Goal: Transaction & Acquisition: Purchase product/service

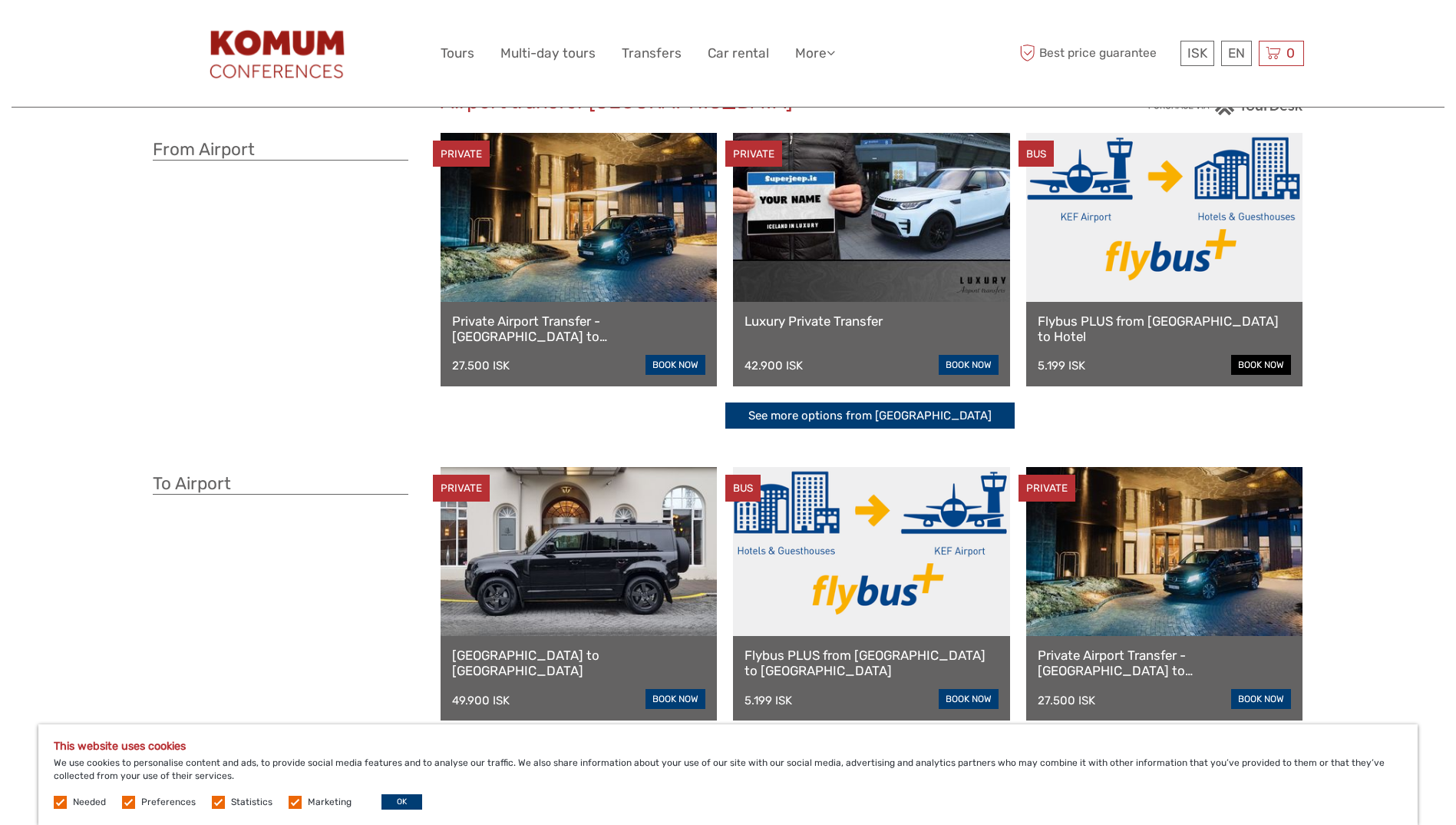
click at [1270, 365] on link "book now" at bounding box center [1261, 365] width 60 height 20
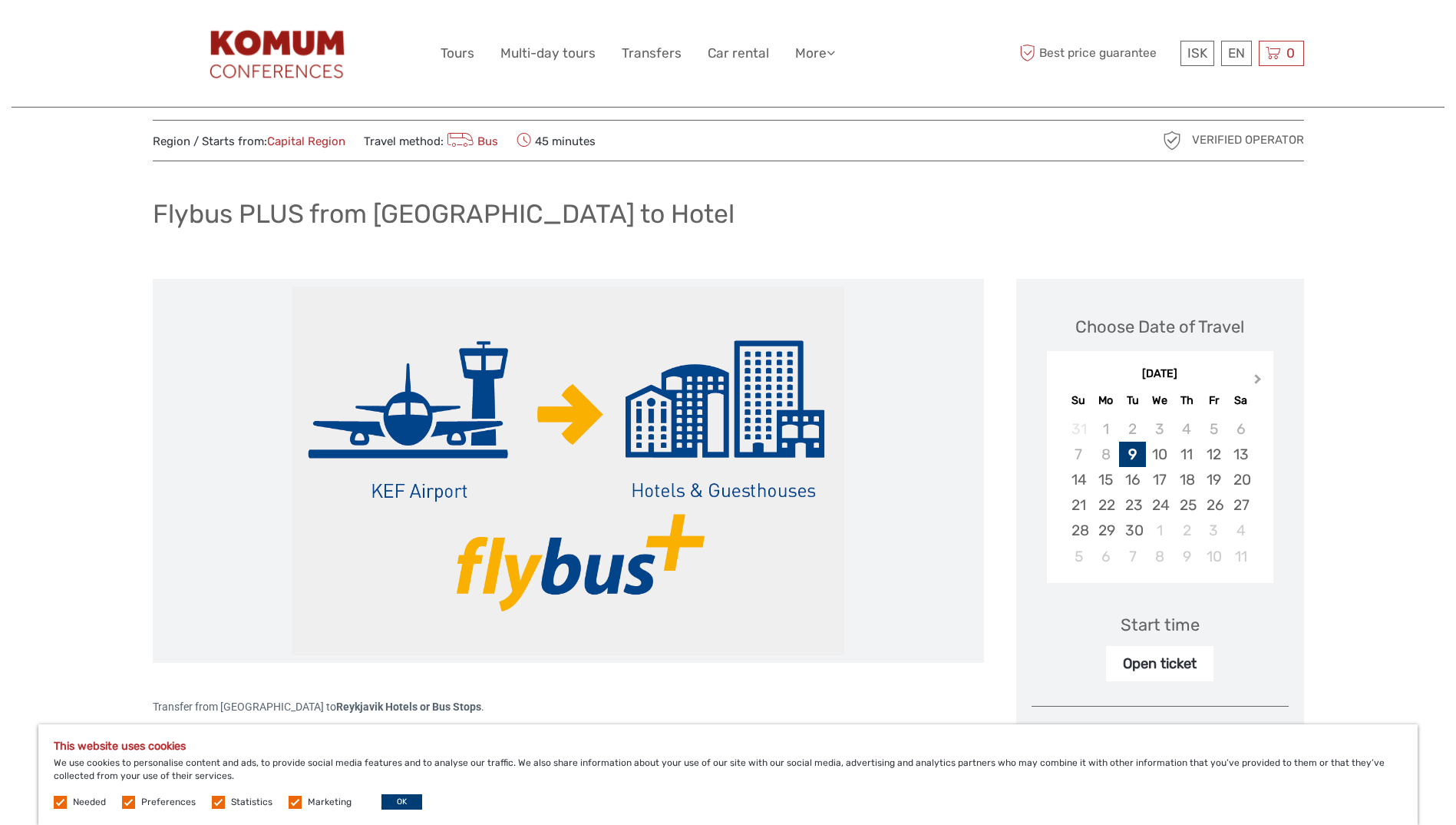
click at [1258, 376] on span "Next Month" at bounding box center [1258, 383] width 0 height 23
click at [1062, 374] on button "Previous Month" at bounding box center [1061, 383] width 25 height 25
click at [1136, 522] on div "30" at bounding box center [1132, 530] width 27 height 26
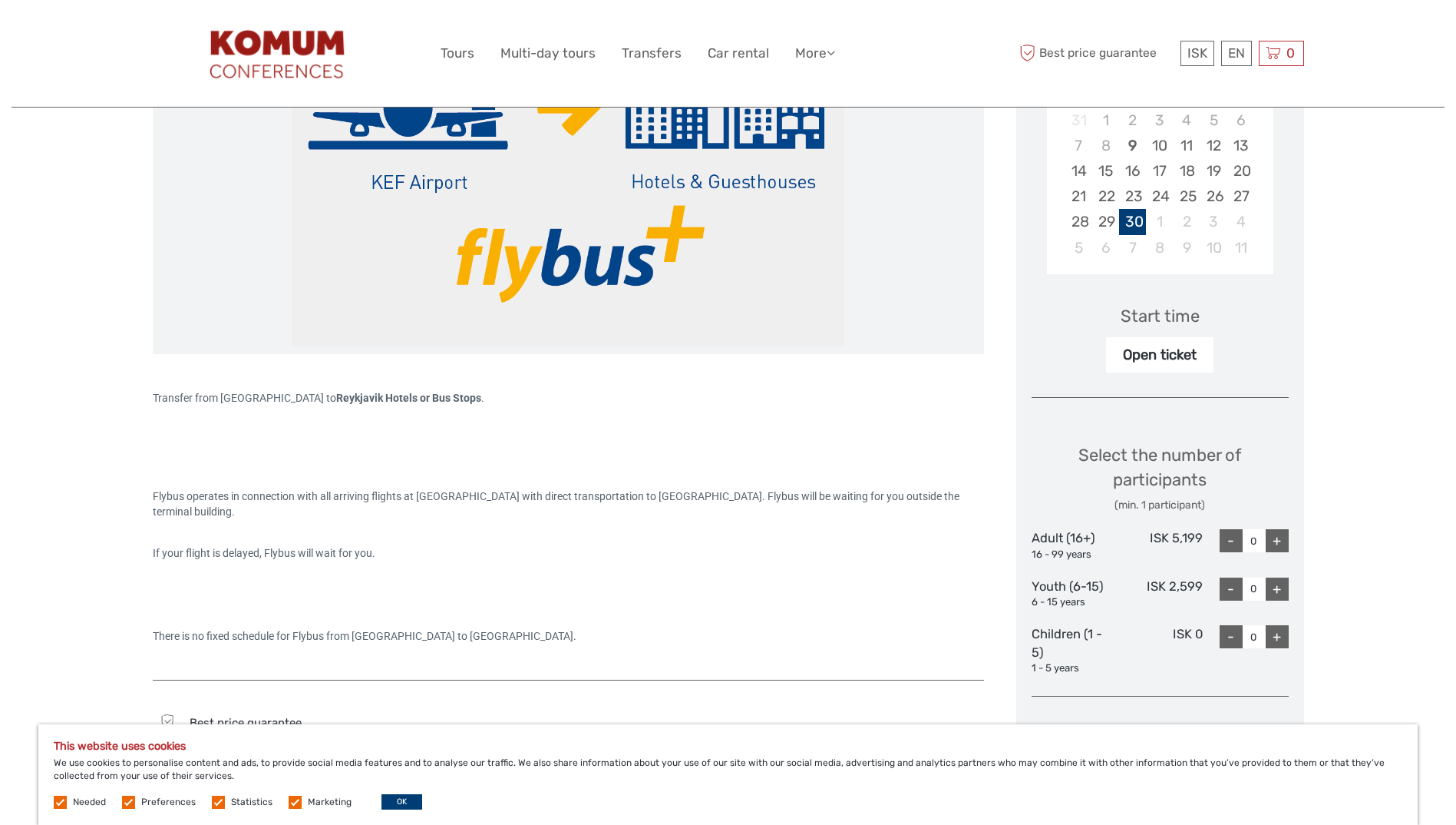
scroll to position [346, 0]
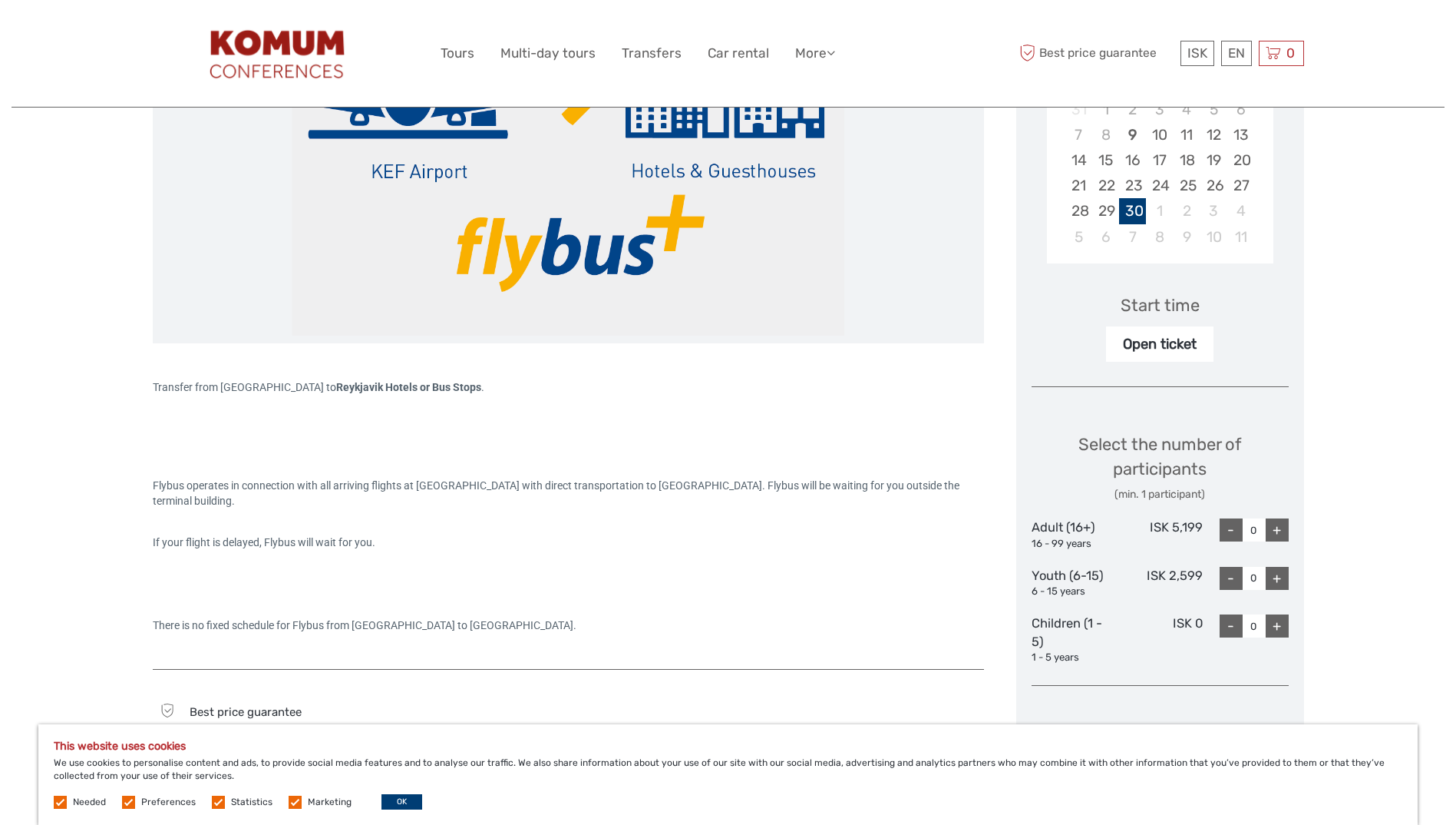
click at [1163, 349] on div "Open ticket" at bounding box center [1161, 344] width 108 height 35
click at [1279, 533] on div "+" at bounding box center [1277, 529] width 23 height 23
type input "1"
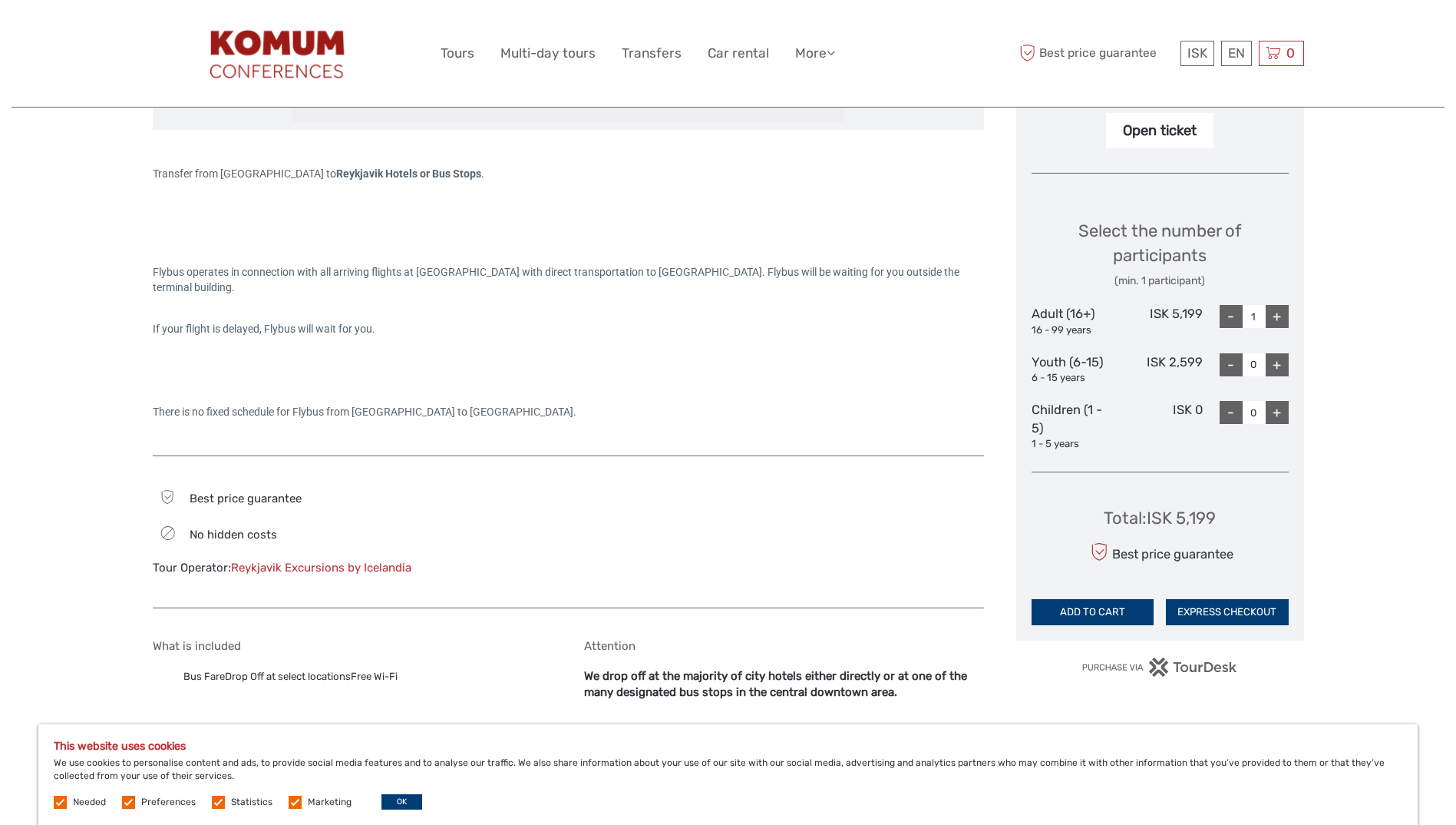
scroll to position [682, 0]
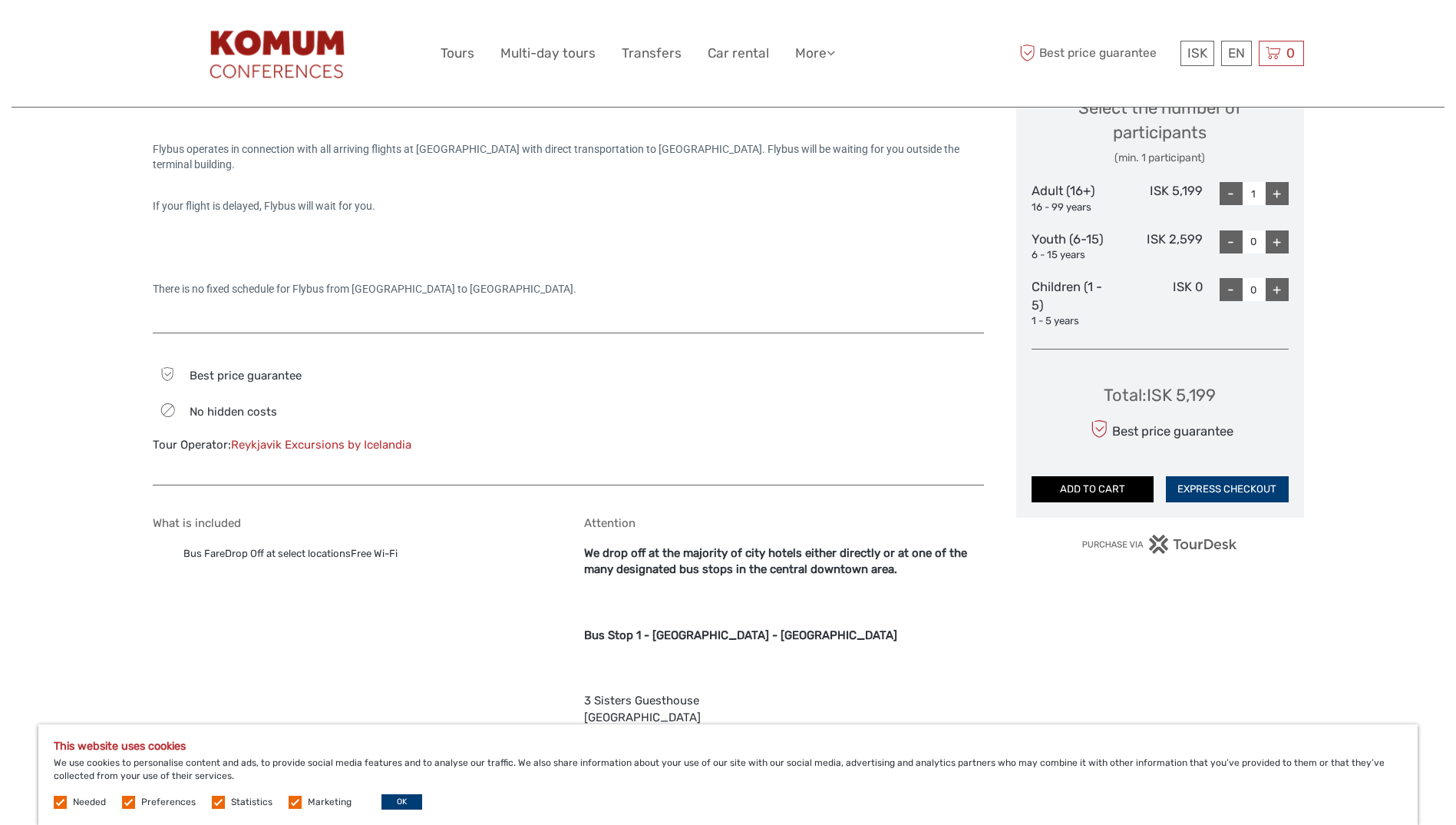
click at [1079, 492] on button "ADD TO CART" at bounding box center [1093, 490] width 123 height 27
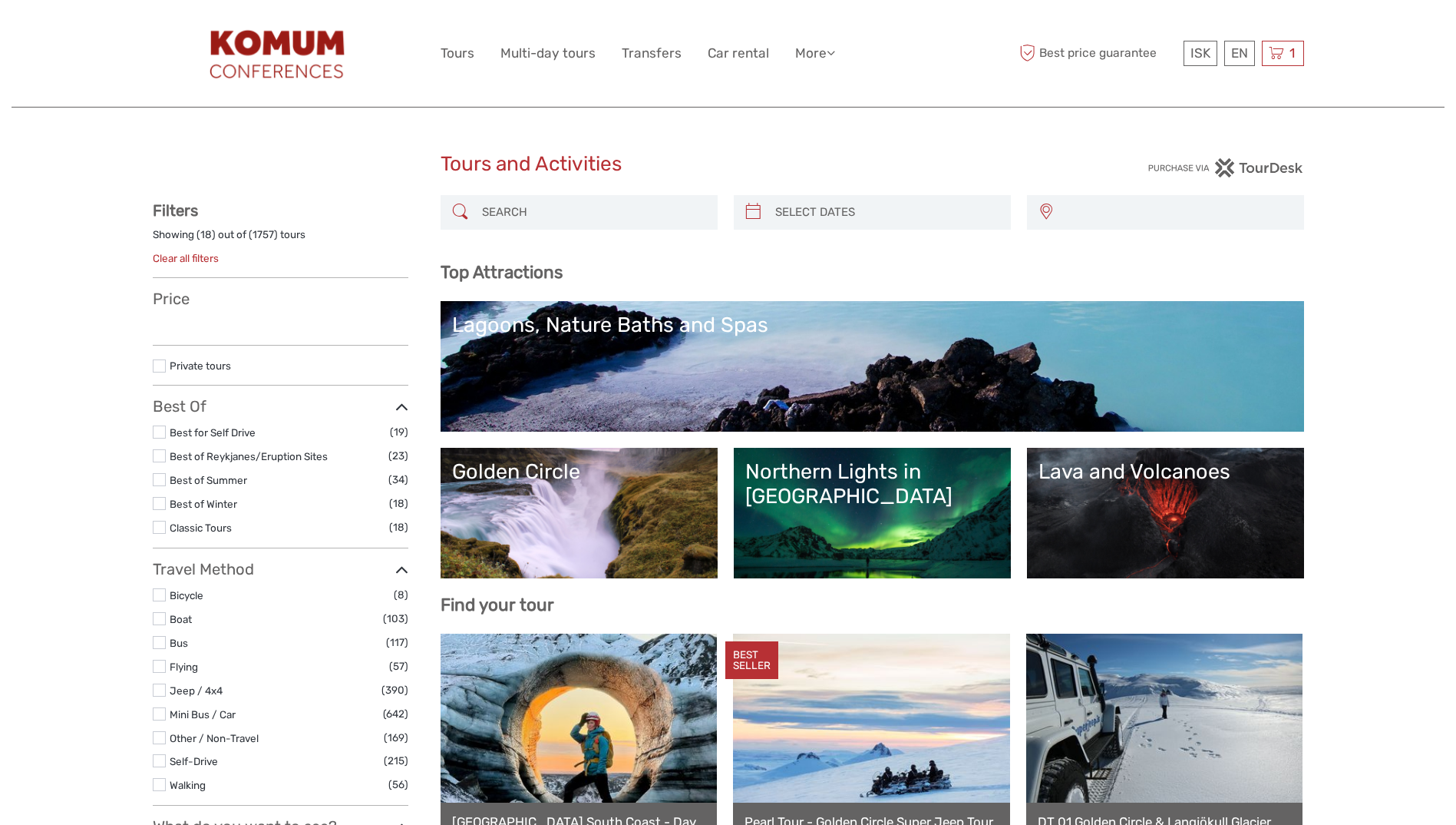
select select
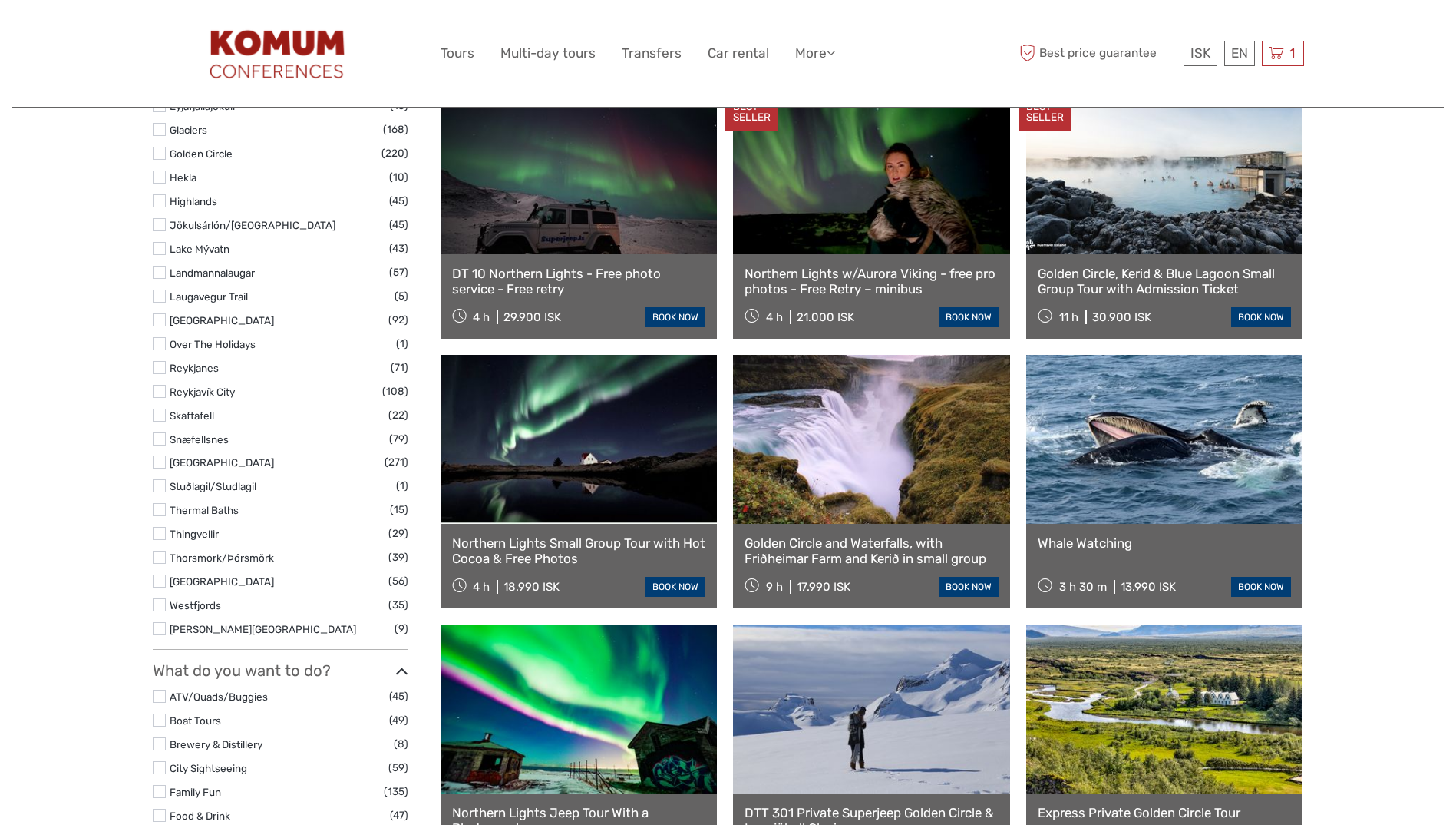
select select
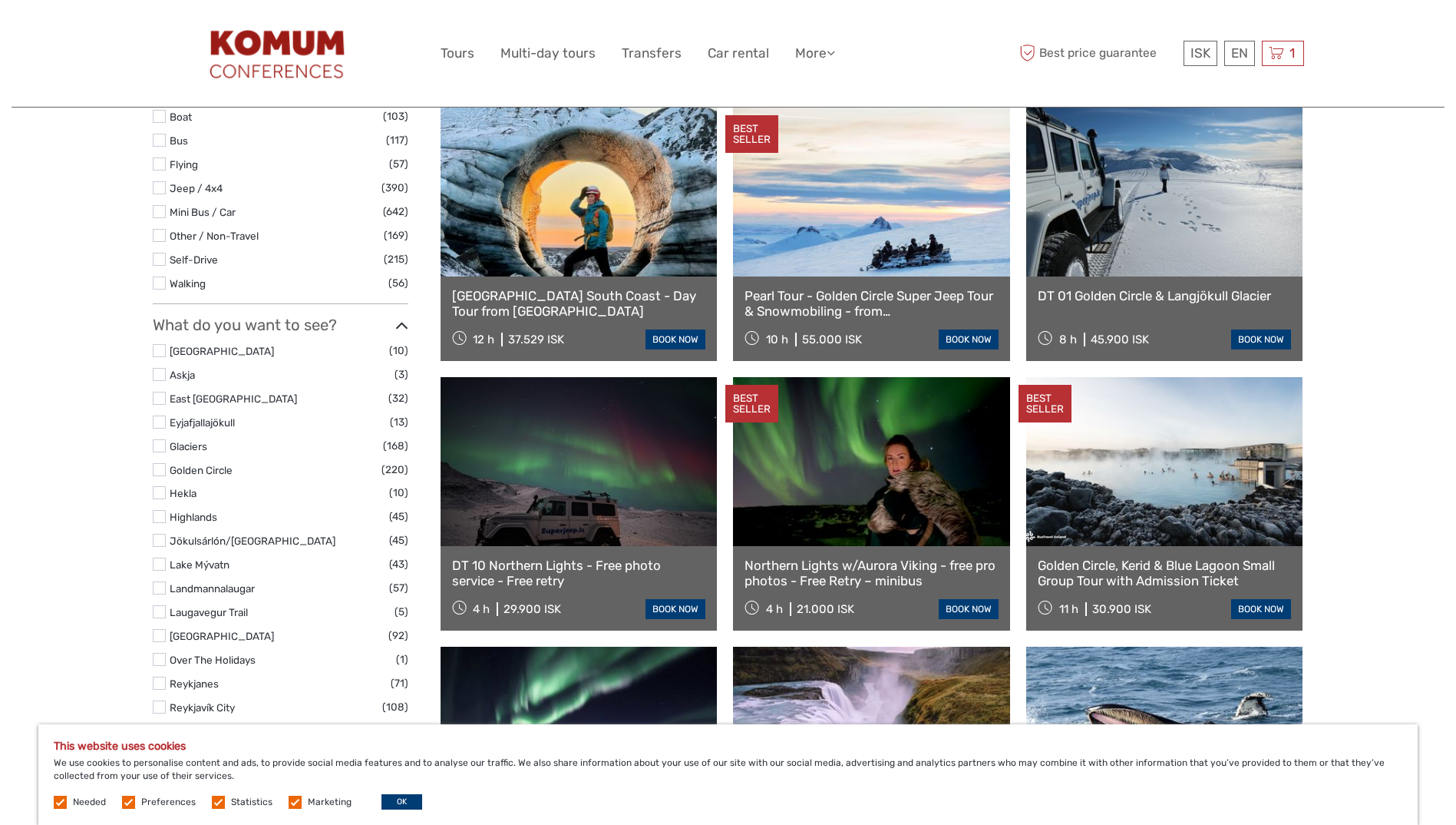
scroll to position [228, 0]
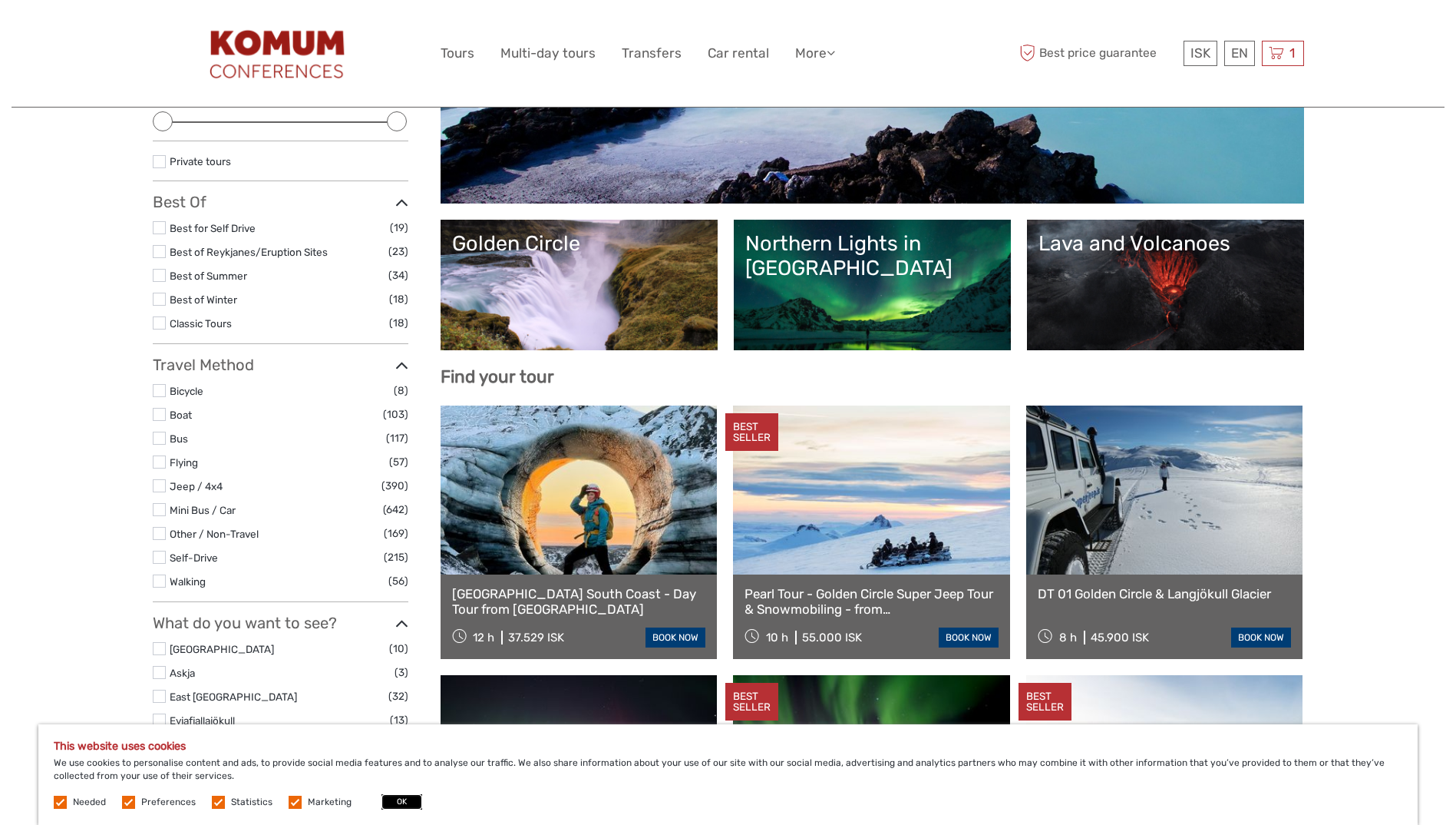
click at [400, 798] on button "OK" at bounding box center [401, 802] width 41 height 15
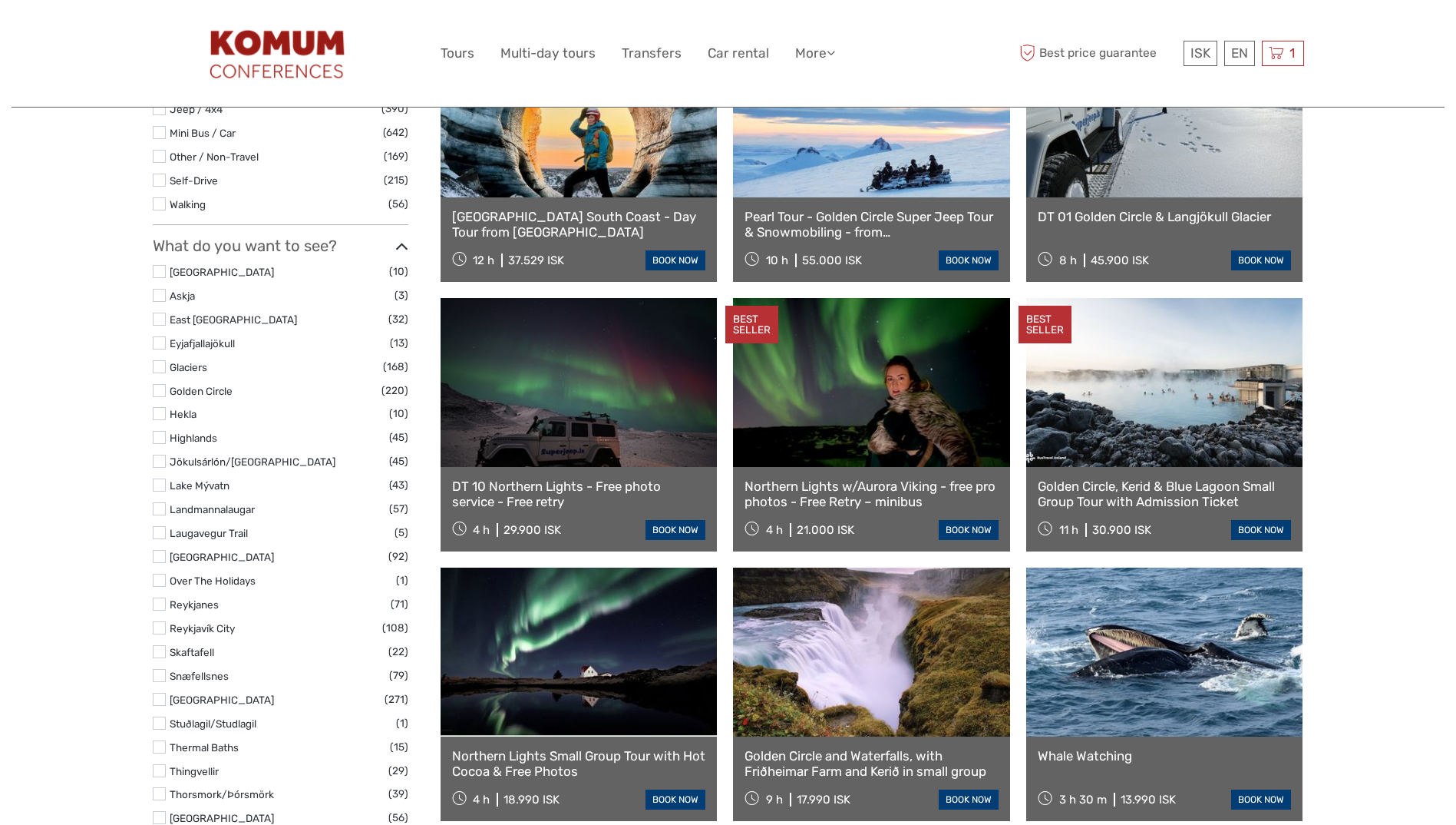
scroll to position [0, 0]
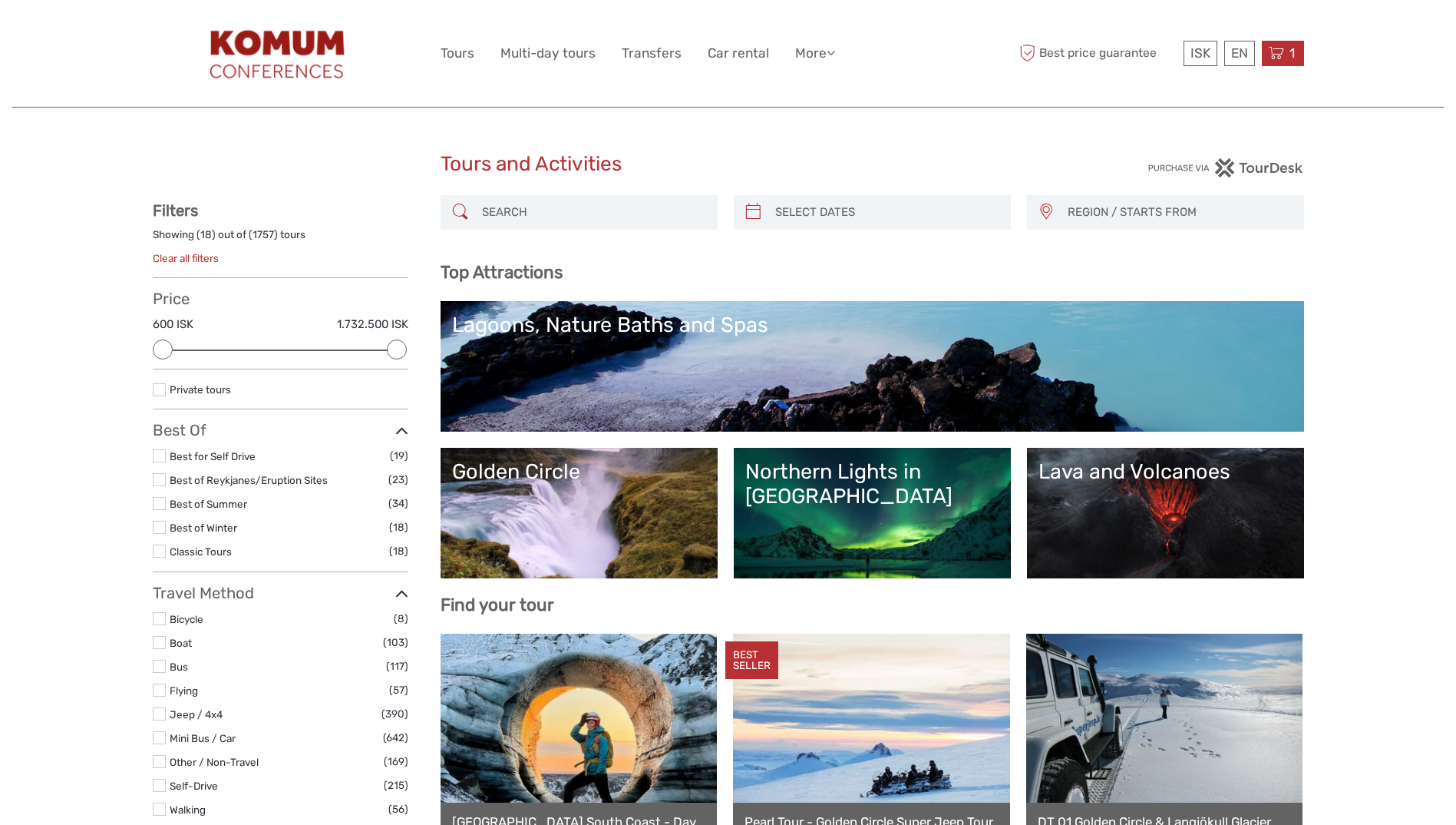
click at [1289, 55] on span "1" at bounding box center [1292, 53] width 10 height 15
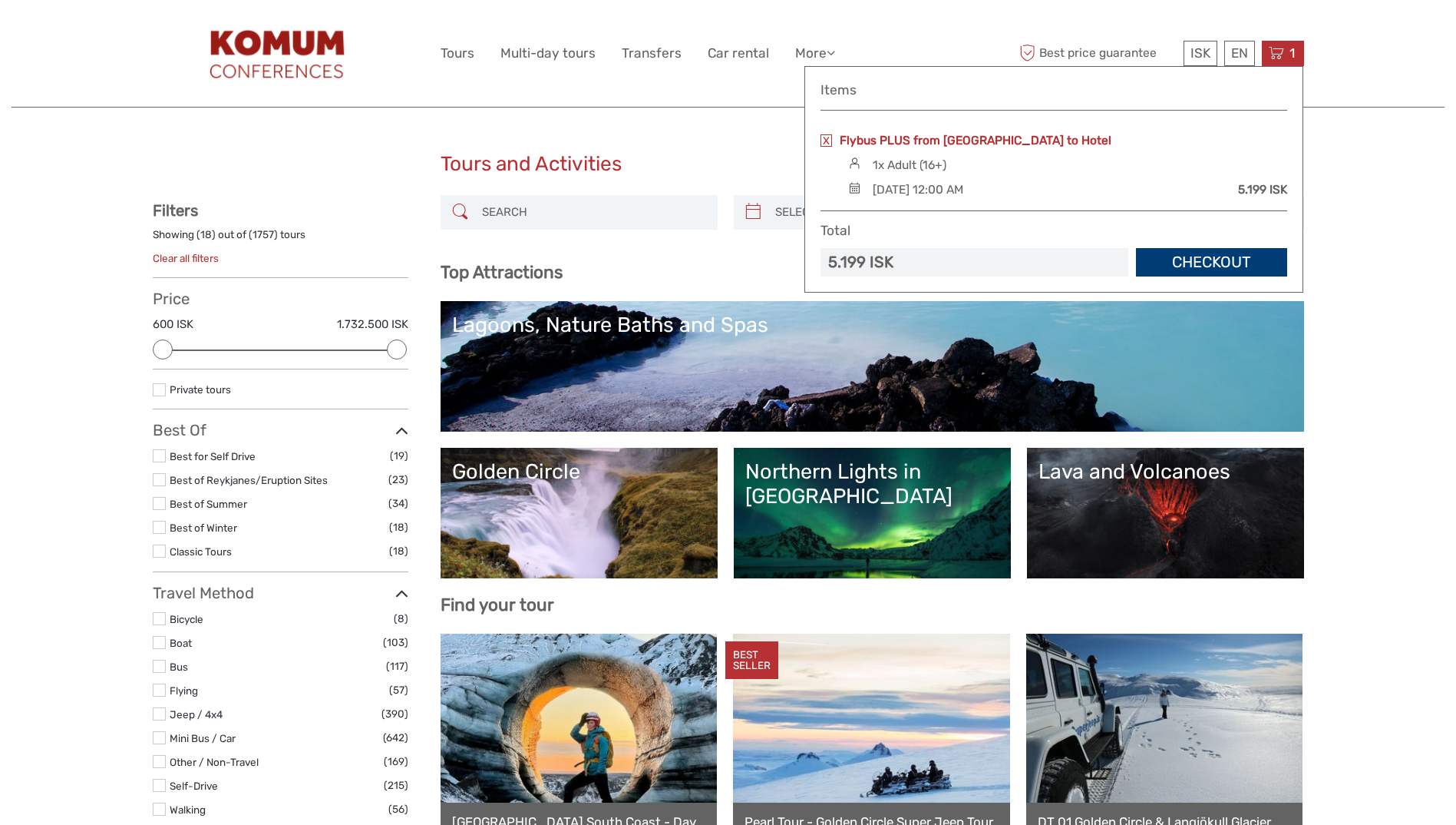
click at [950, 136] on link "Flybus PLUS from [GEOGRAPHIC_DATA] to Hotel" at bounding box center [975, 140] width 272 height 17
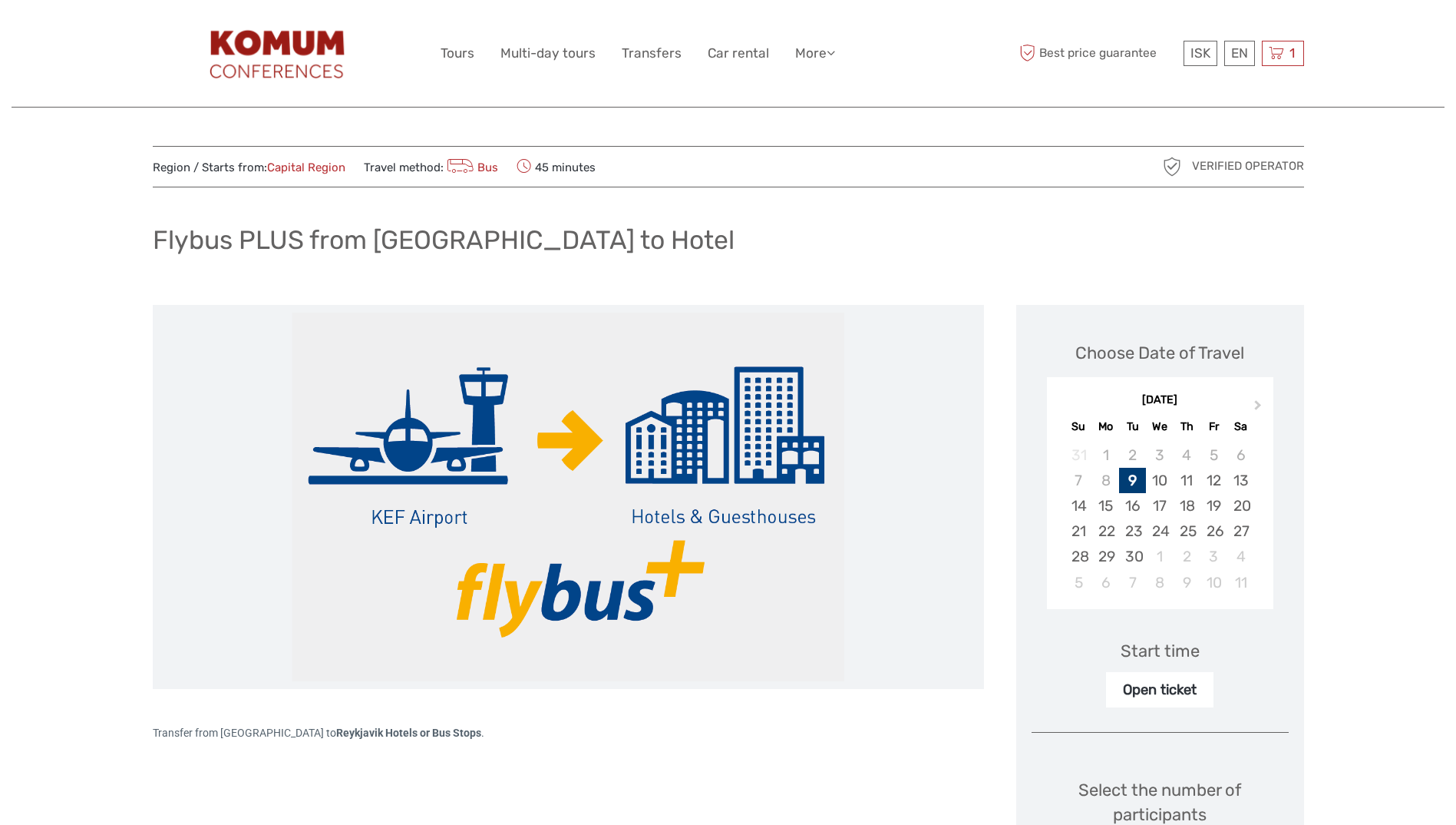
click at [470, 165] on icon at bounding box center [460, 167] width 27 height 22
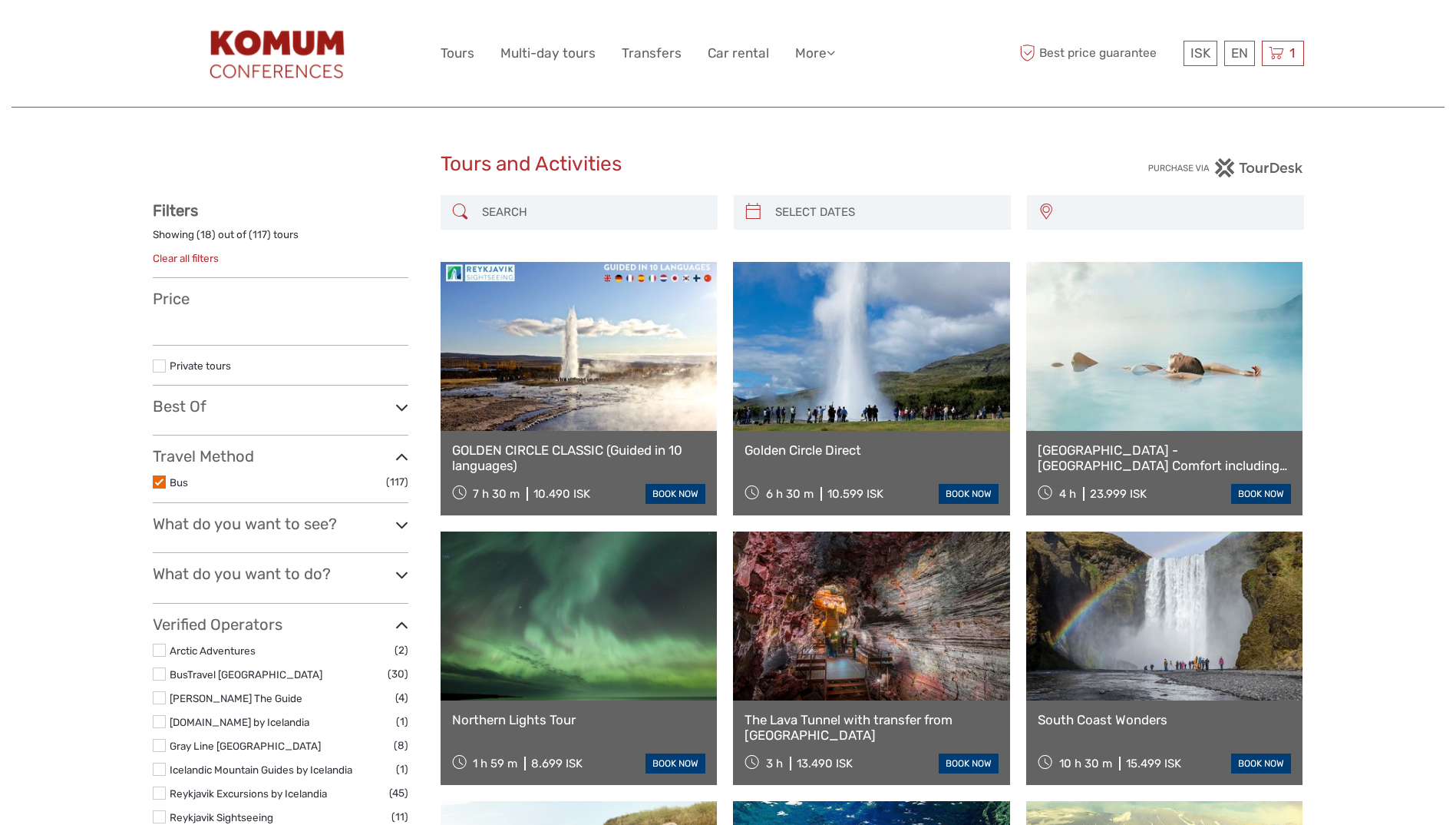
select select
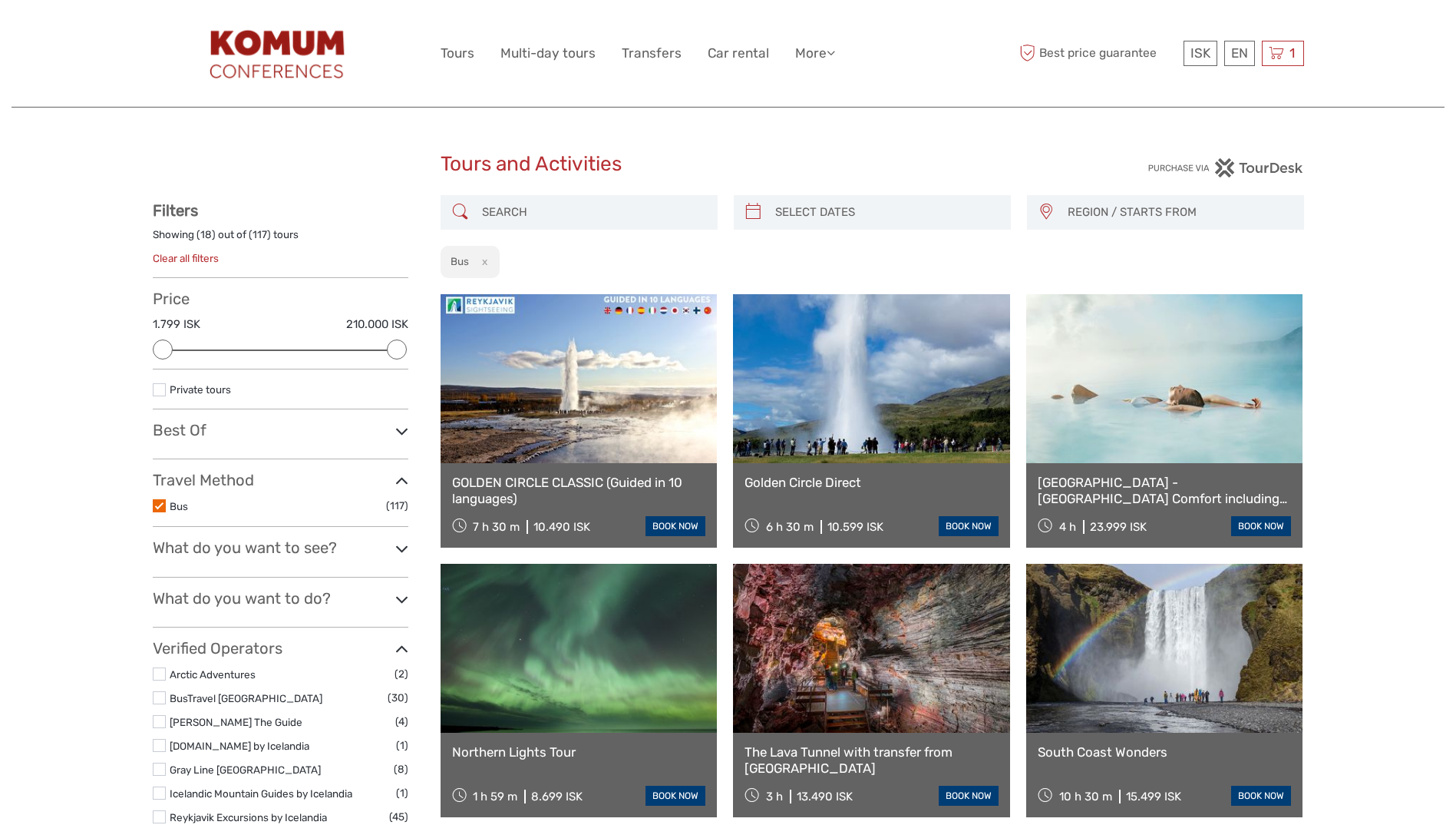
click at [530, 216] on input "search" at bounding box center [593, 212] width 234 height 27
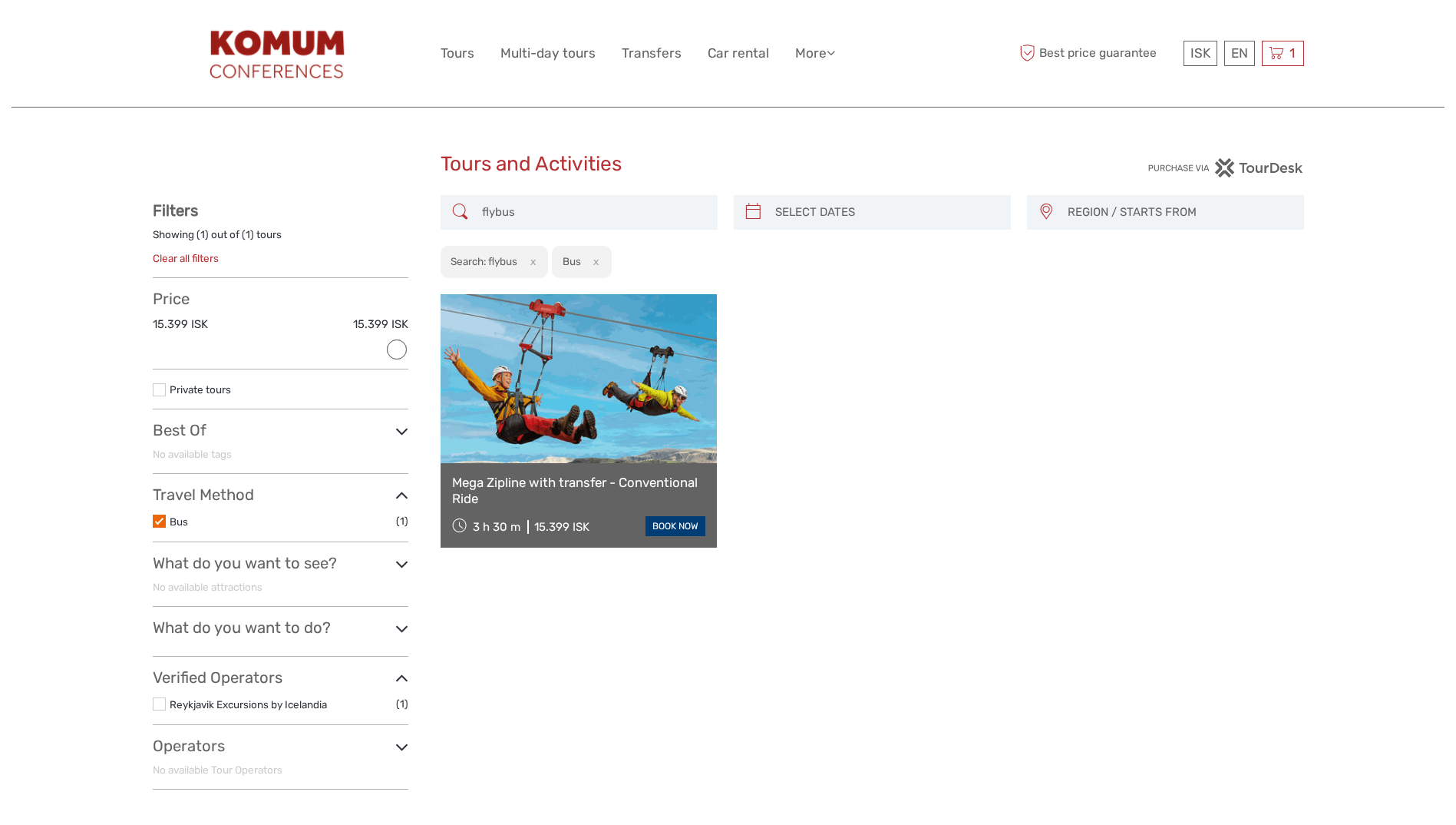
type input "flybus"
click at [278, 51] on img at bounding box center [280, 53] width 168 height 83
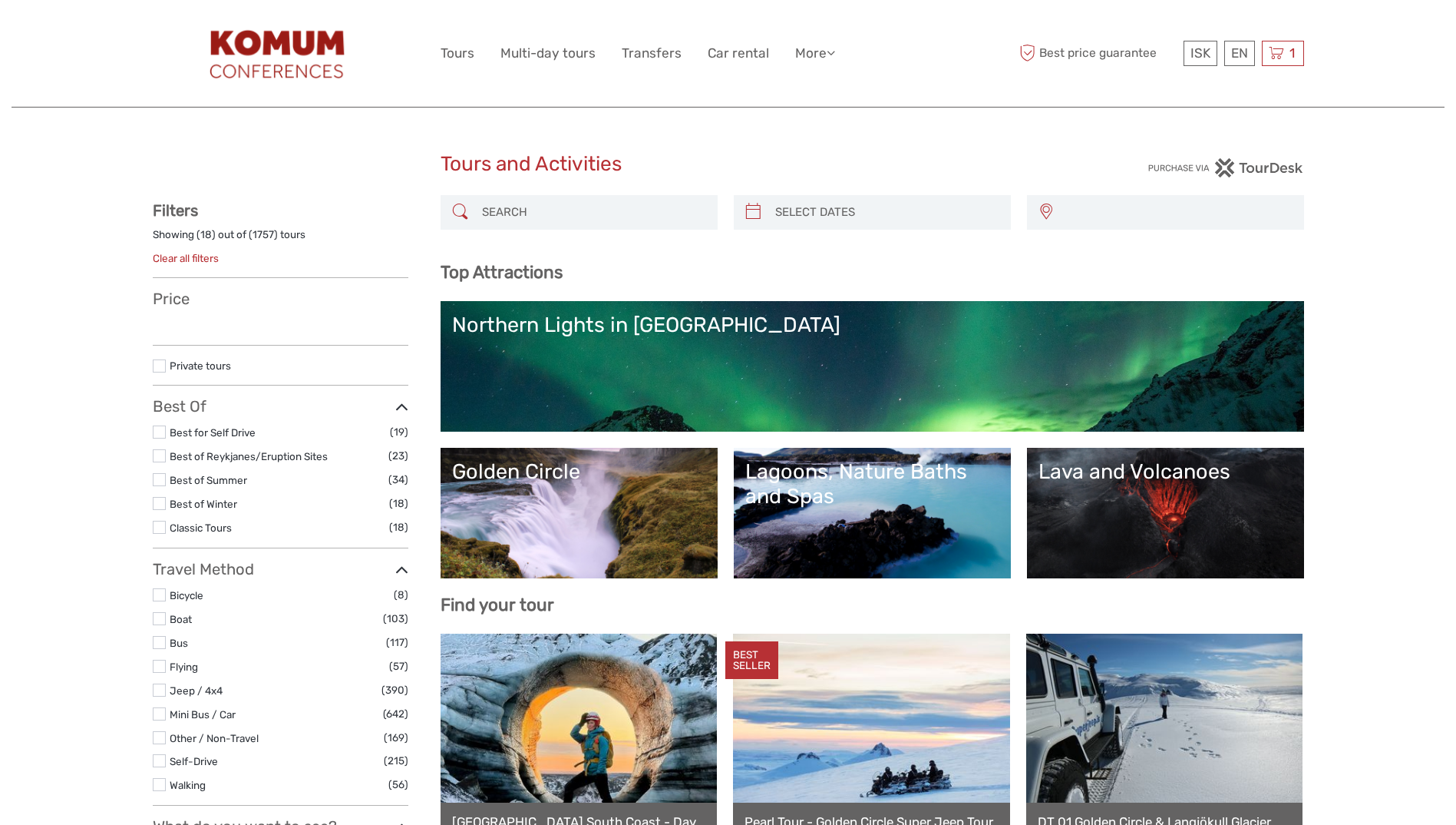
select select
click at [550, 209] on input "search" at bounding box center [593, 212] width 234 height 27
type input "fly"
select select
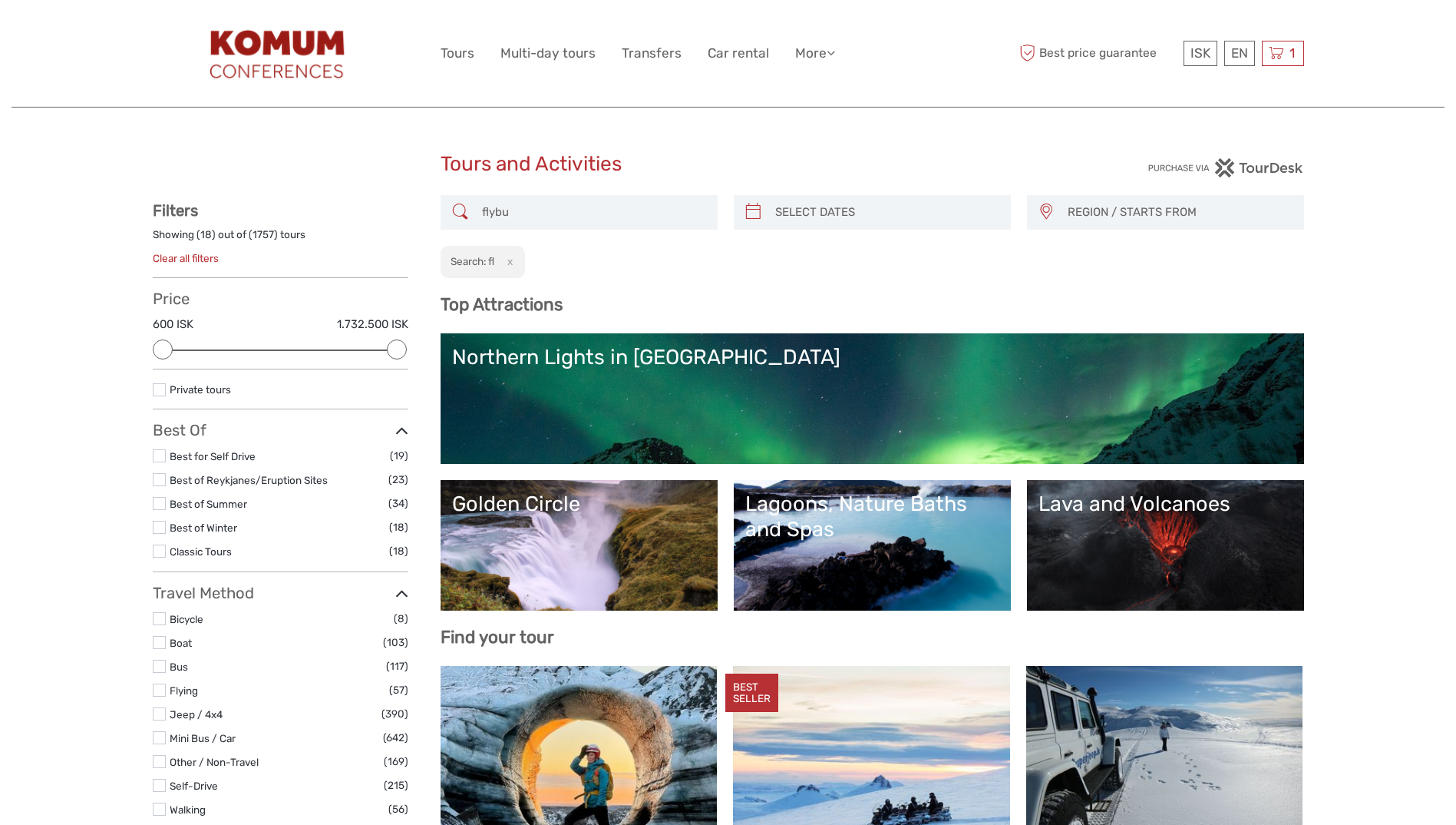
type input "flybus"
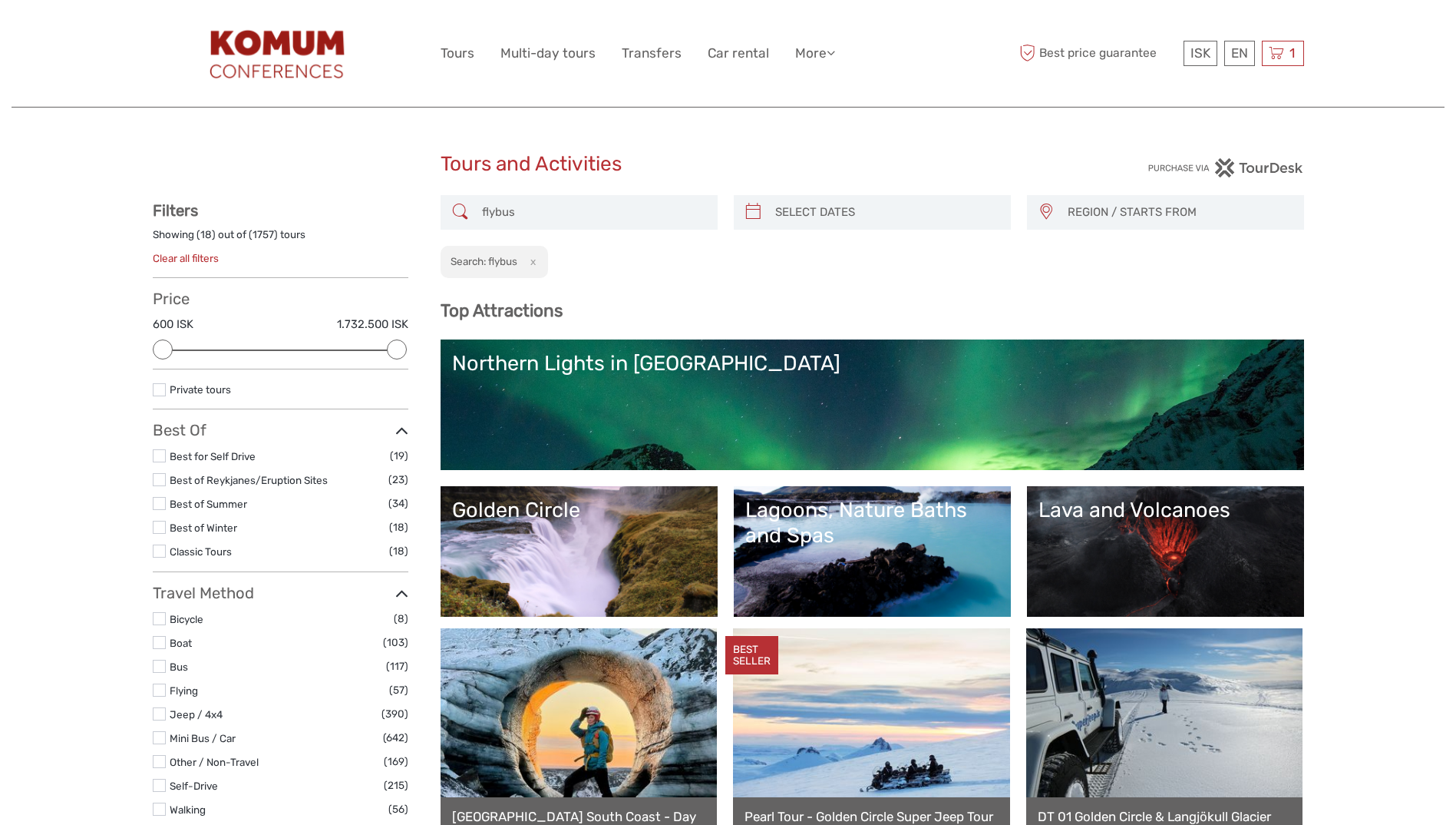
scroll to position [71, 0]
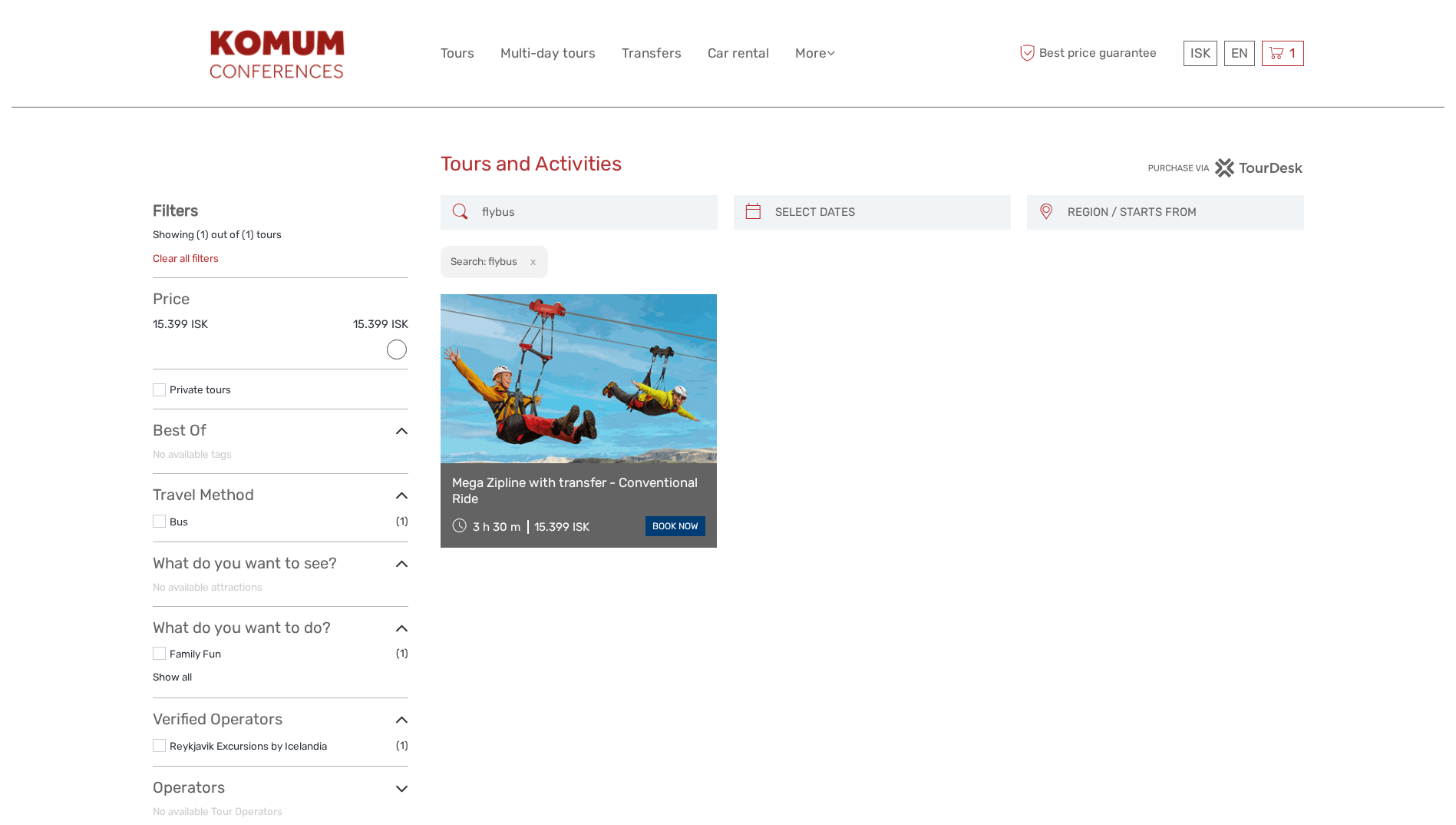
click at [532, 206] on input "flybus" at bounding box center [593, 212] width 234 height 27
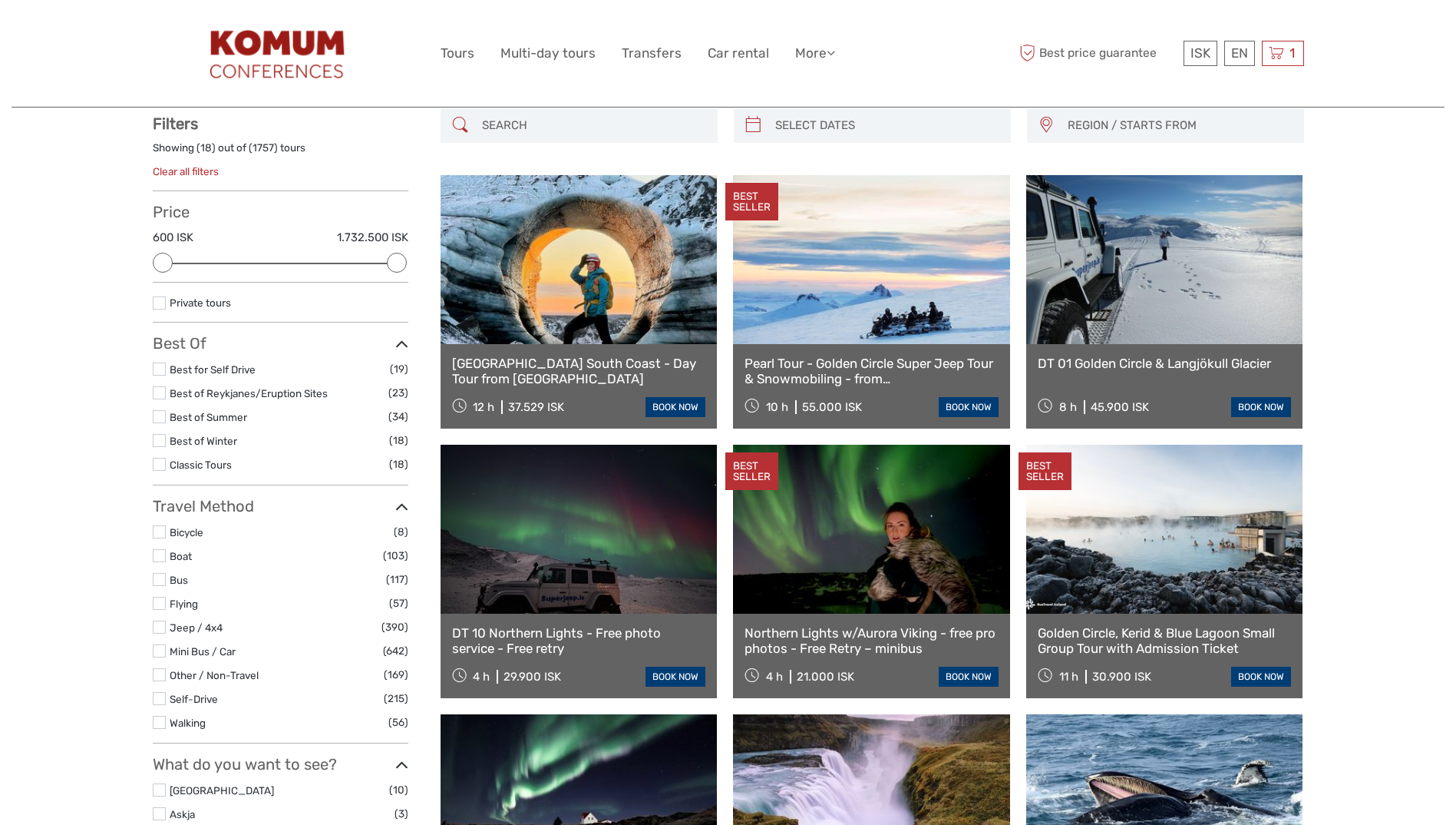
scroll to position [87, 0]
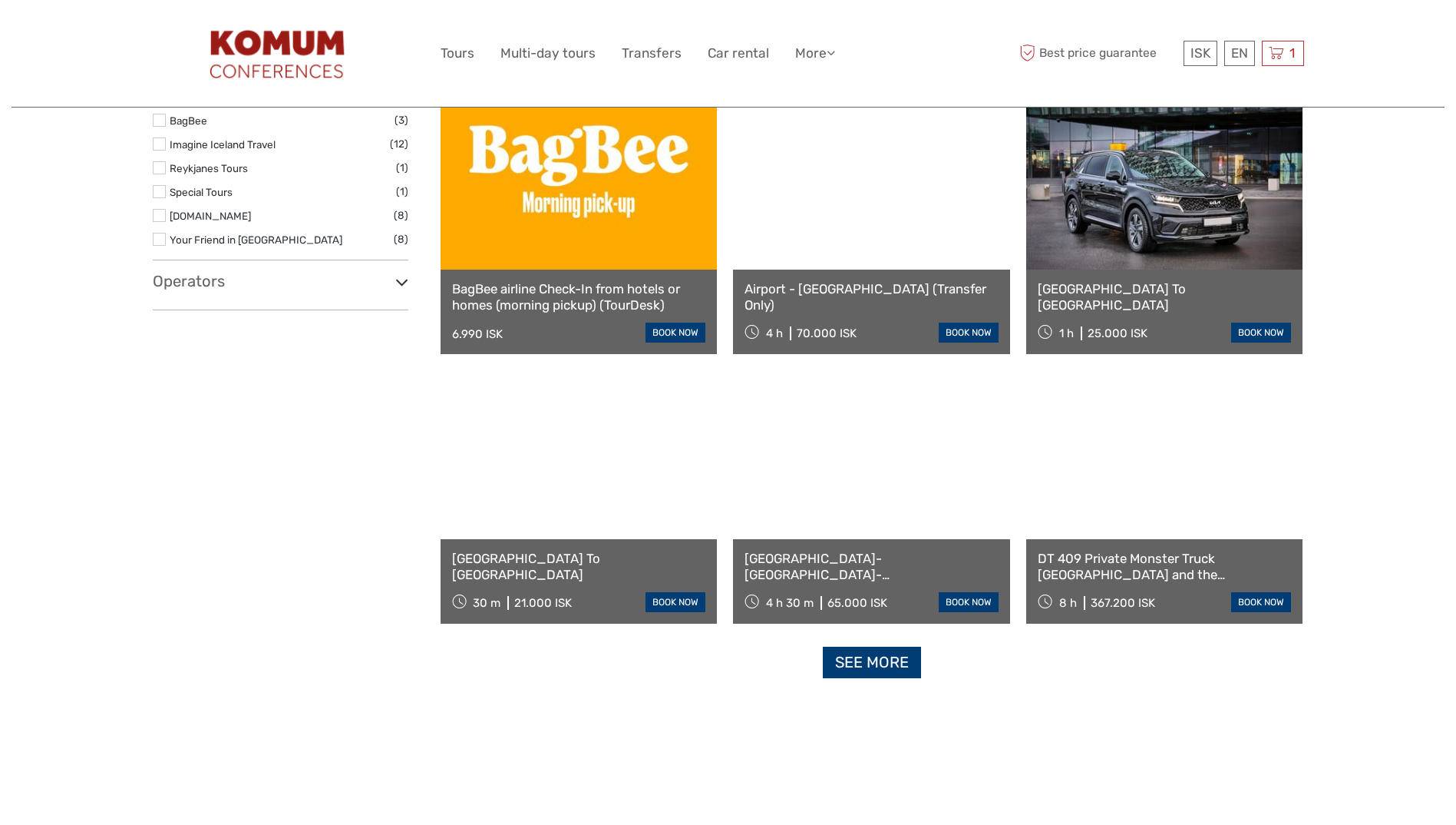
scroll to position [1367, 0]
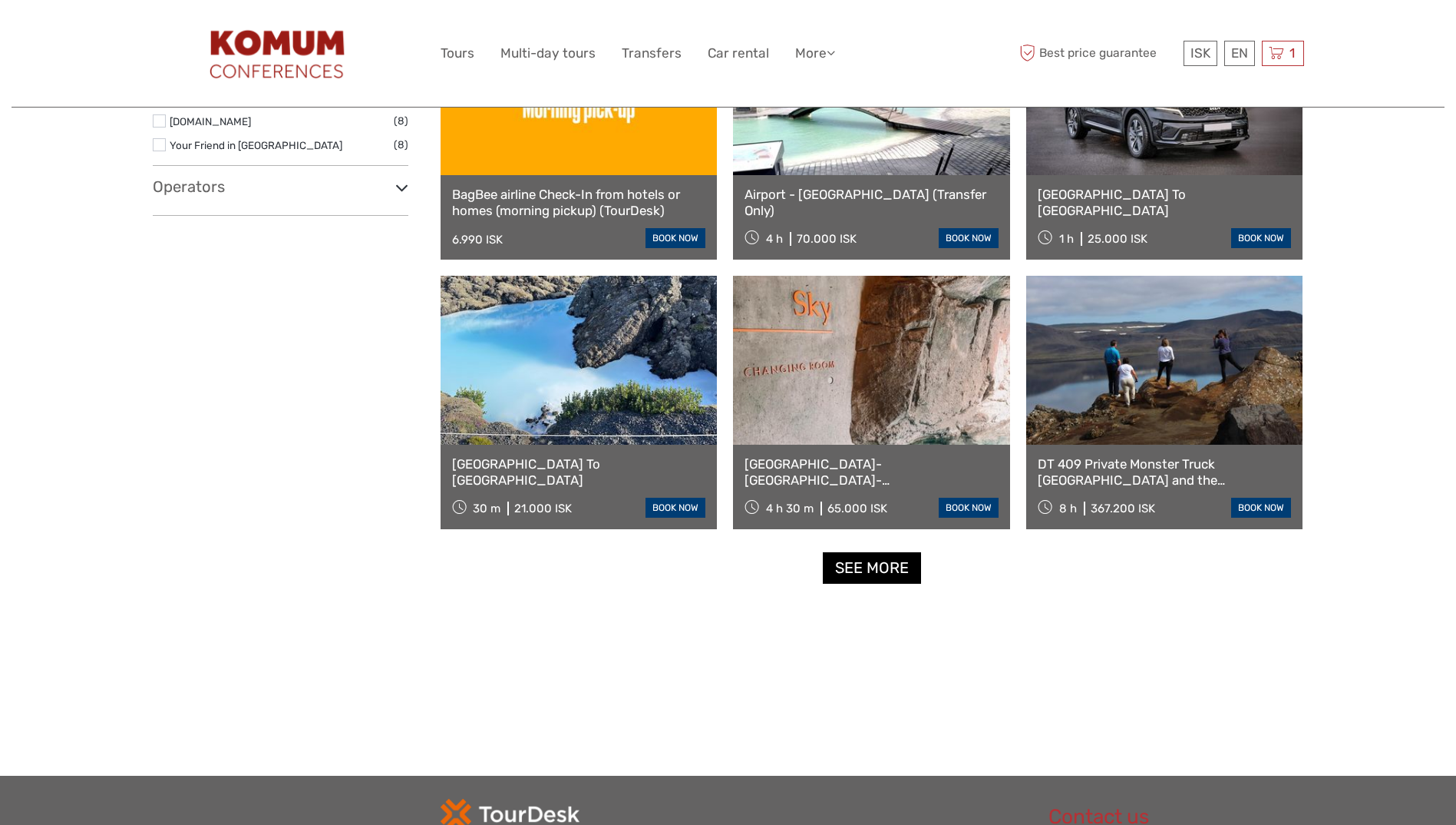
click at [870, 557] on link "See more" at bounding box center [872, 567] width 98 height 31
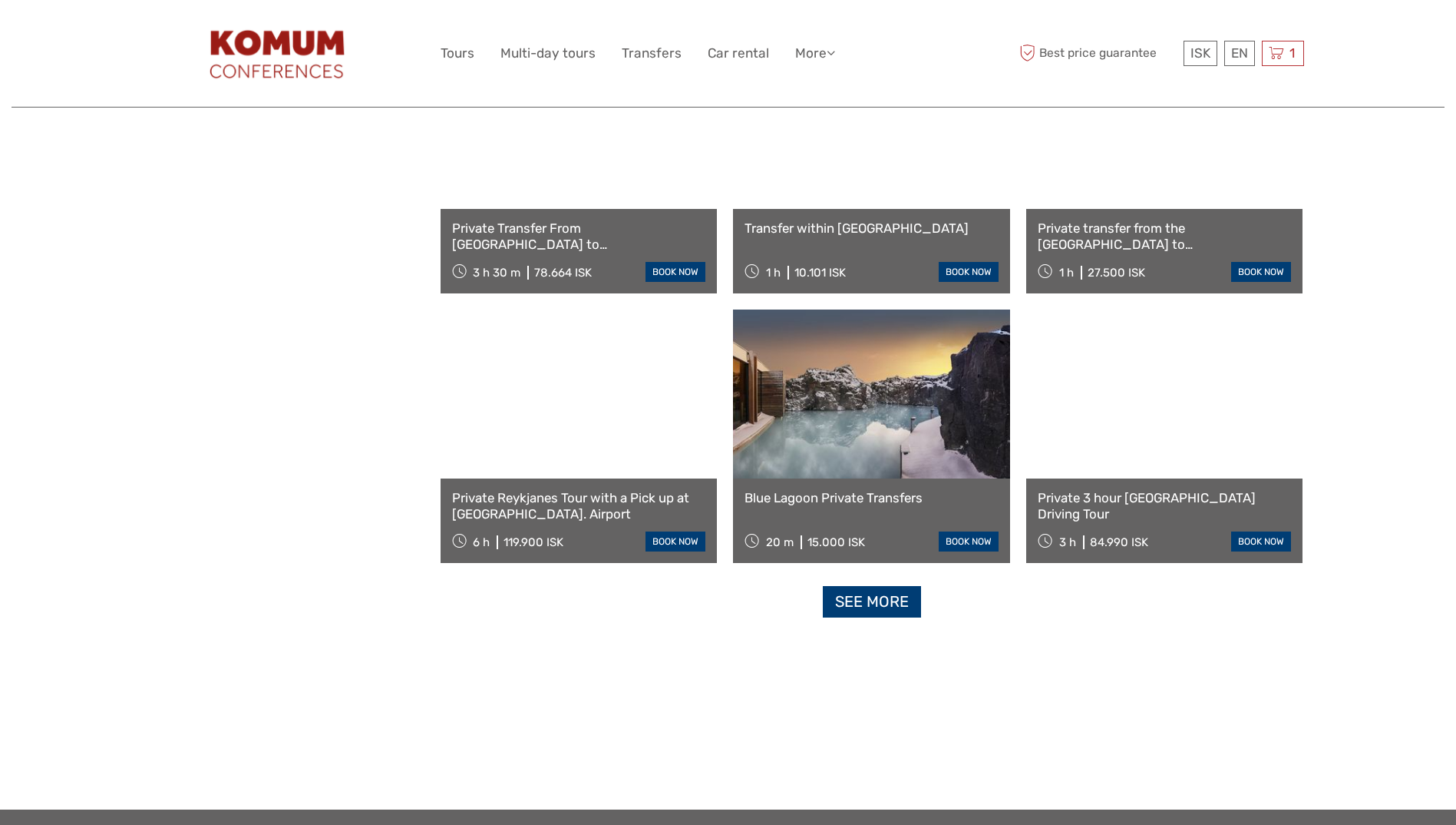
scroll to position [2951, 0]
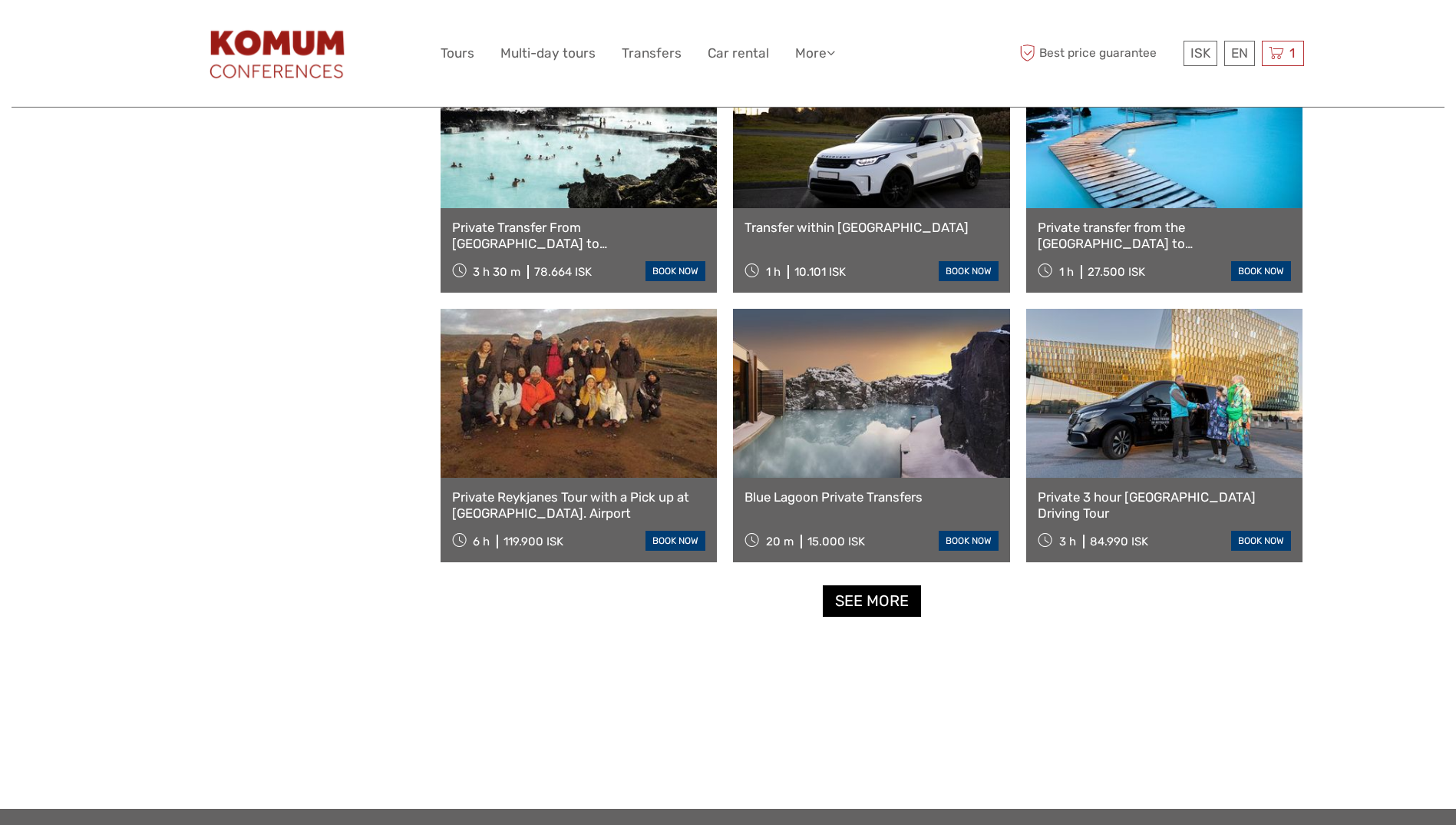
click at [872, 606] on link "See more" at bounding box center [872, 601] width 98 height 31
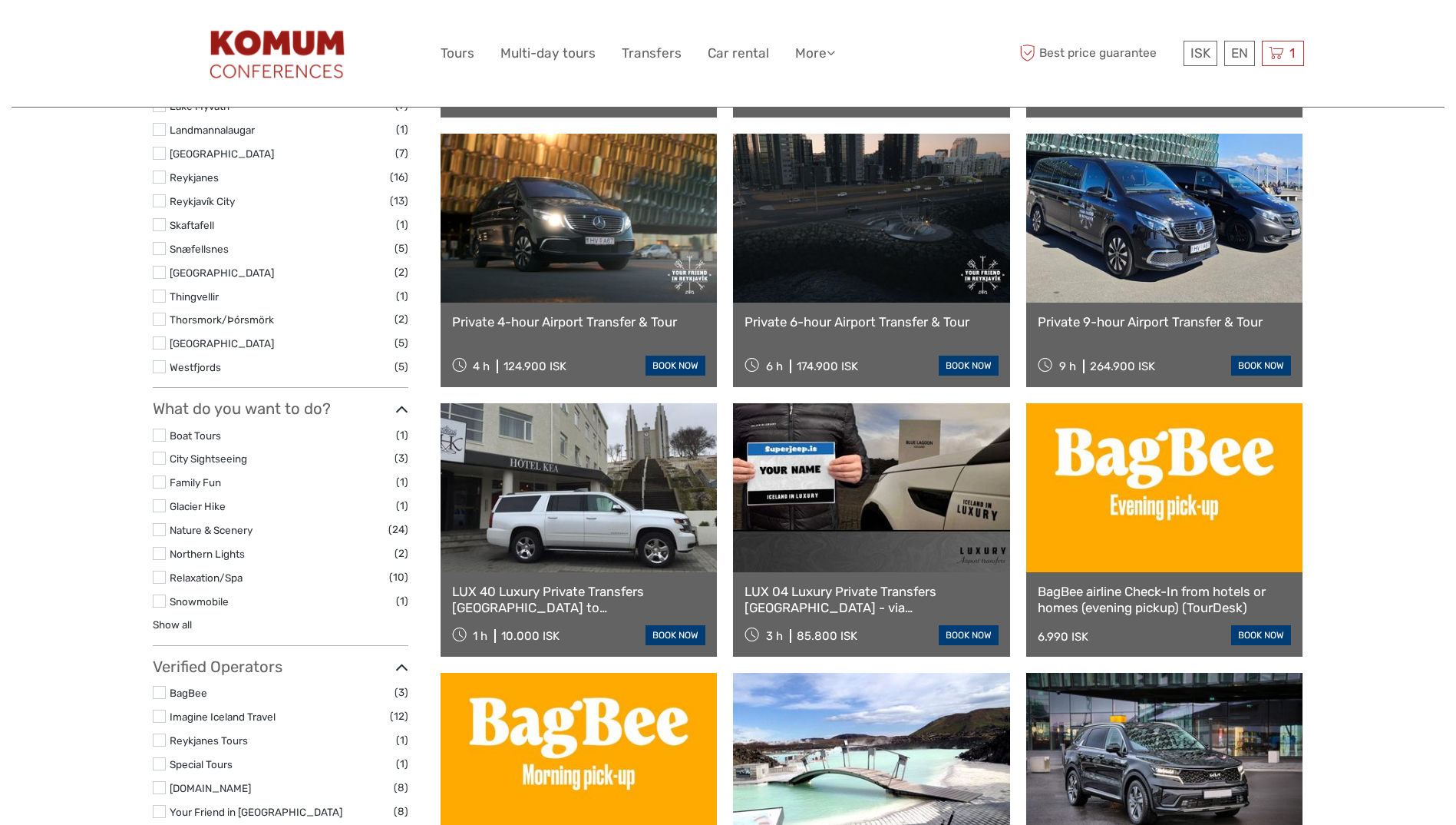
scroll to position [0, 0]
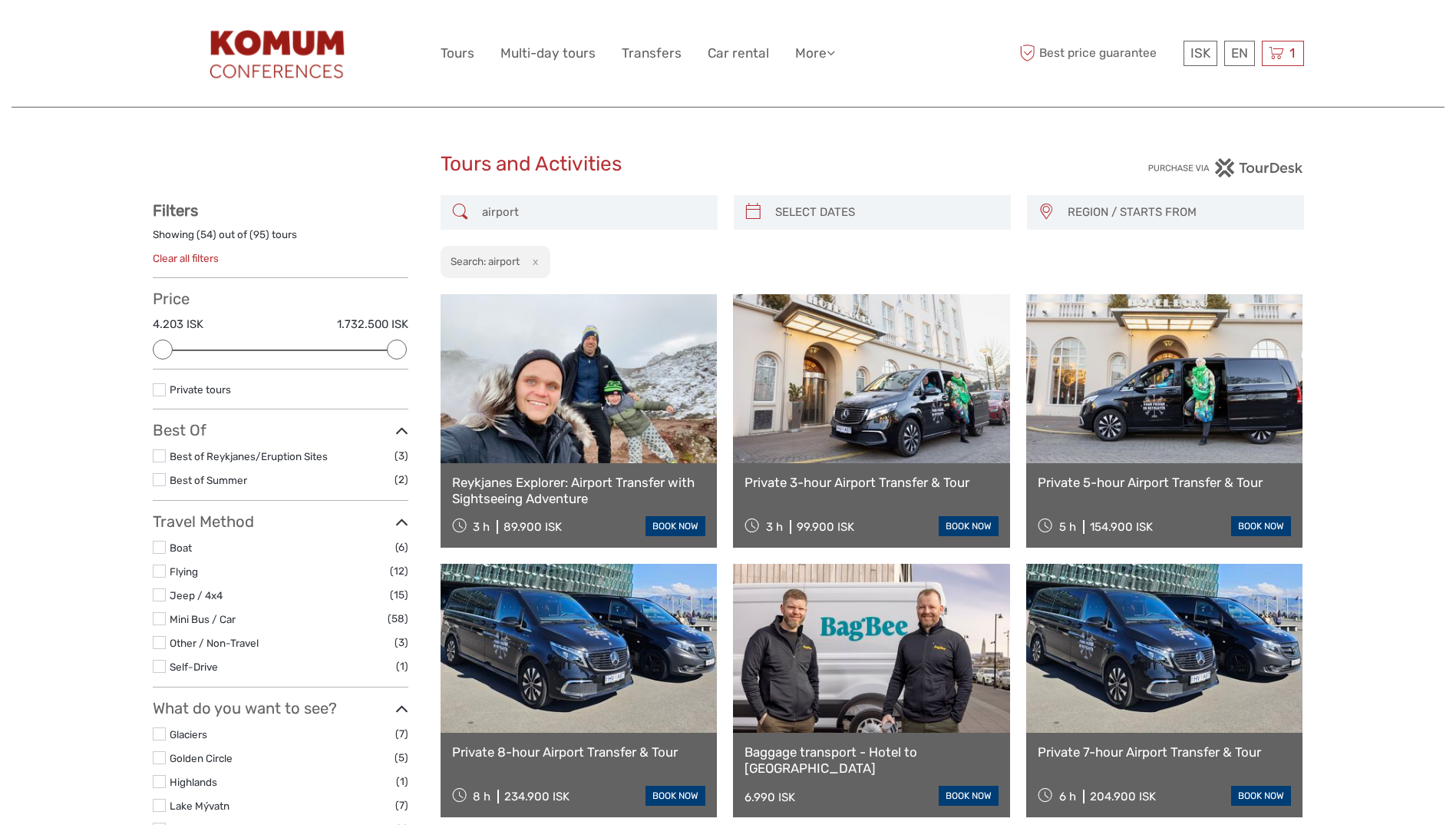
click at [567, 218] on input "airport" at bounding box center [593, 212] width 234 height 27
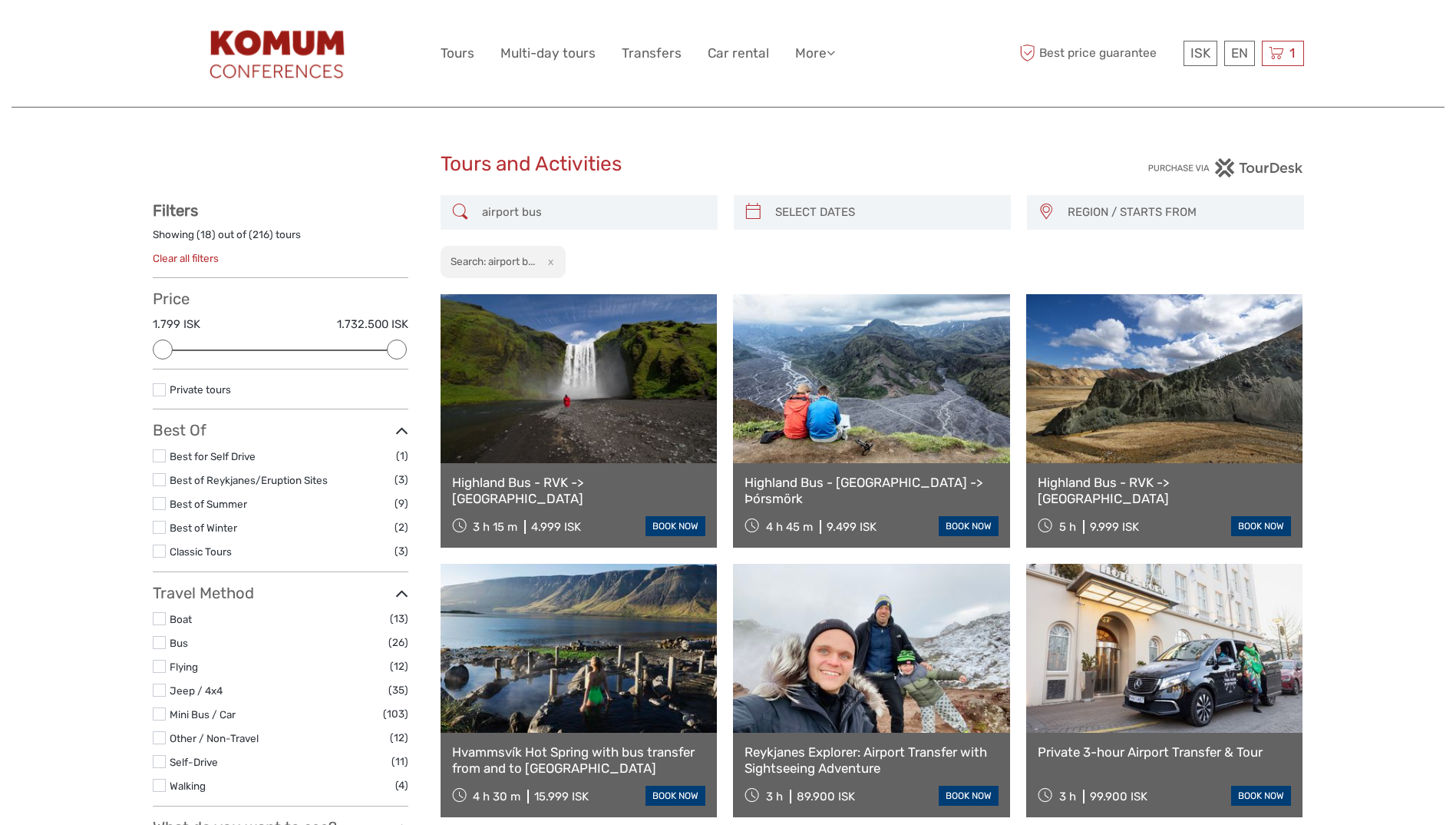
type input "airport bus"
click at [255, 43] on img at bounding box center [280, 53] width 168 height 83
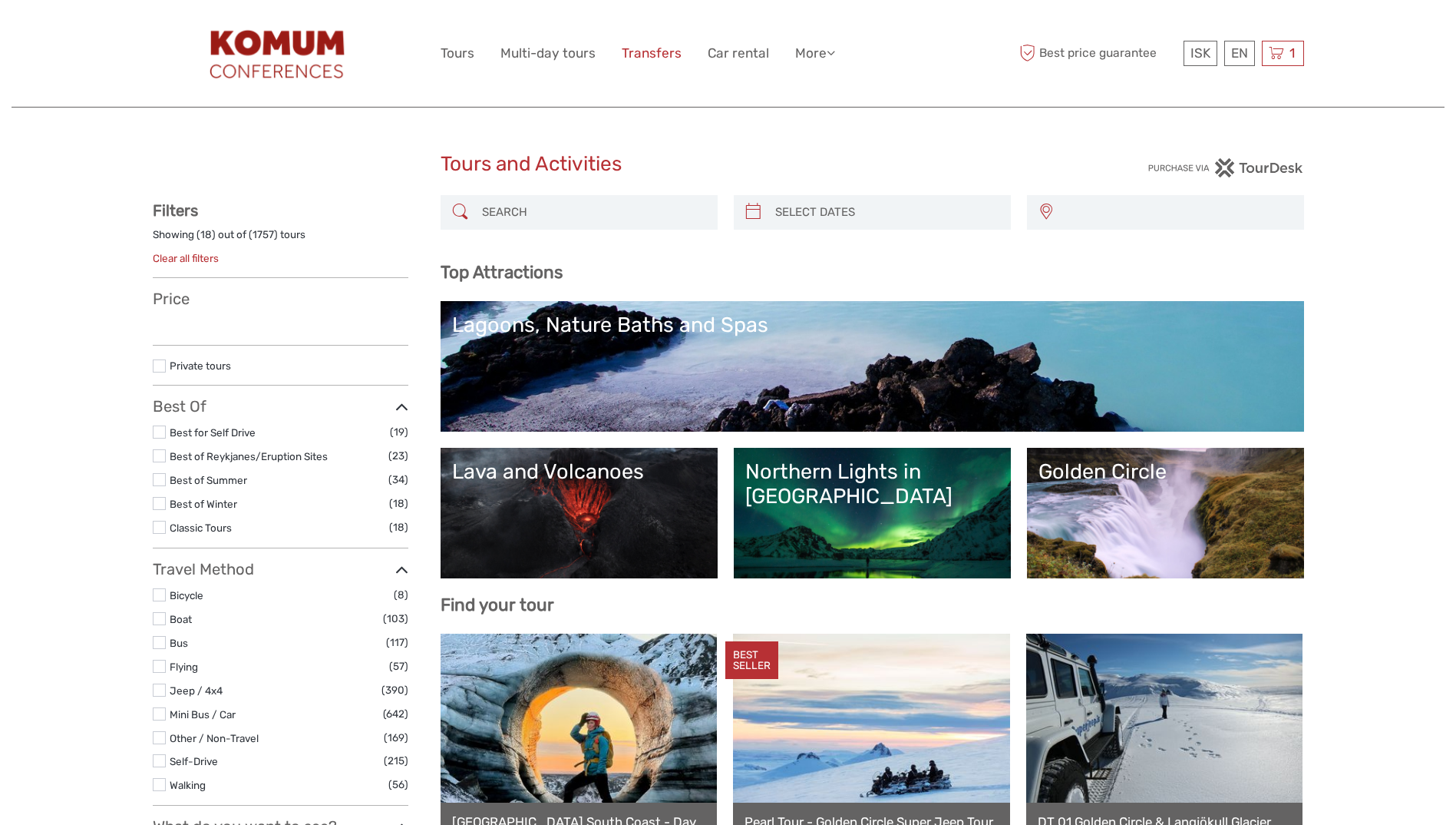
click at [664, 51] on link "Transfers" at bounding box center [651, 54] width 60 height 23
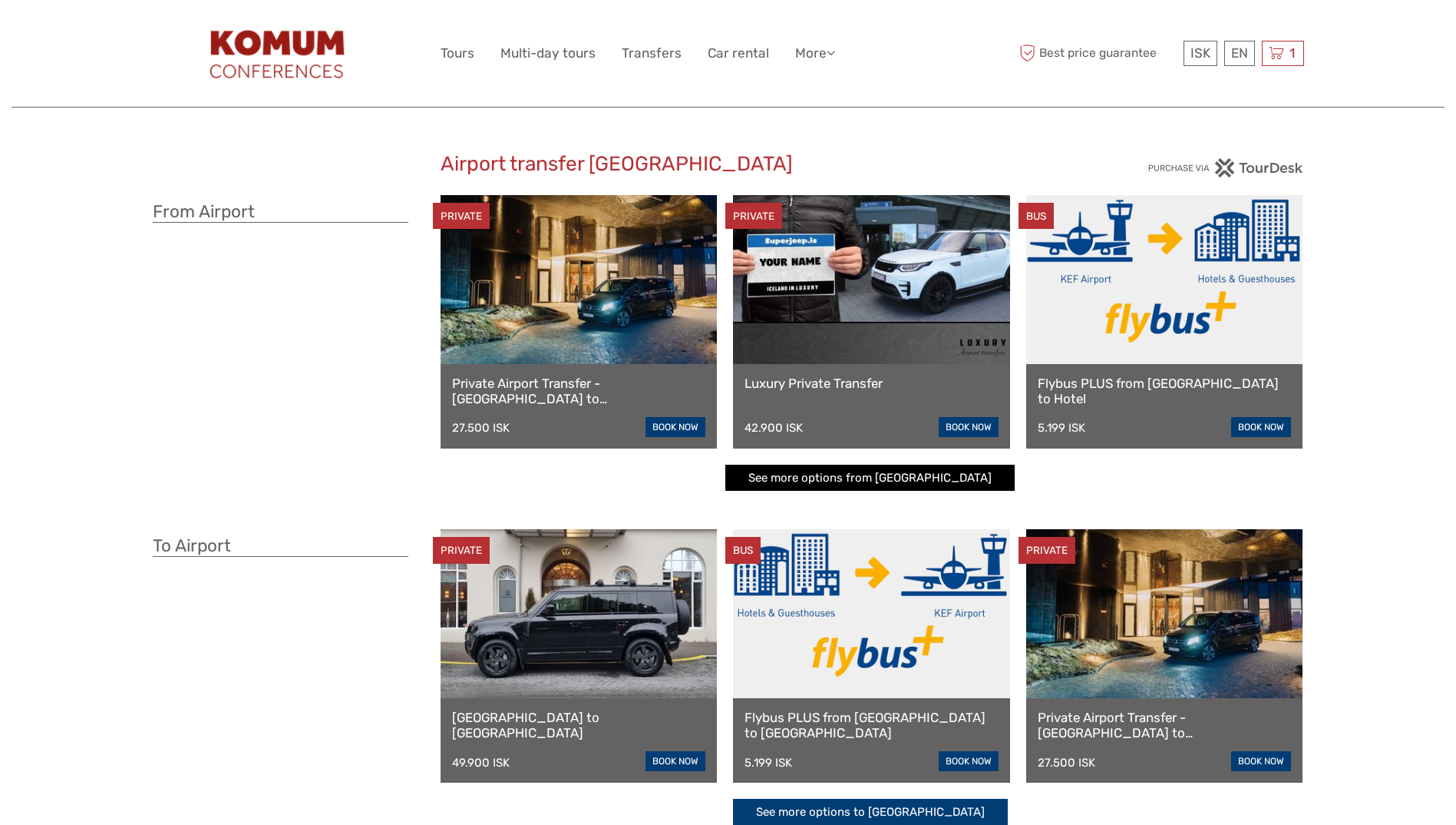
click at [885, 484] on link "See more options from Keflavík airport" at bounding box center [870, 478] width 290 height 27
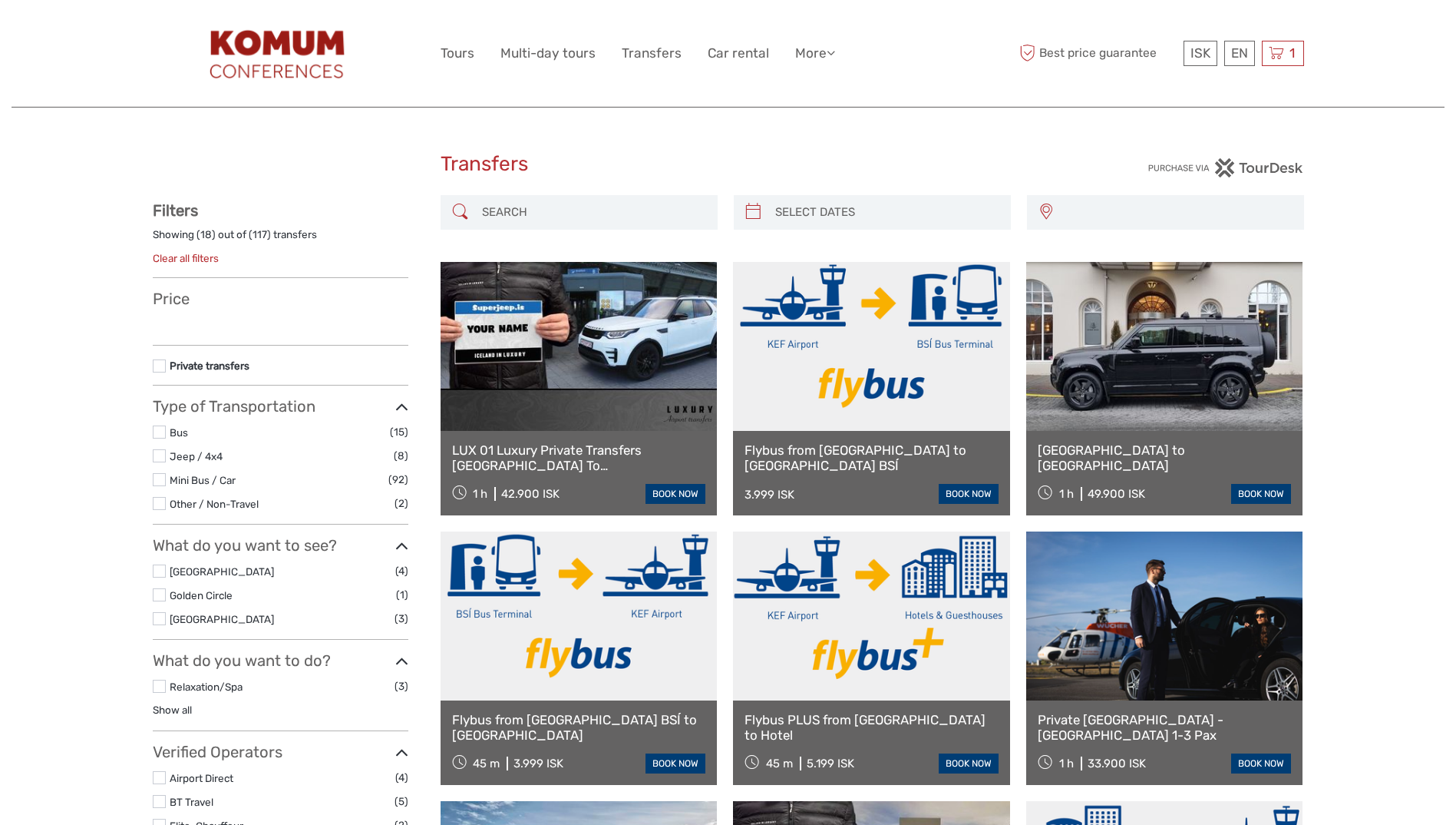
select select
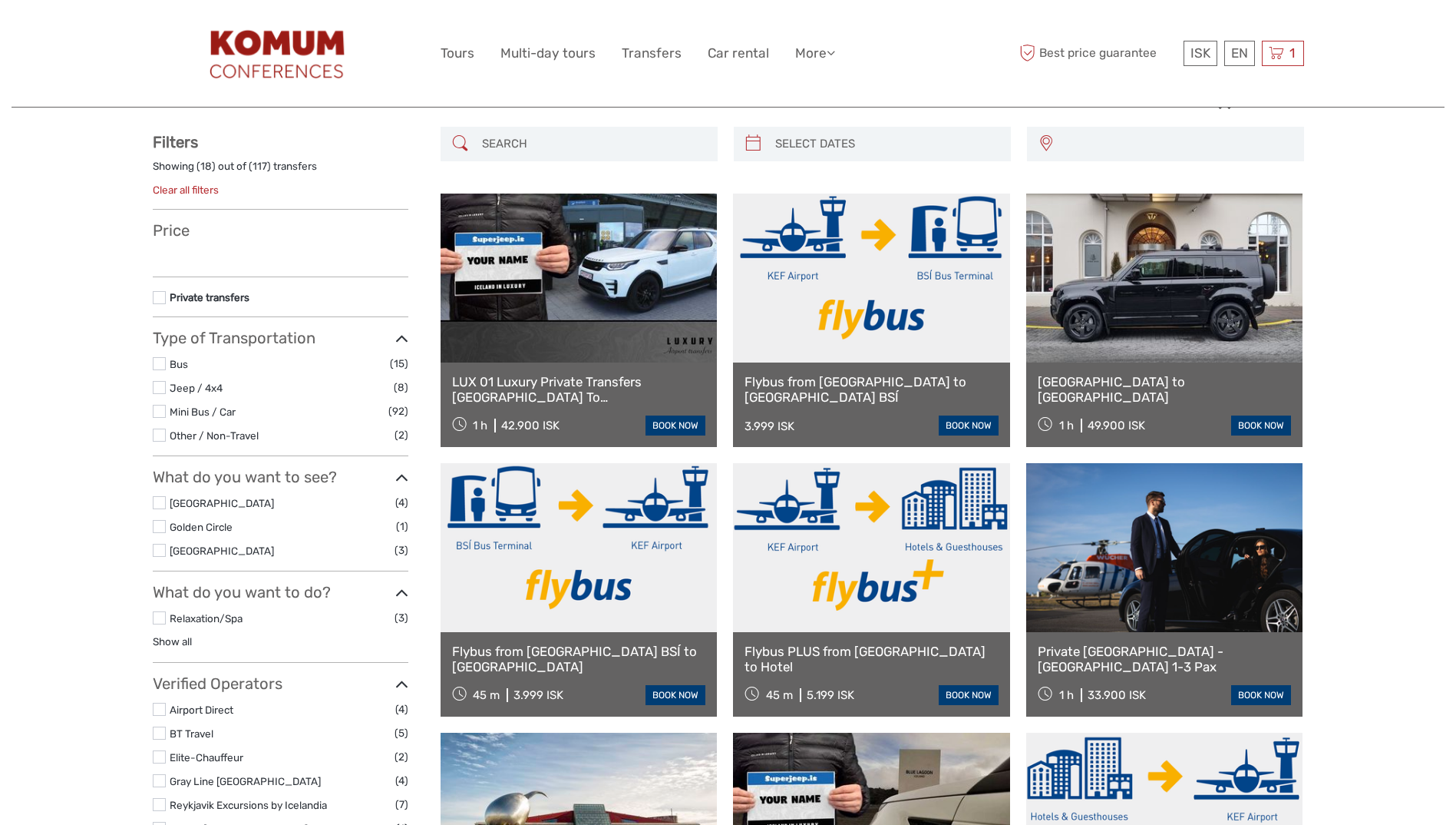
select select
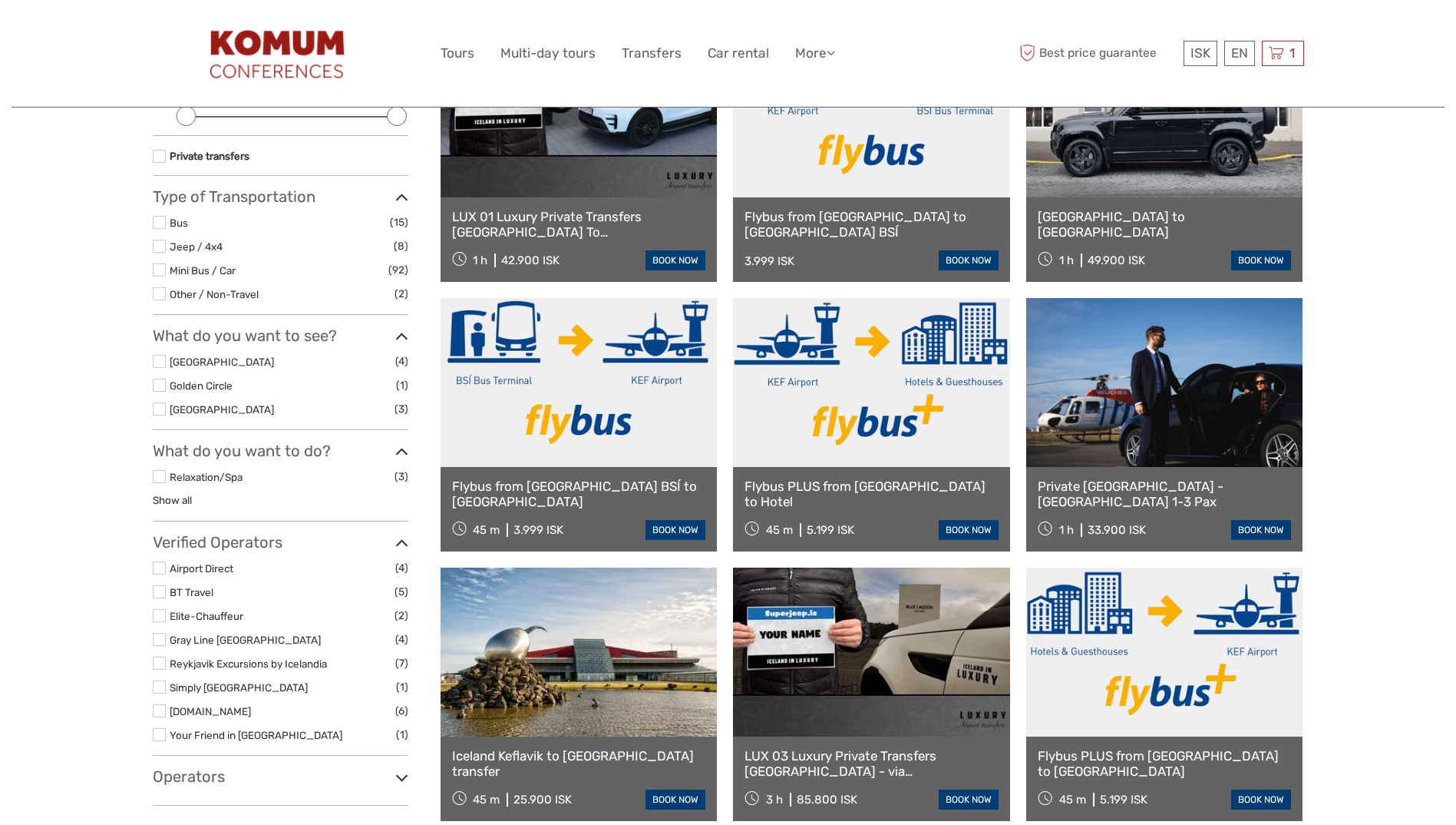
scroll to position [235, 0]
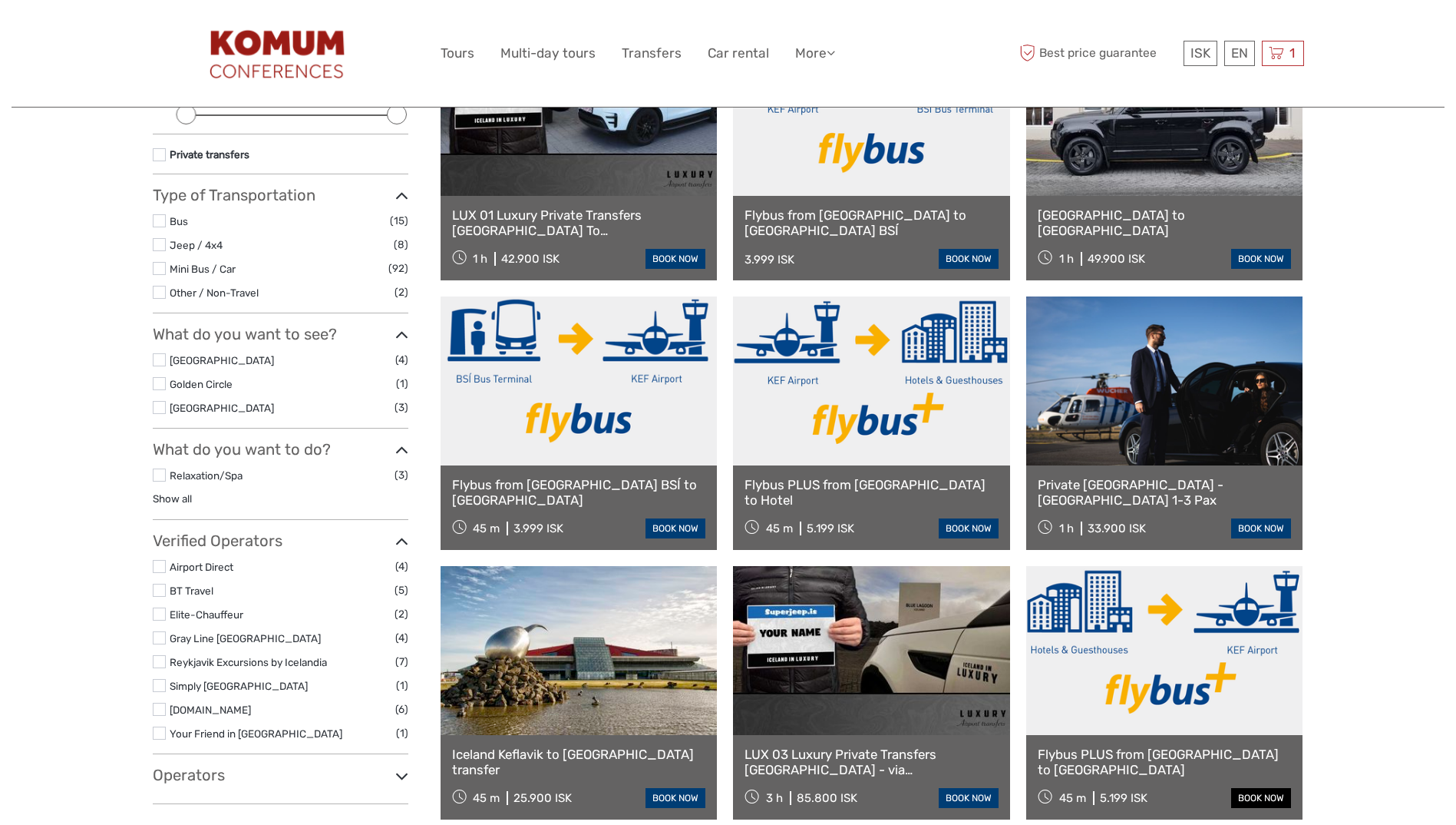
click at [1261, 795] on link "book now" at bounding box center [1261, 798] width 60 height 20
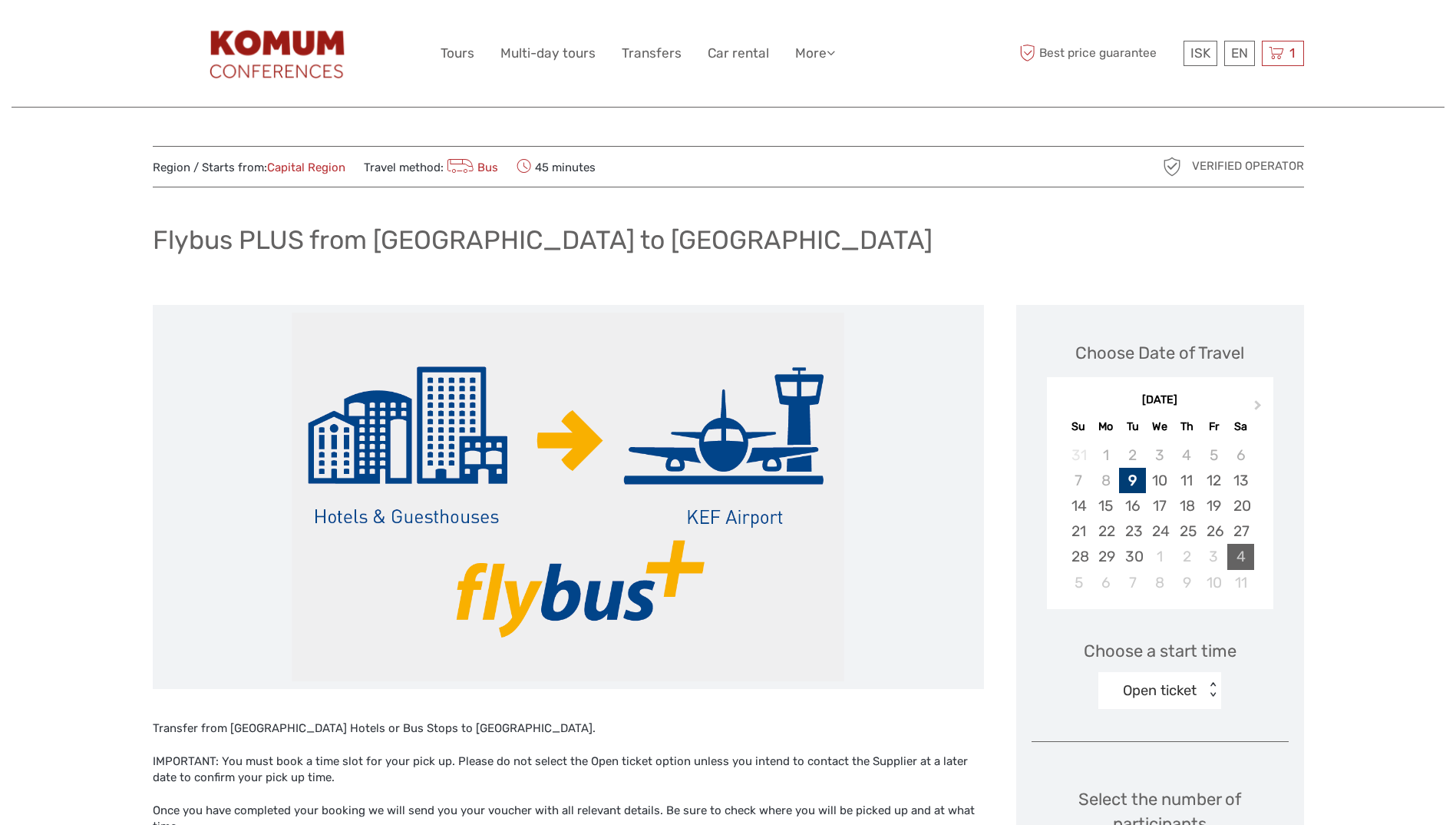
click at [1237, 547] on div "4" at bounding box center [1241, 556] width 27 height 26
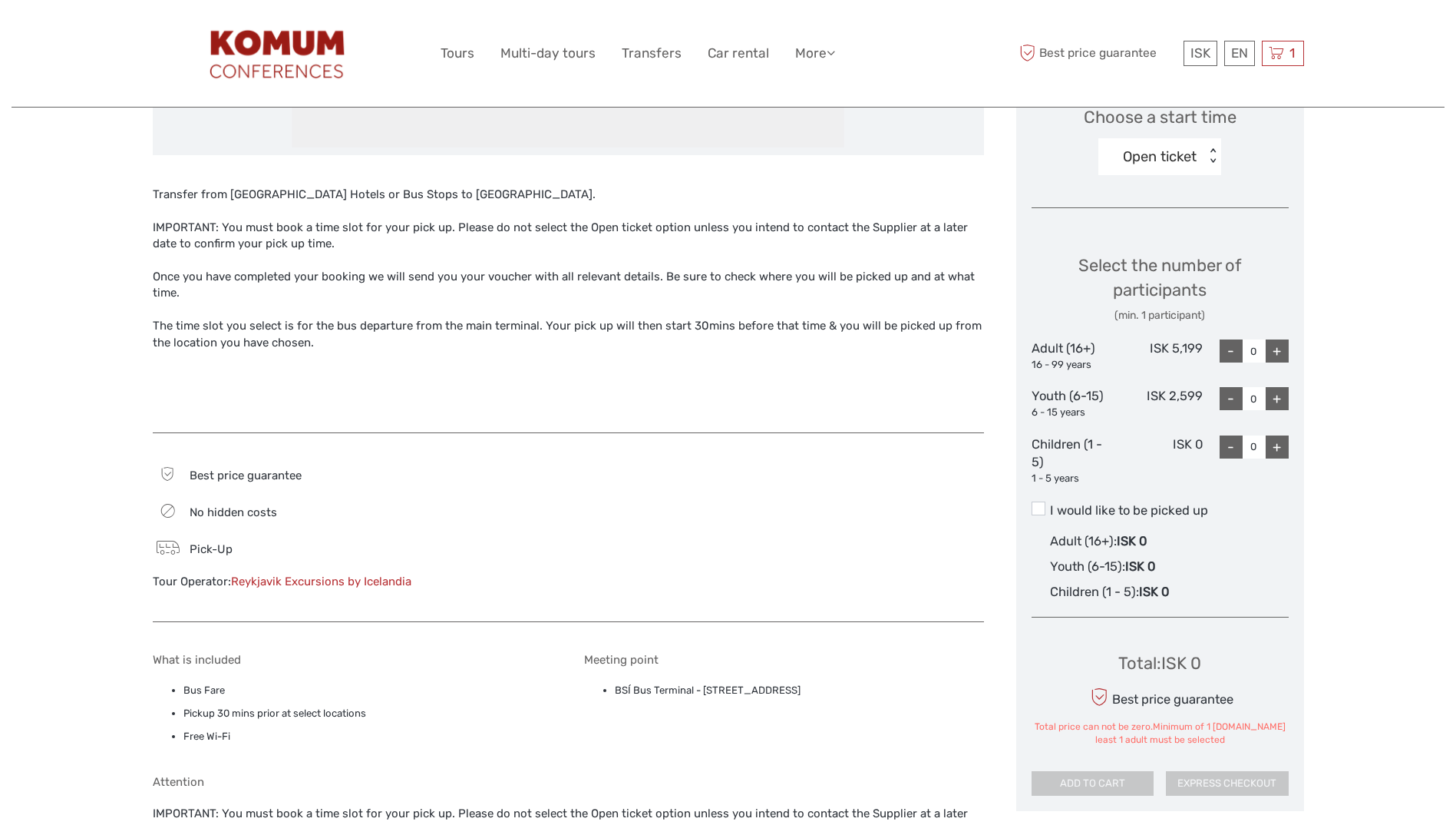
scroll to position [535, 0]
click at [1283, 351] on div "+" at bounding box center [1277, 350] width 23 height 23
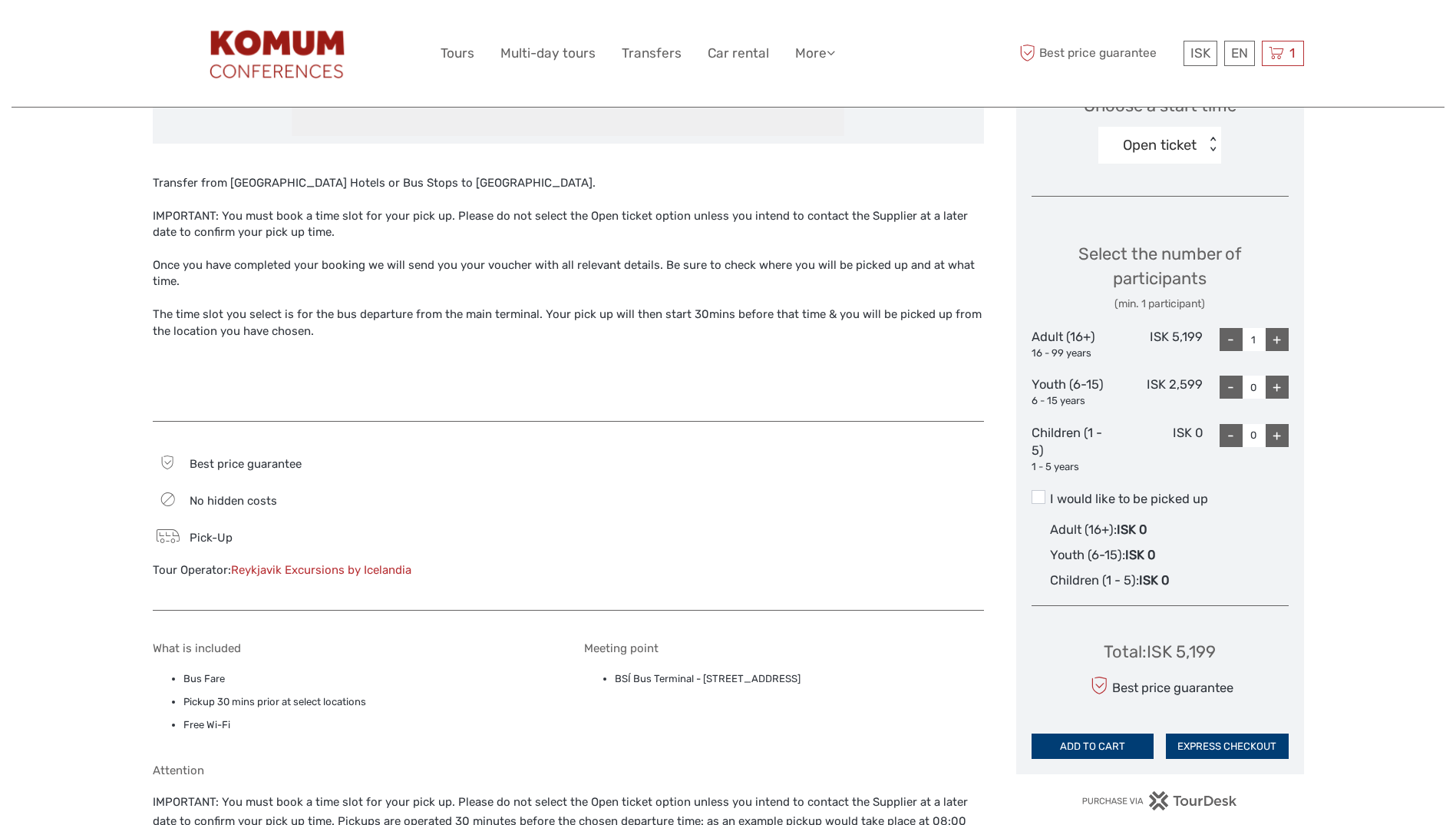
scroll to position [547, 0]
click at [1087, 497] on label "I would like to be picked up" at bounding box center [1161, 498] width 257 height 18
click at [1050, 493] on input "I would like to be picked up" at bounding box center [1050, 493] width 0 height 0
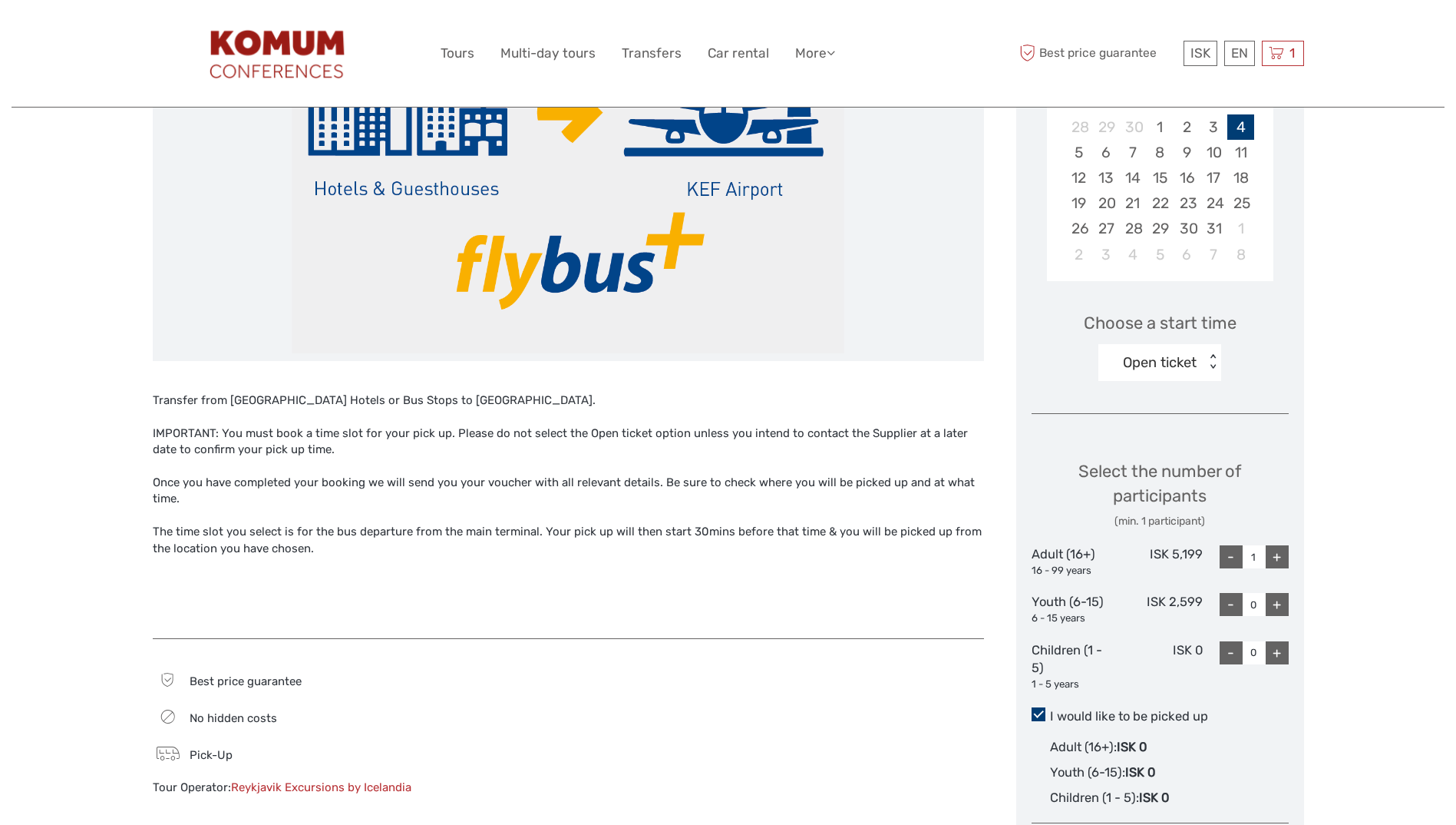
scroll to position [327, 0]
click at [1205, 368] on div "Open ticket" at bounding box center [1152, 363] width 107 height 23
click at [1314, 322] on div "Region / Starts from: Capital Region Travel method: Bus 45 minutes Verified Ope…" at bounding box center [728, 644] width 1433 height 1943
click at [1199, 354] on div "Open ticket" at bounding box center [1152, 363] width 107 height 23
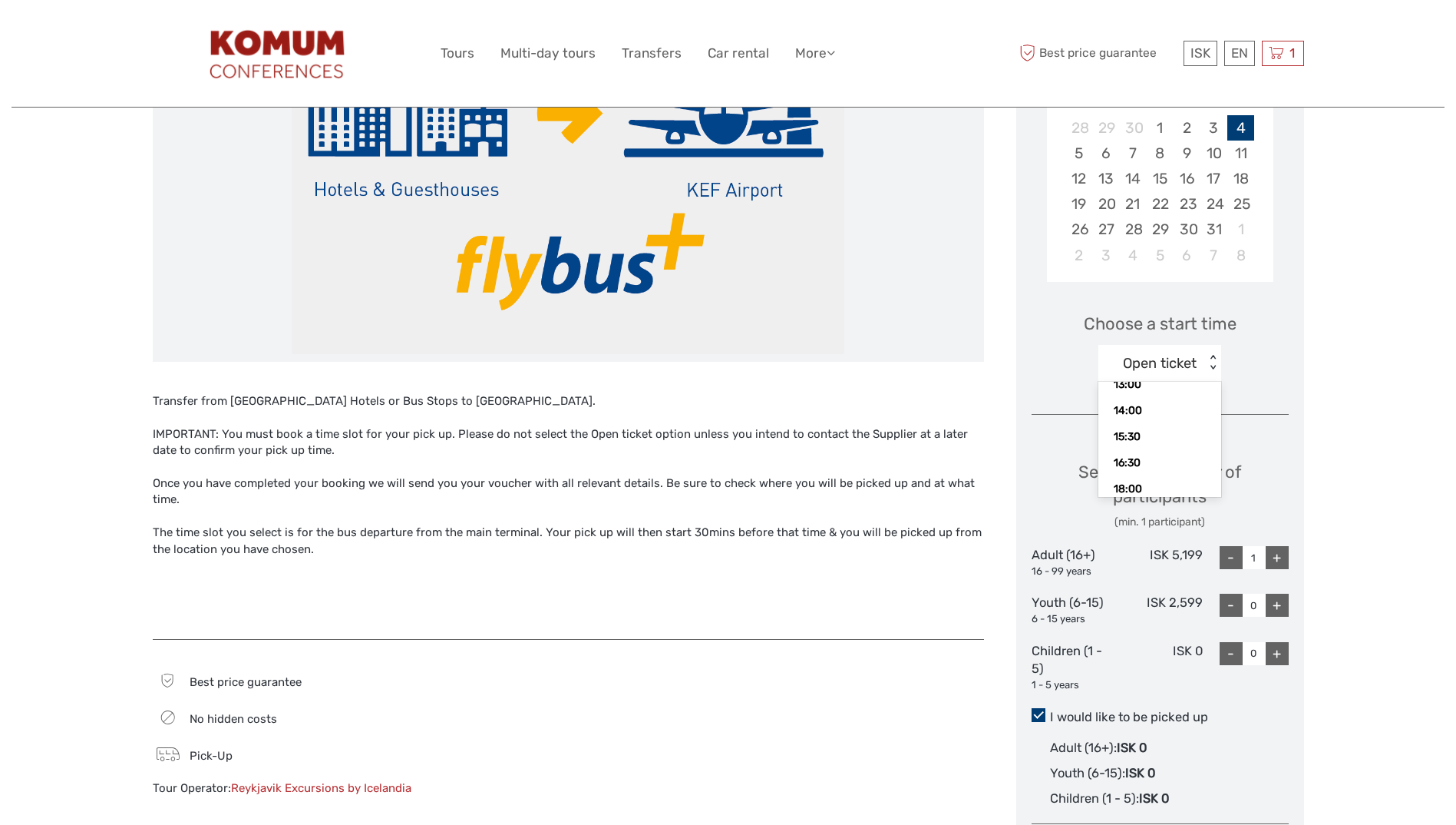
scroll to position [287, 0]
click at [1302, 335] on div "Choose Date of Travel [DATE] Previous Month Next Month [DATE] Su Mo Tu We Th Fr…" at bounding box center [1161, 485] width 288 height 1015
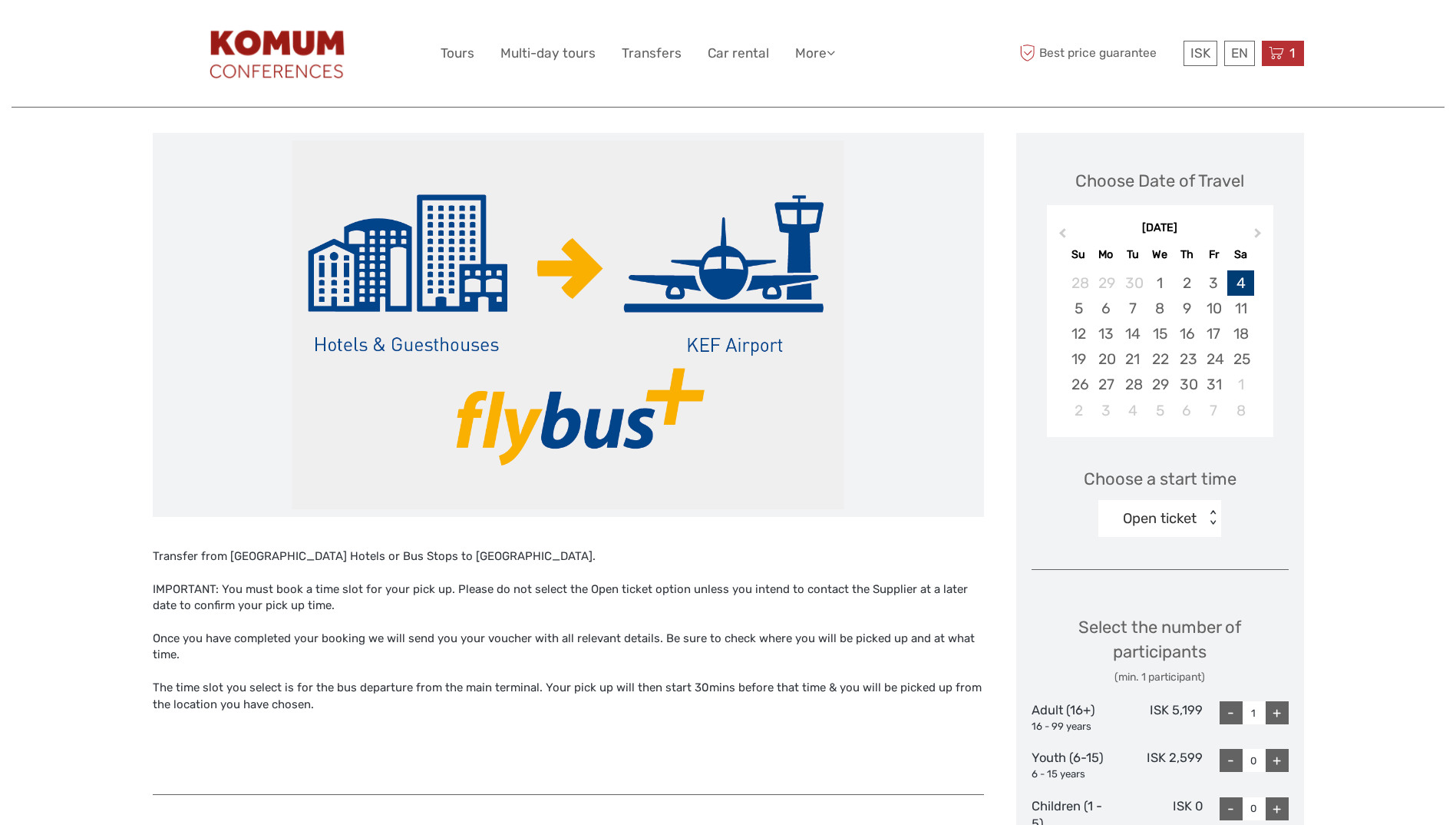
click at [1290, 54] on span "1" at bounding box center [1292, 53] width 10 height 15
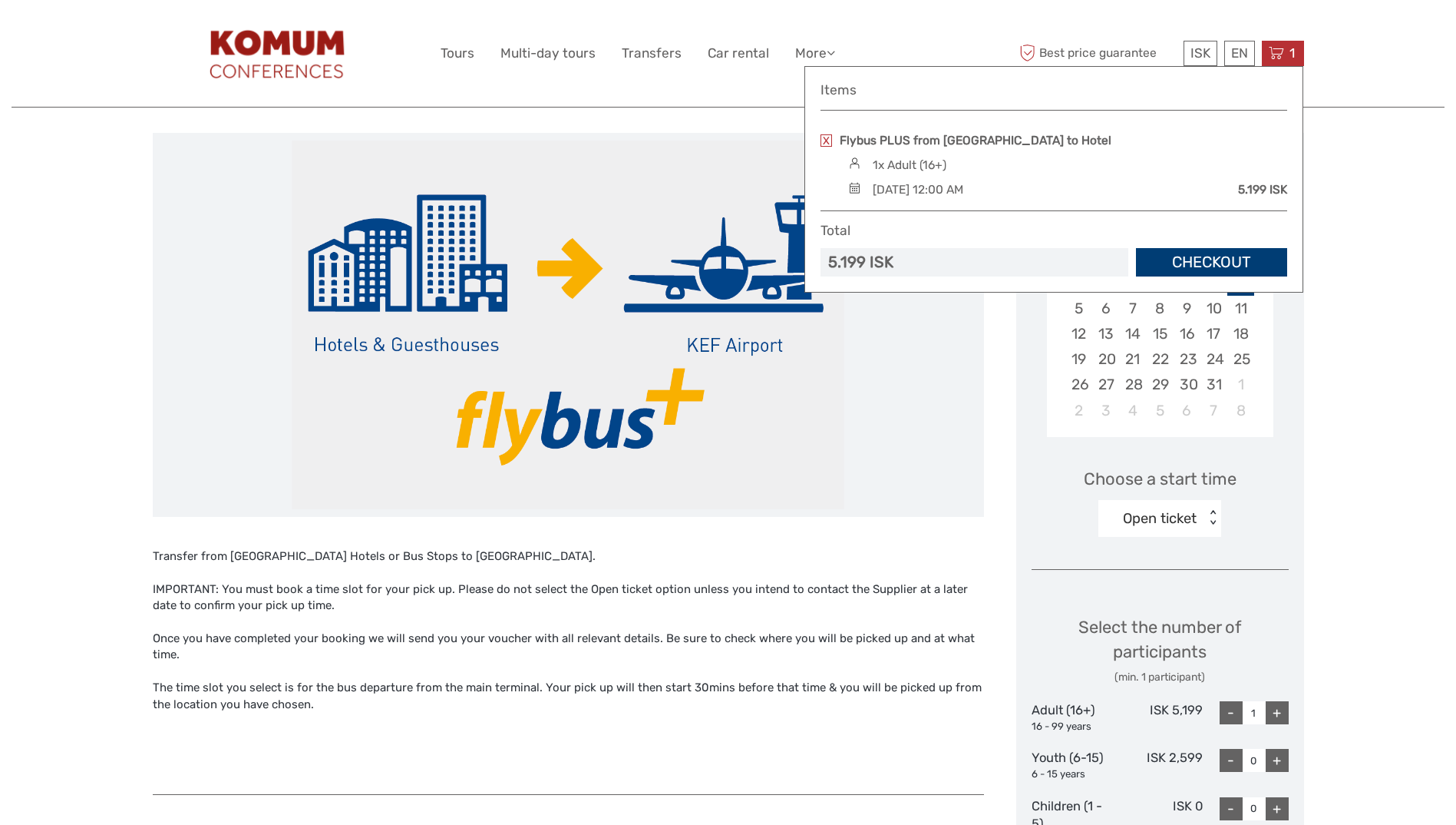
click at [825, 139] on link at bounding box center [826, 140] width 11 height 12
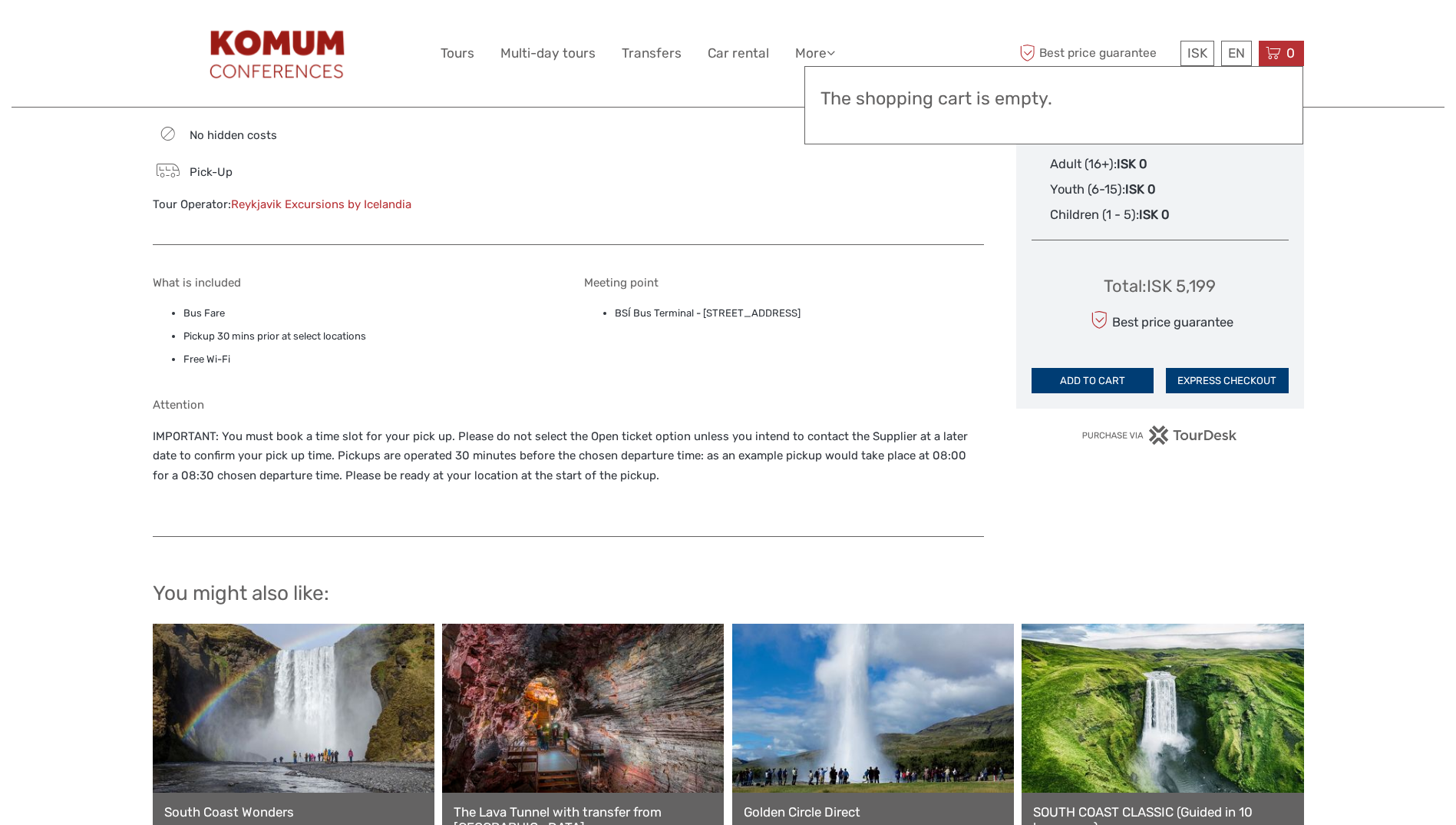
scroll to position [910, 0]
drag, startPoint x: 339, startPoint y: 459, endPoint x: 640, endPoint y: 448, distance: 301.2
click at [640, 448] on p "IMPORTANT: You must book a time slot for your pick up. Please do not select the…" at bounding box center [568, 457] width 831 height 59
drag, startPoint x: 725, startPoint y: 453, endPoint x: 855, endPoint y: 453, distance: 130.0
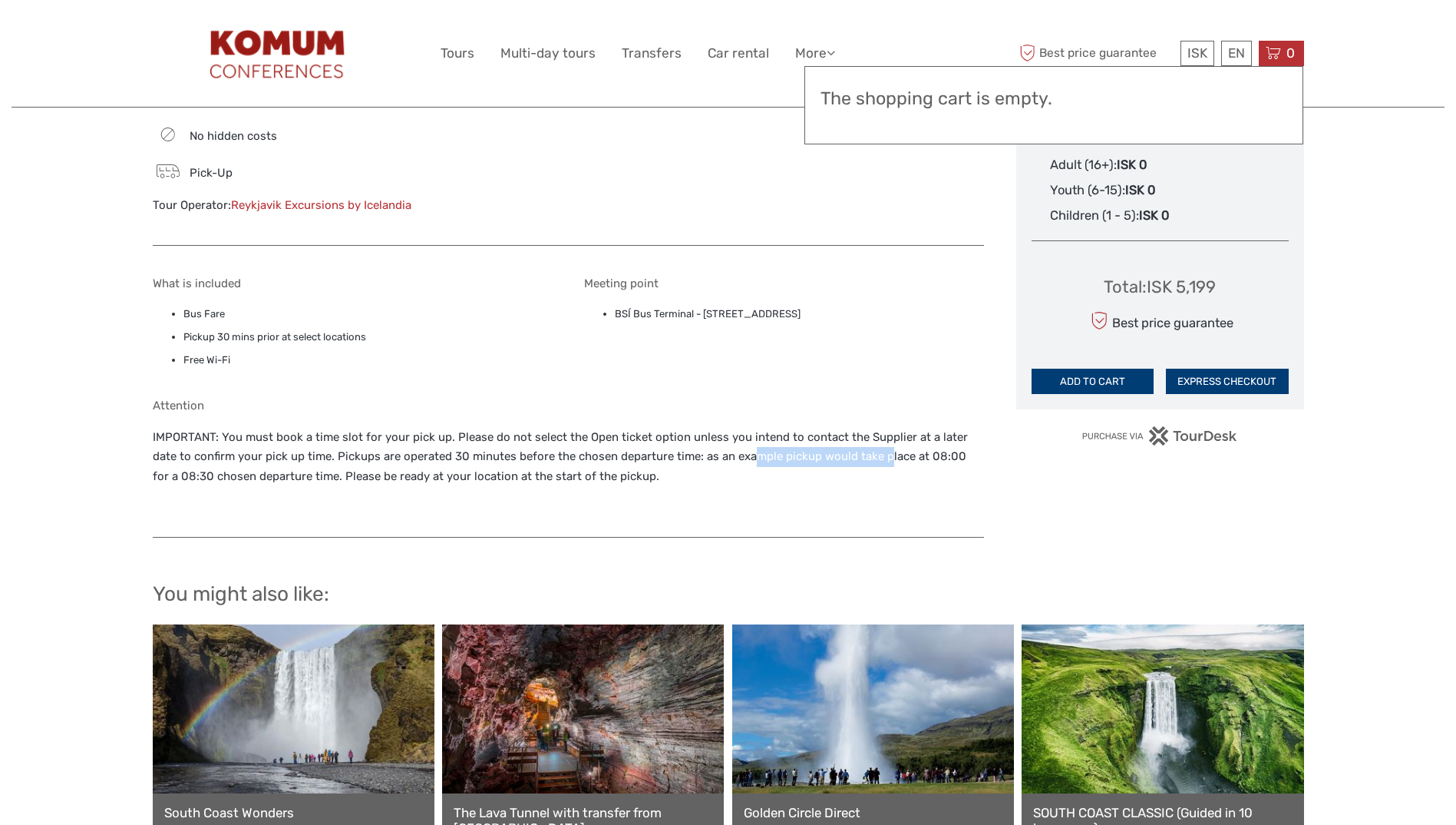
click at [855, 453] on p "IMPORTANT: You must book a time slot for your pick up. Please do not select the…" at bounding box center [568, 457] width 831 height 59
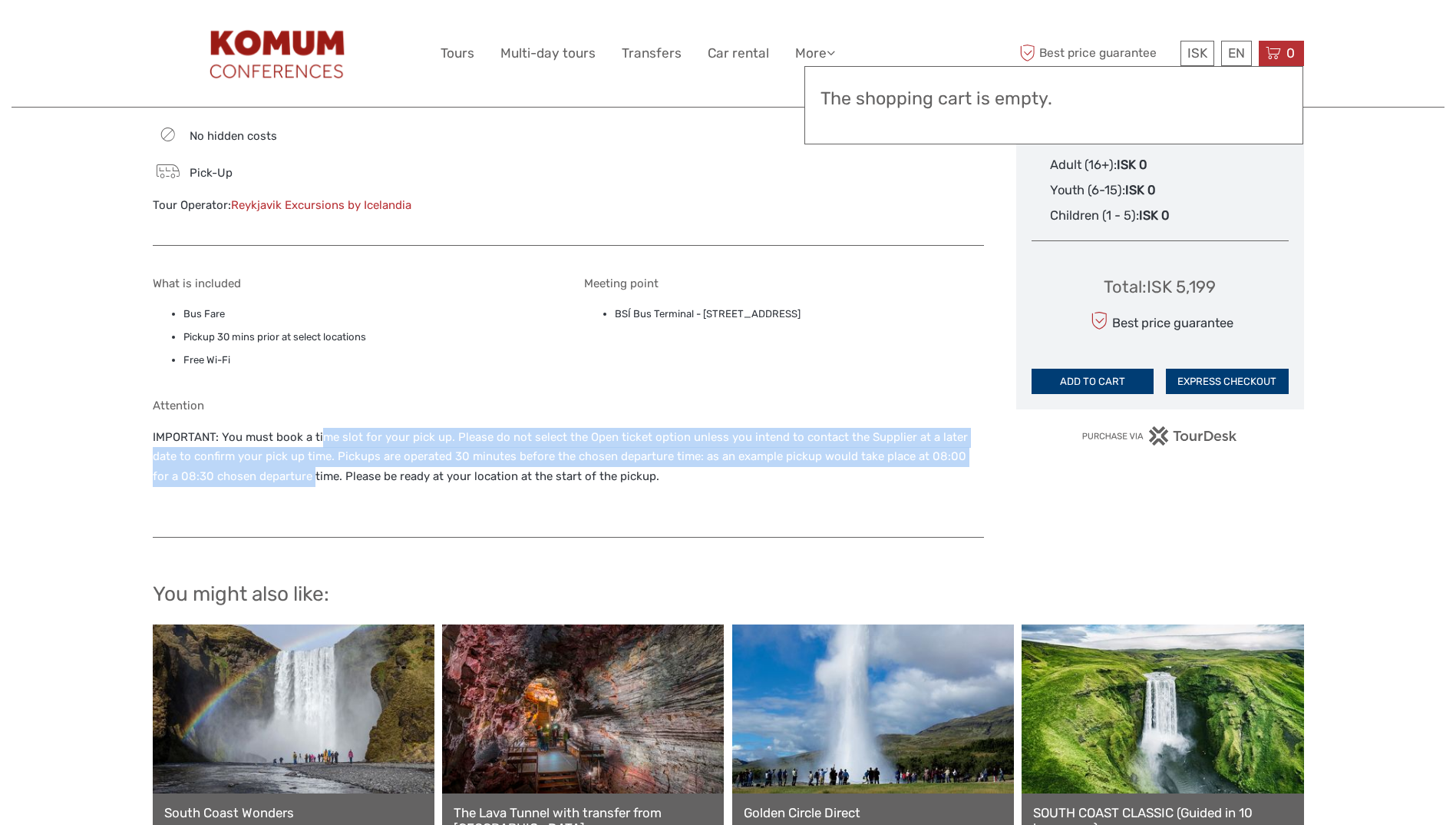
drag, startPoint x: 286, startPoint y: 482, endPoint x: 323, endPoint y: 424, distance: 68.8
click at [323, 424] on div "Attention IMPORTANT: You must book a time slot for your pick up. Please do not …" at bounding box center [568, 460] width 831 height 123
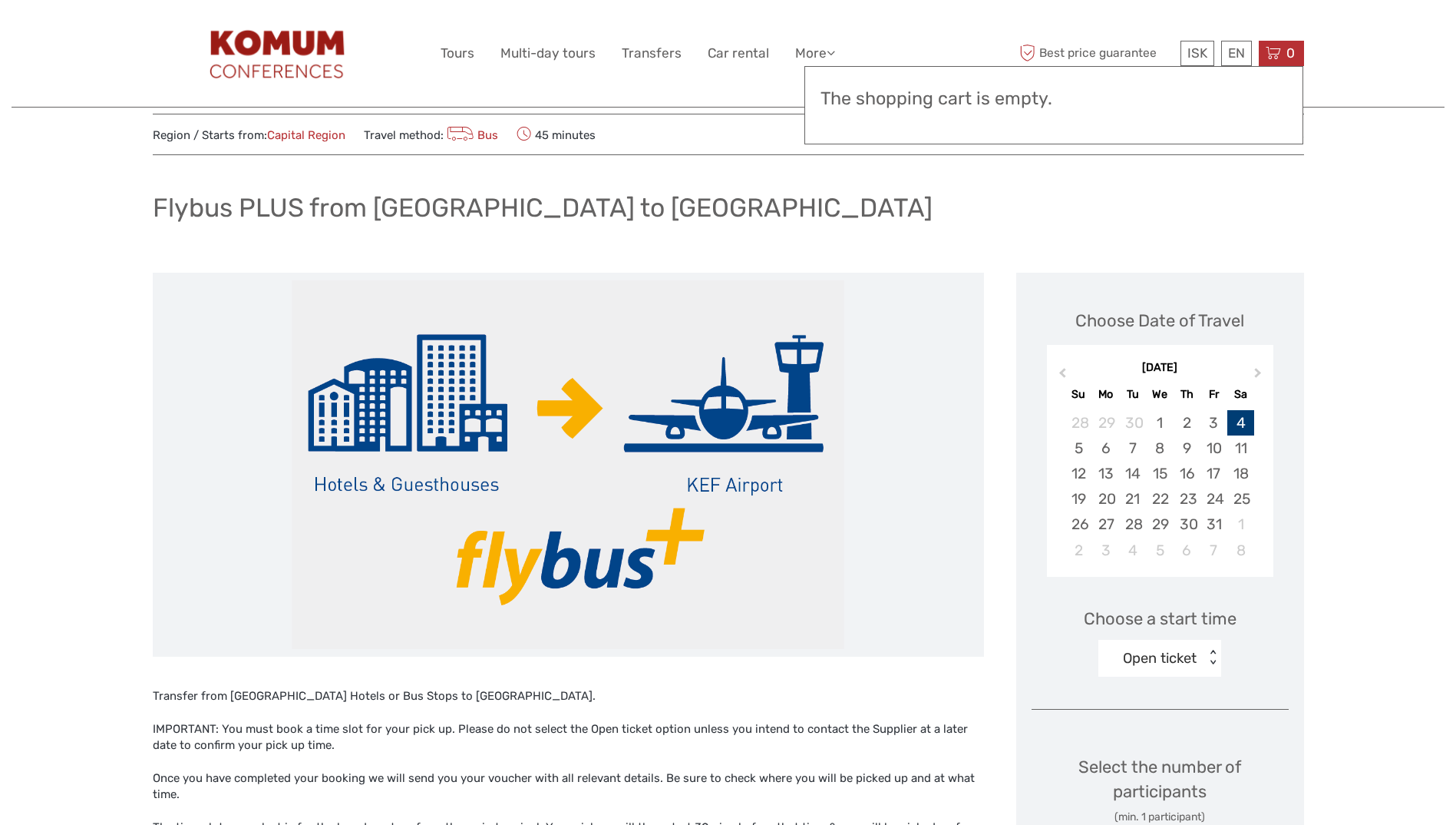
scroll to position [0, 0]
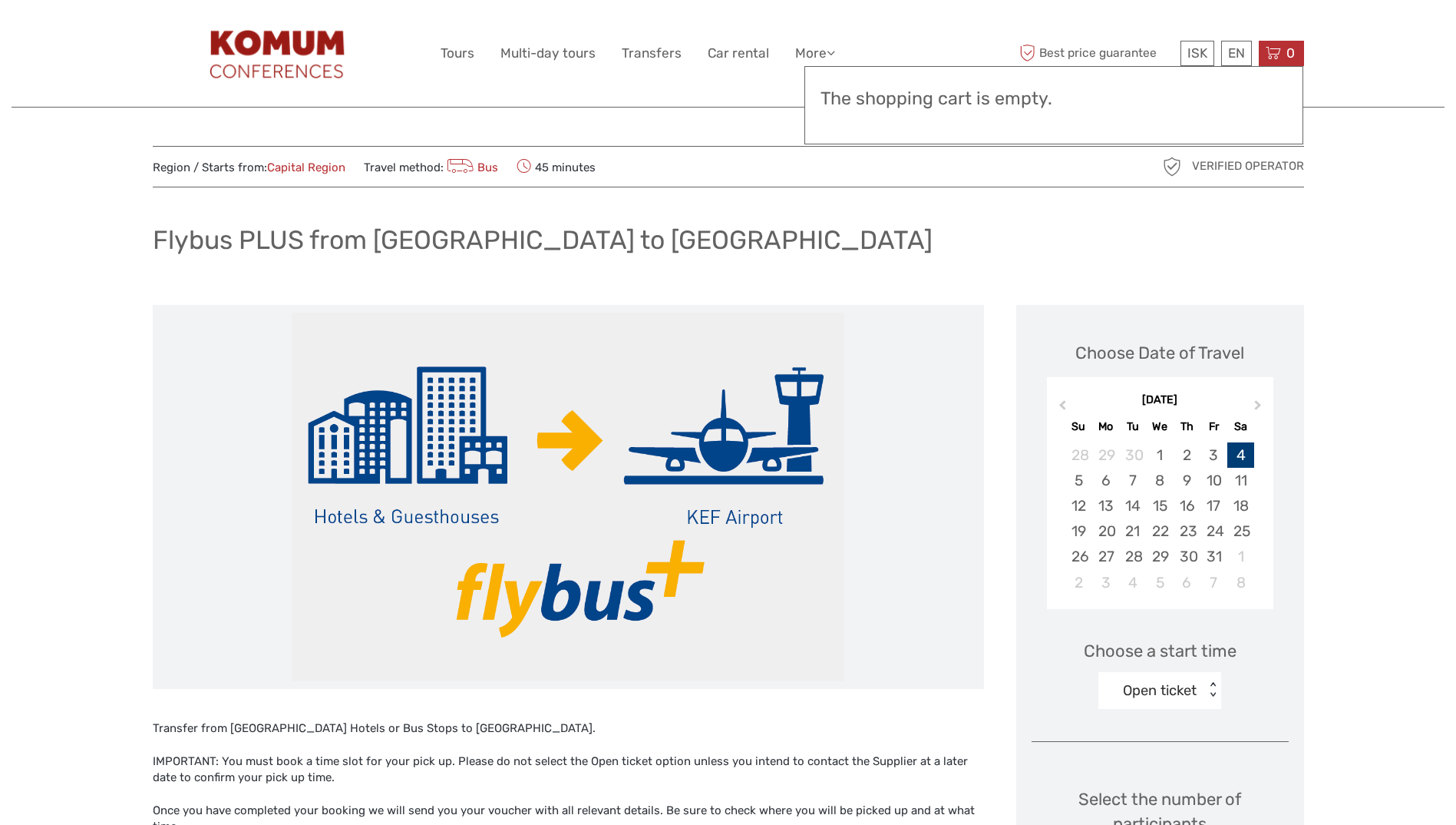
click at [550, 170] on span "45 minutes" at bounding box center [557, 167] width 80 height 22
drag, startPoint x: 550, startPoint y: 170, endPoint x: 542, endPoint y: 165, distance: 9.4
click at [542, 165] on span "45 minutes" at bounding box center [557, 167] width 80 height 22
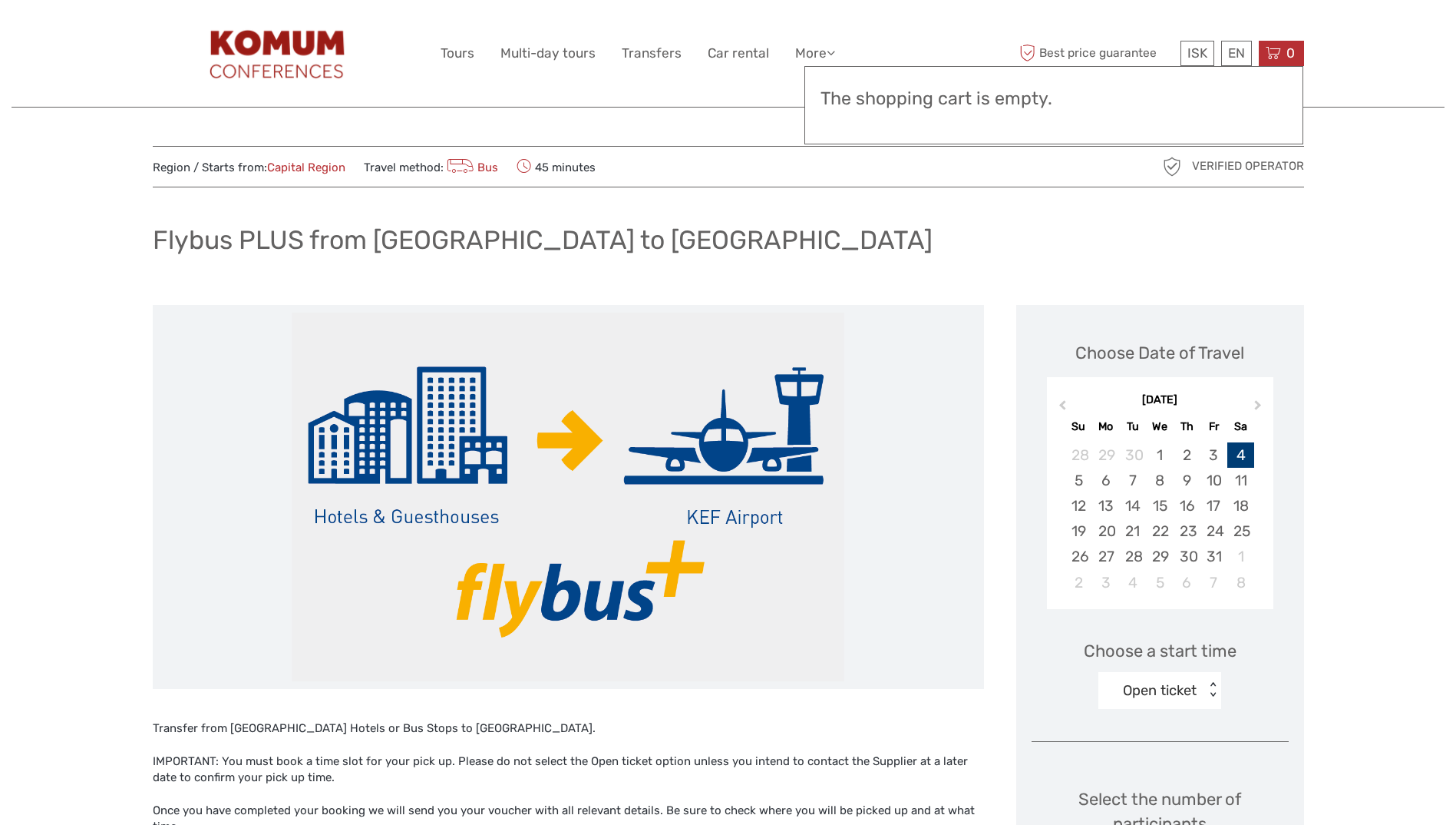
drag, startPoint x: 542, startPoint y: 164, endPoint x: 612, endPoint y: 165, distance: 70.0
click at [612, 165] on div "Region / Starts from: Capital Region Travel method: Bus 45 minutes" at bounding box center [584, 167] width 863 height 22
click at [1160, 809] on div "Select the number of participants (min. 1 participant)" at bounding box center [1161, 822] width 257 height 70
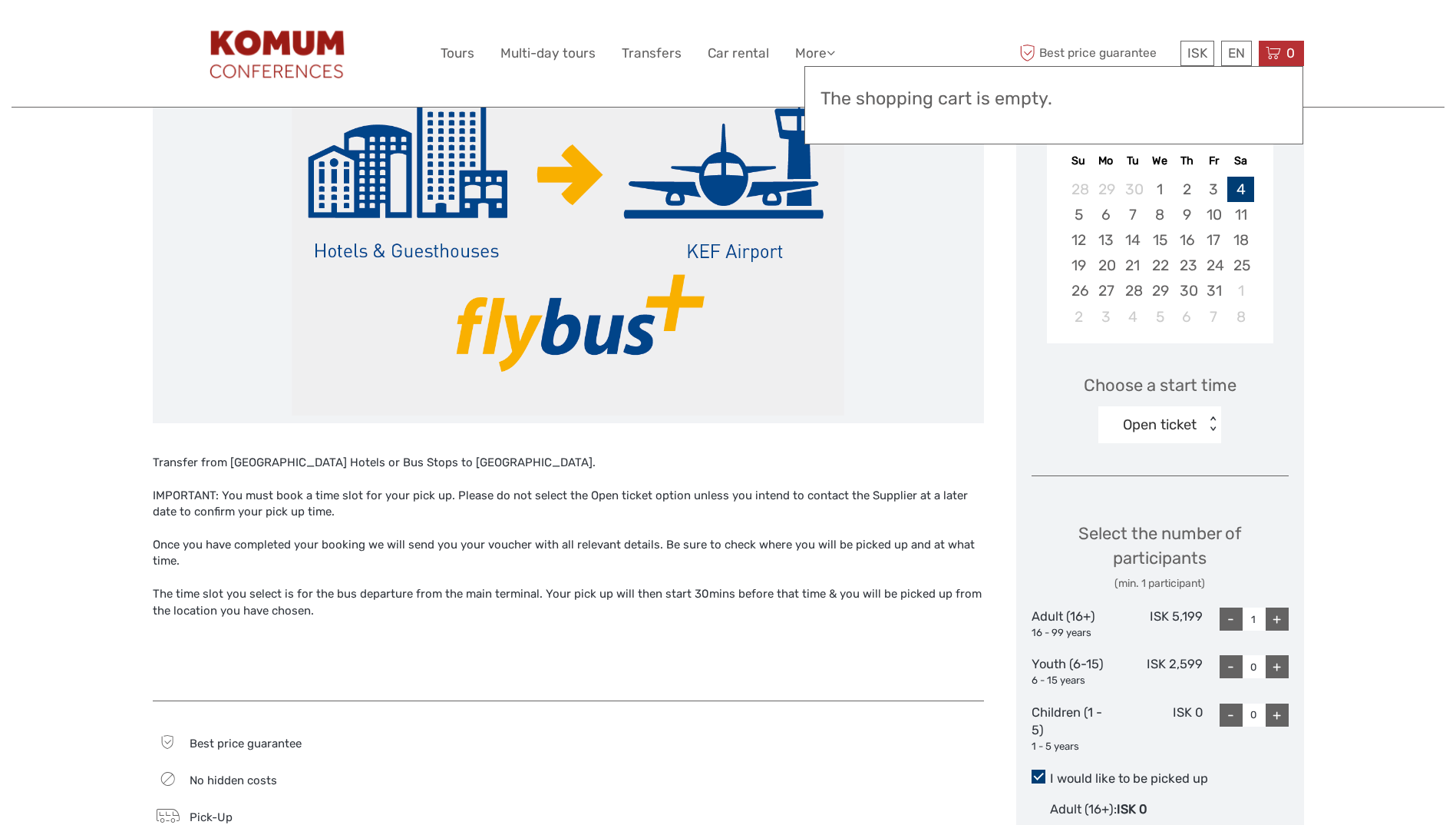
scroll to position [268, 0]
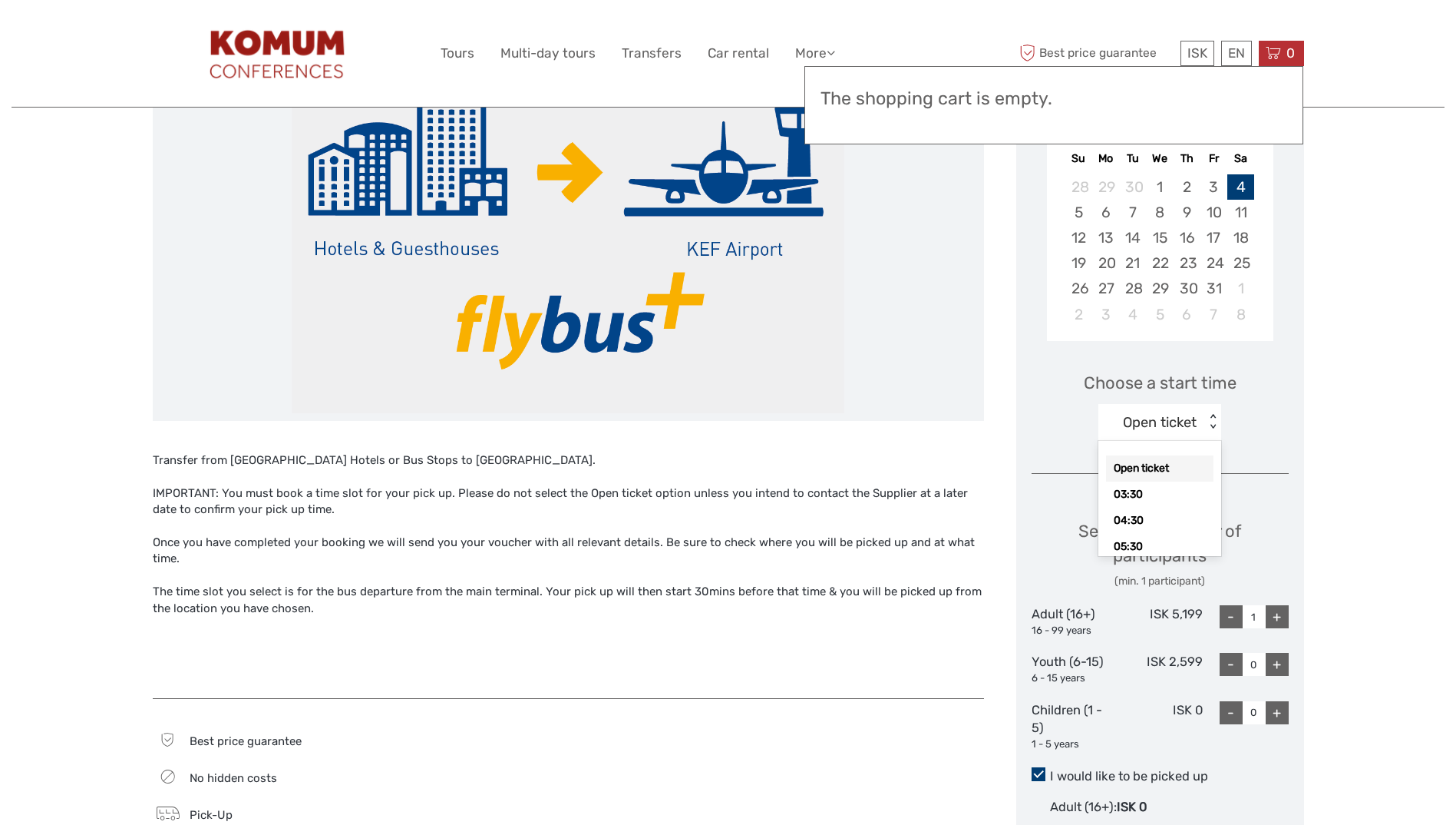
click at [1211, 430] on div "< >" at bounding box center [1214, 421] width 13 height 16
click at [1160, 465] on div "05:30" at bounding box center [1161, 470] width 108 height 27
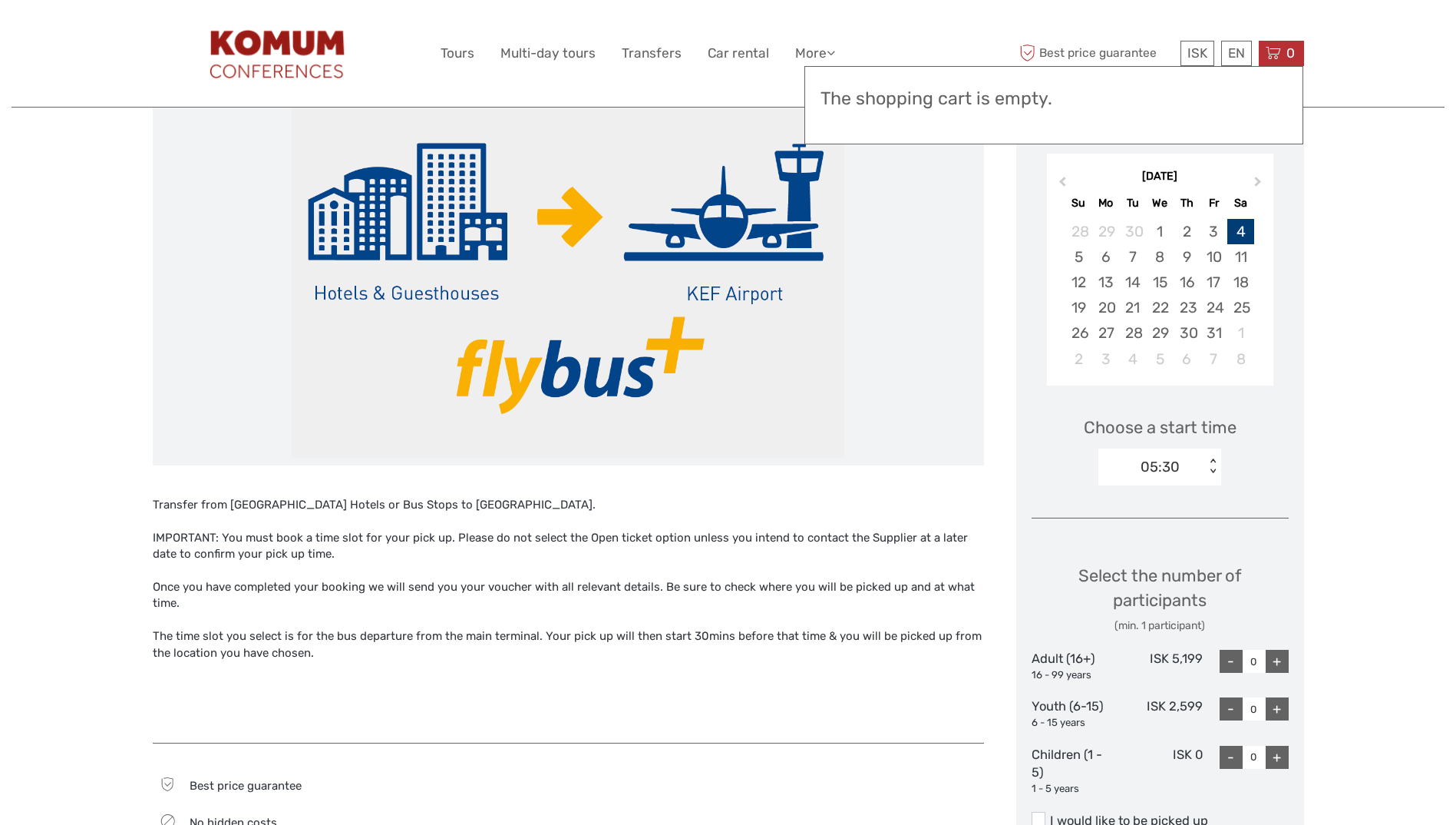
scroll to position [222, 0]
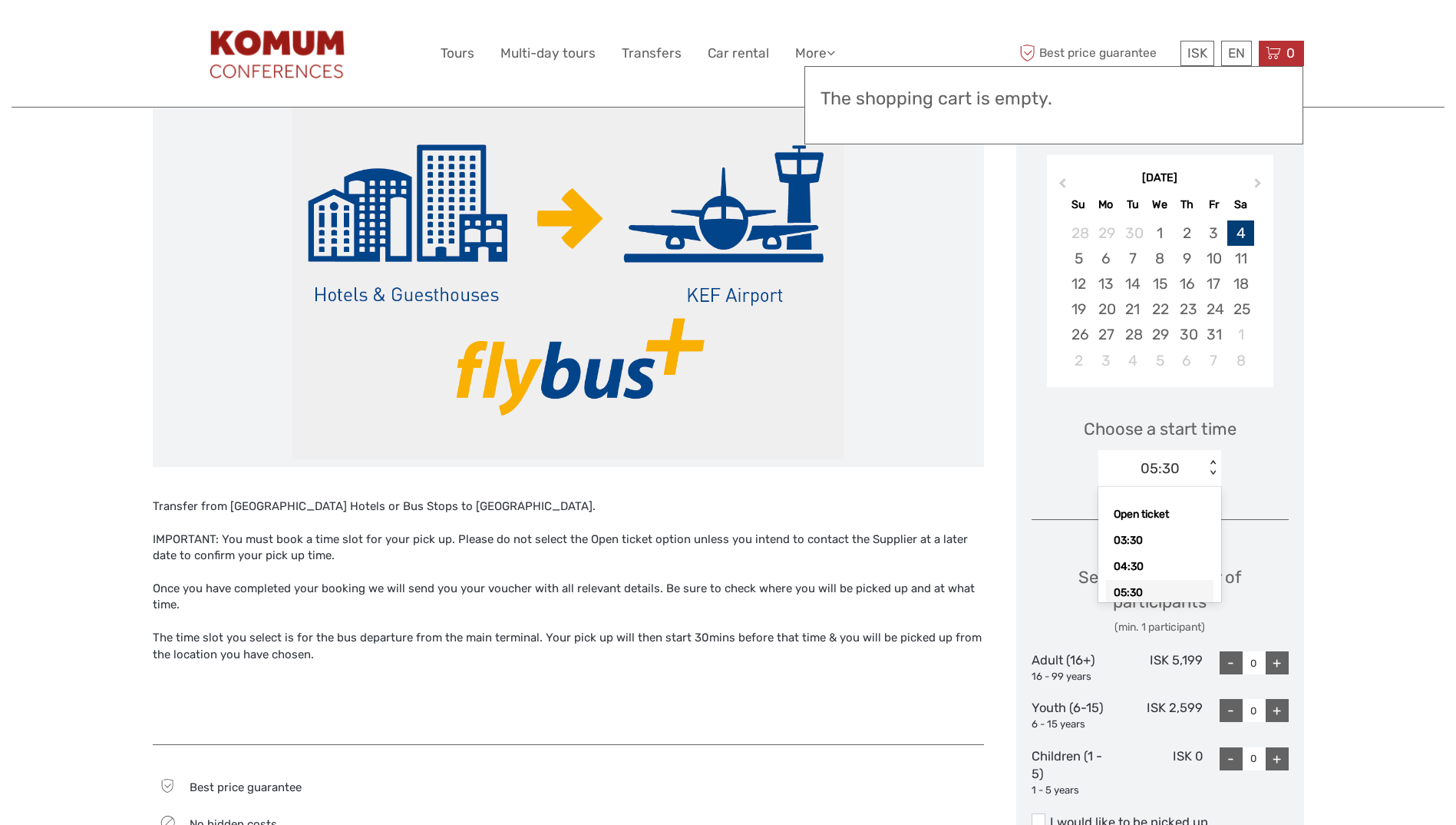
click at [1207, 476] on div "05:30 < >" at bounding box center [1161, 468] width 123 height 37
click at [1152, 532] on div "05:30" at bounding box center [1161, 533] width 108 height 27
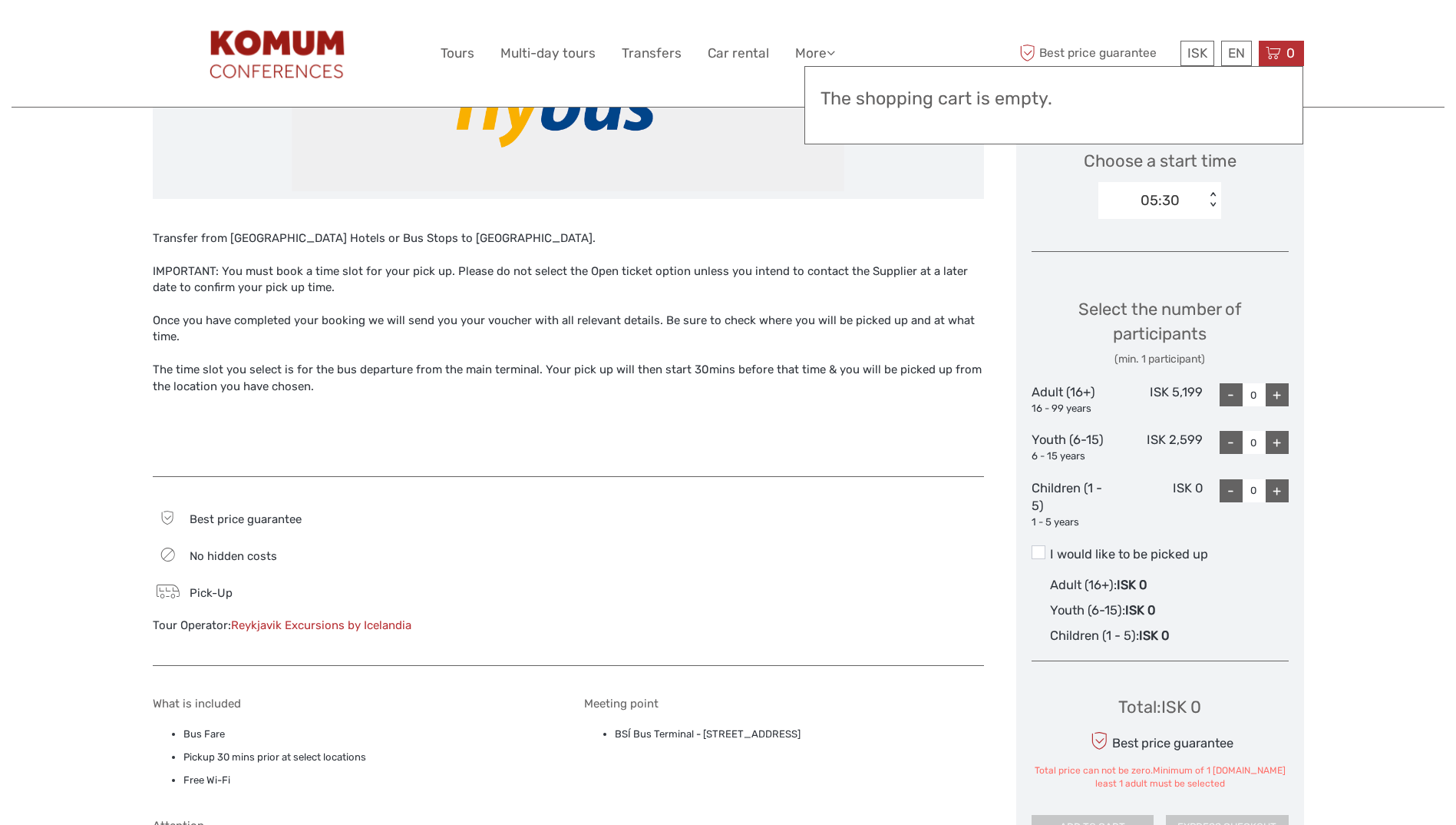
scroll to position [491, 0]
click at [1041, 546] on span at bounding box center [1039, 551] width 14 height 14
click at [1050, 547] on input "I would like to be picked up" at bounding box center [1050, 547] width 0 height 0
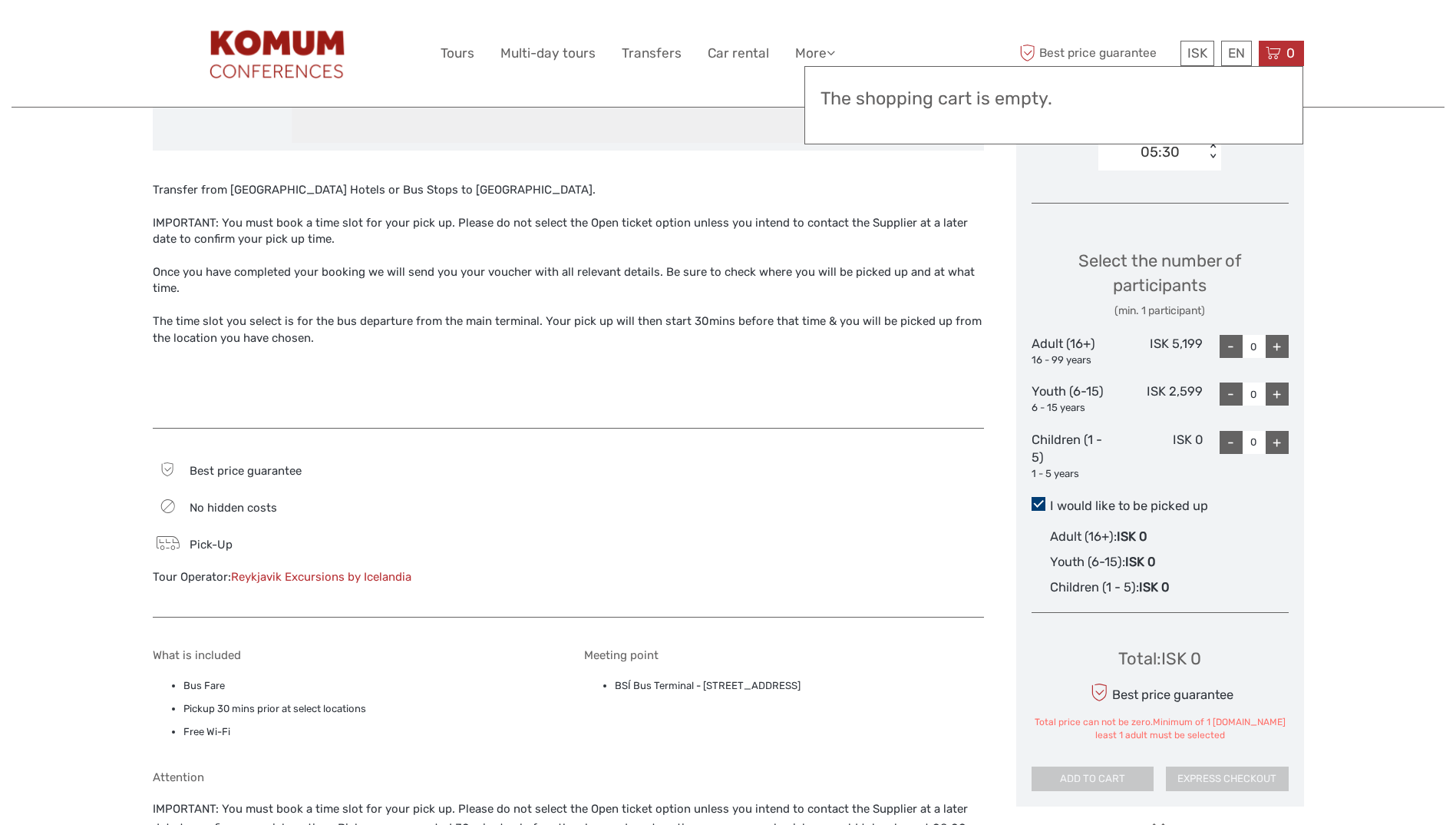
scroll to position [538, 0]
click at [1286, 355] on div "+" at bounding box center [1277, 347] width 23 height 23
type input "1"
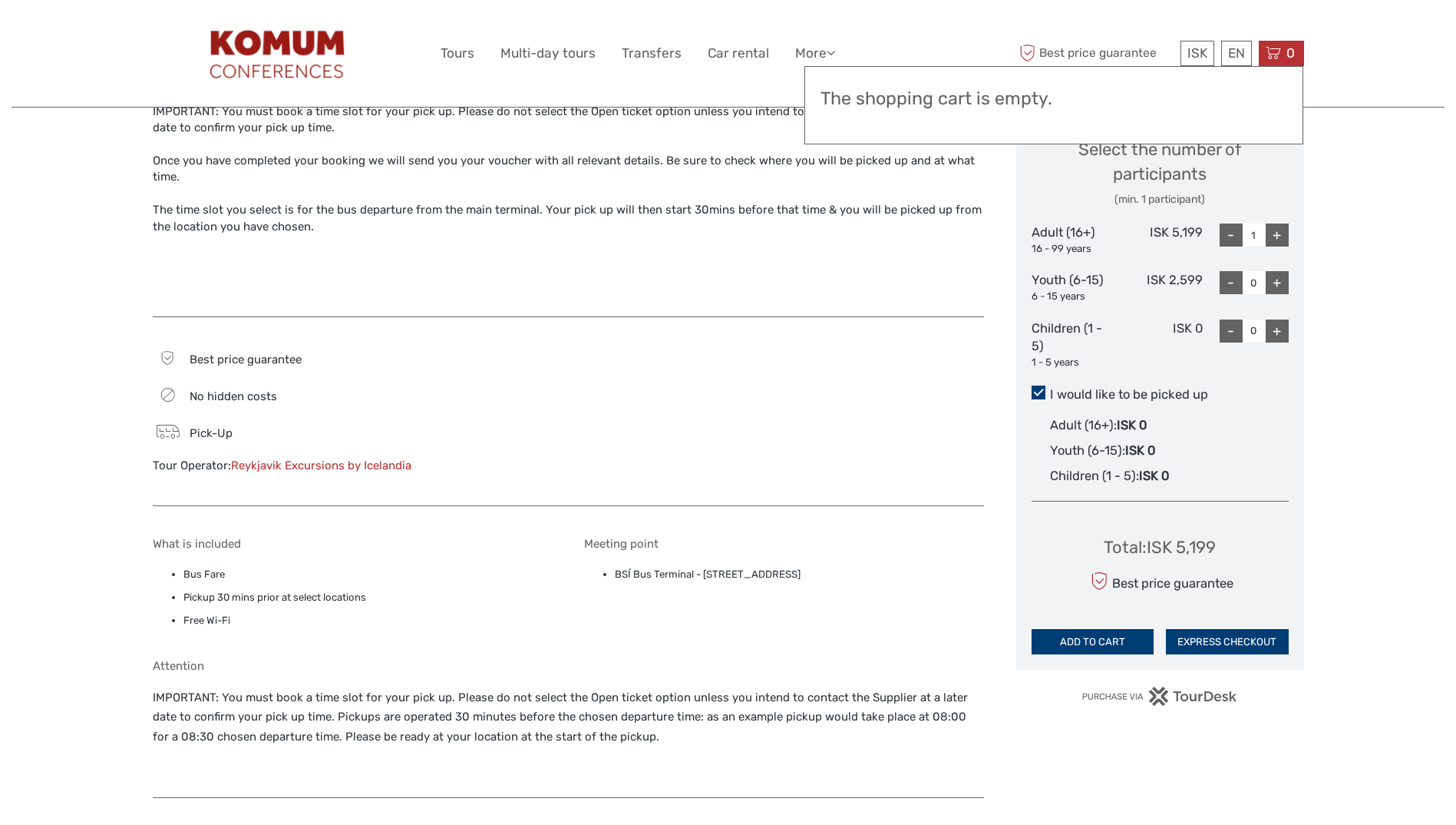
scroll to position [651, 0]
click at [1118, 644] on button "ADD TO CART" at bounding box center [1093, 641] width 123 height 27
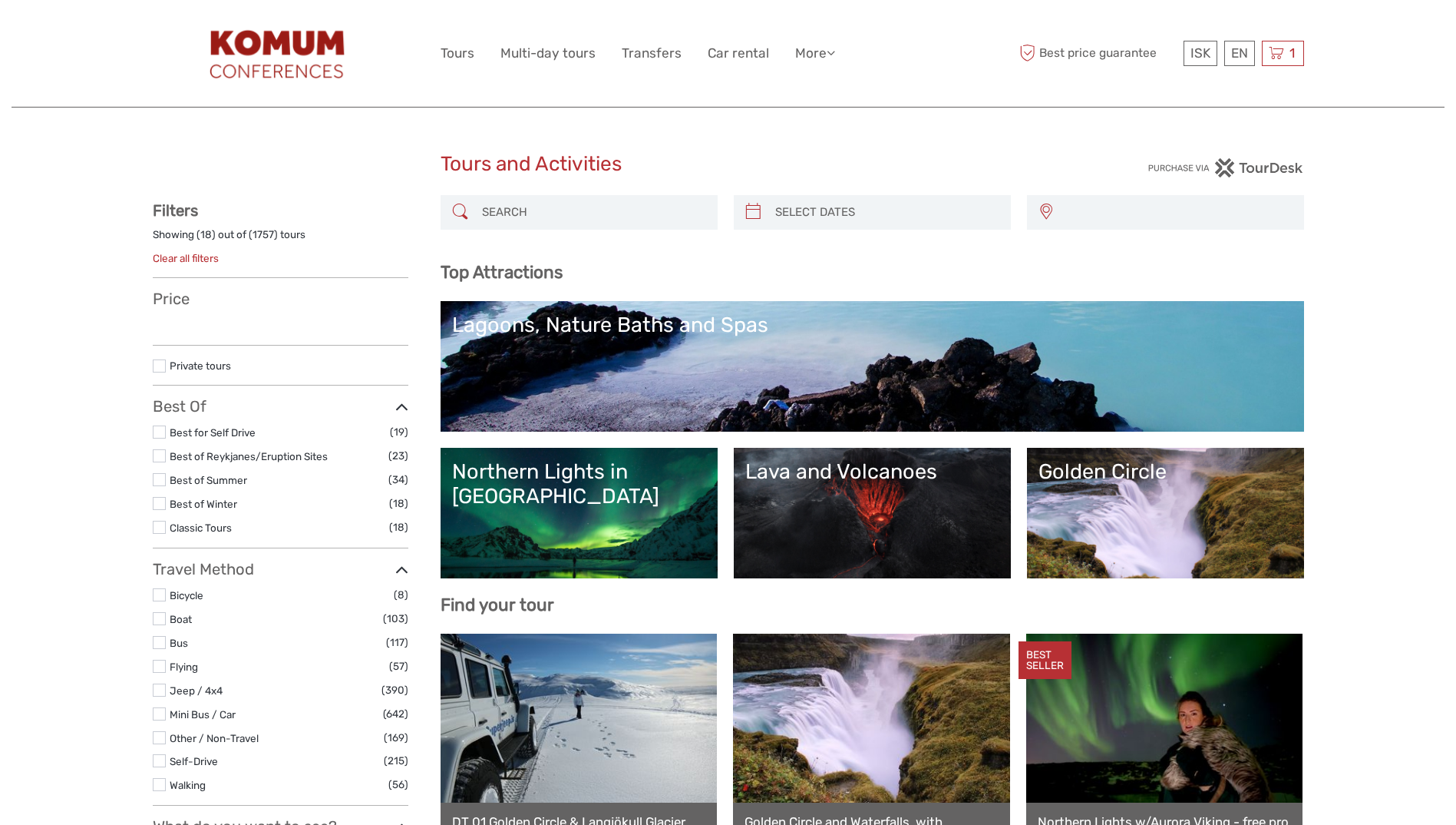
select select
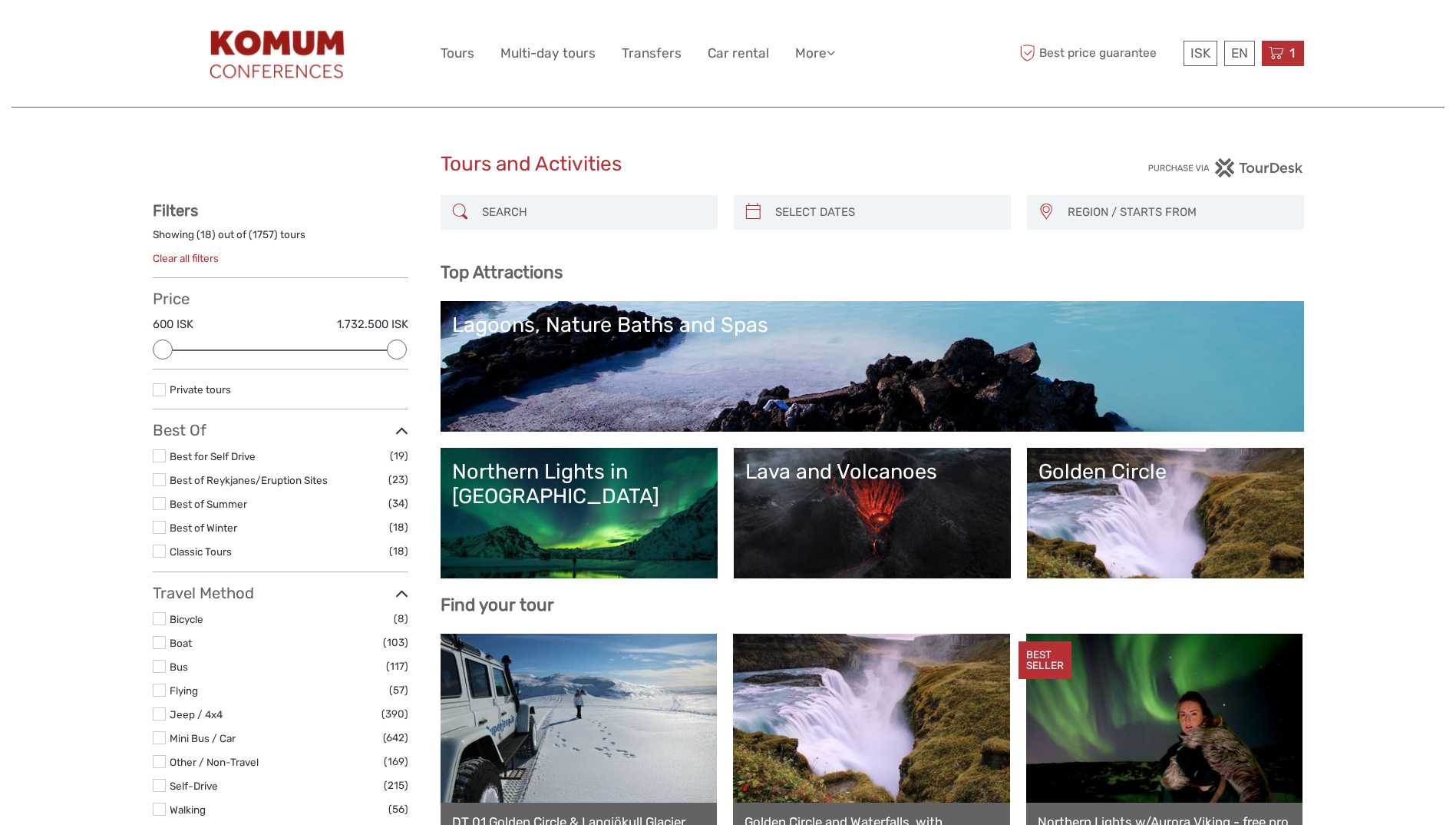
click at [1277, 49] on icon at bounding box center [1277, 53] width 15 height 19
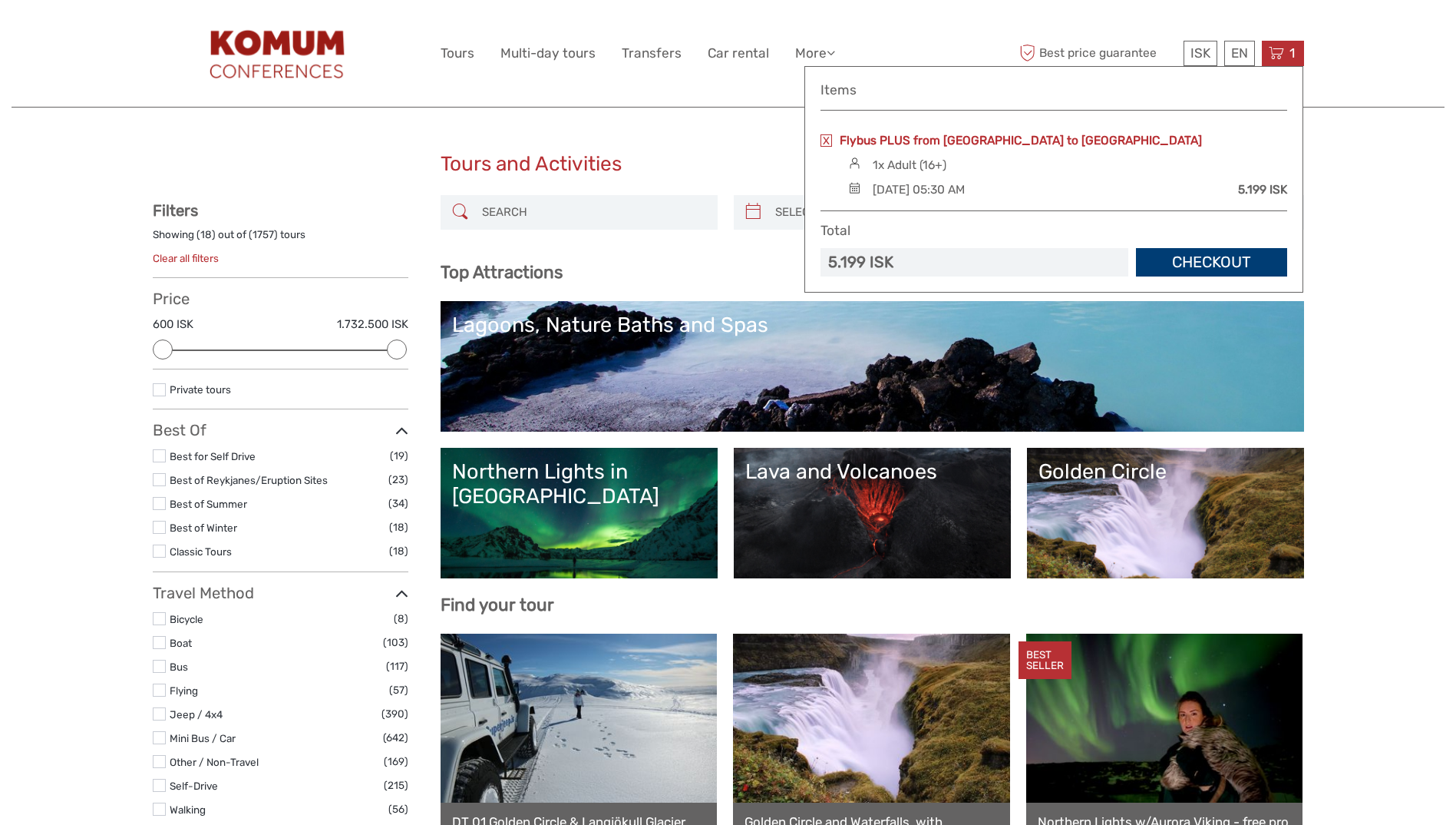
click at [975, 136] on link "Flybus PLUS from [GEOGRAPHIC_DATA] to [GEOGRAPHIC_DATA]" at bounding box center [1021, 140] width 363 height 17
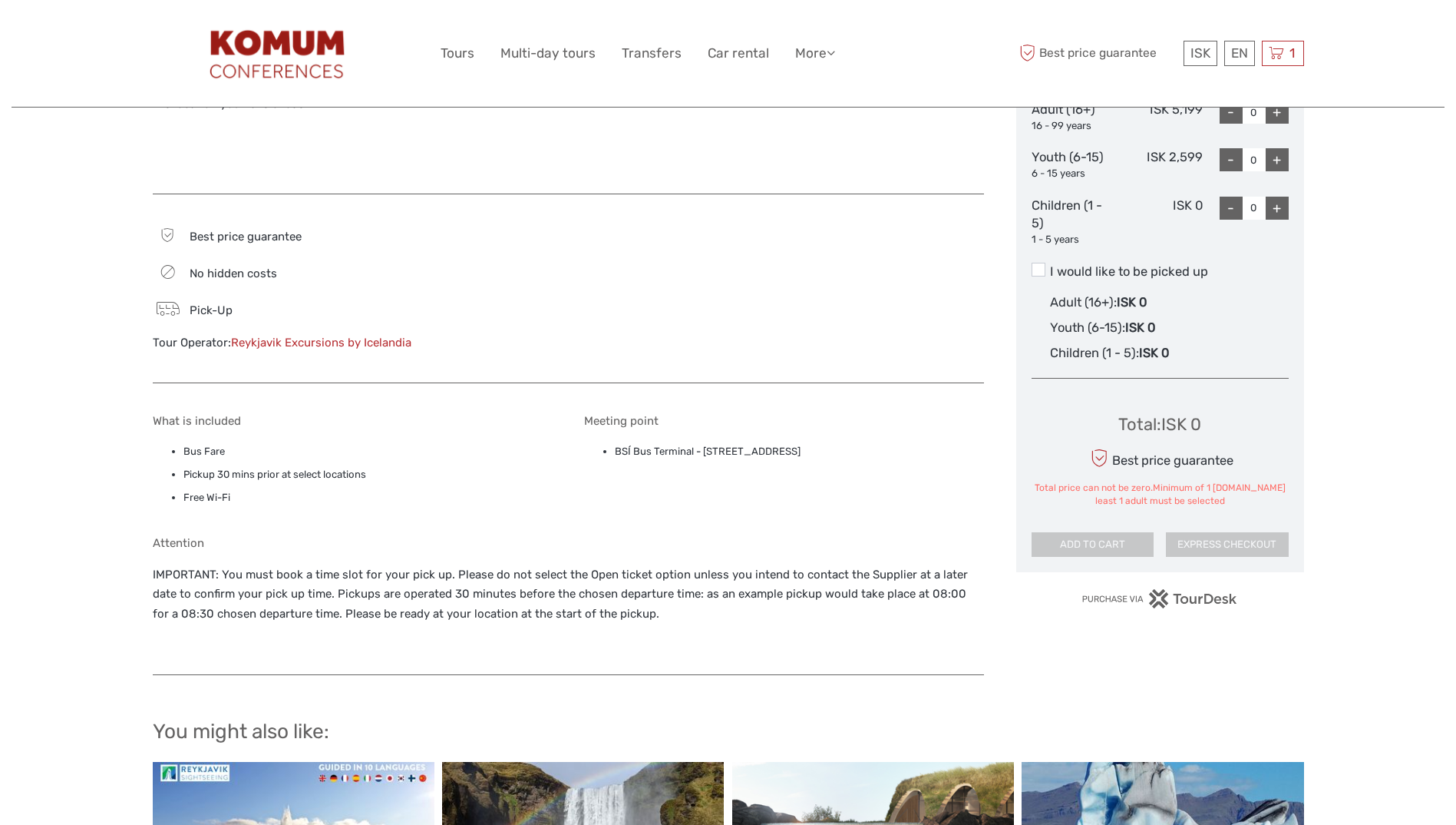
scroll to position [779, 0]
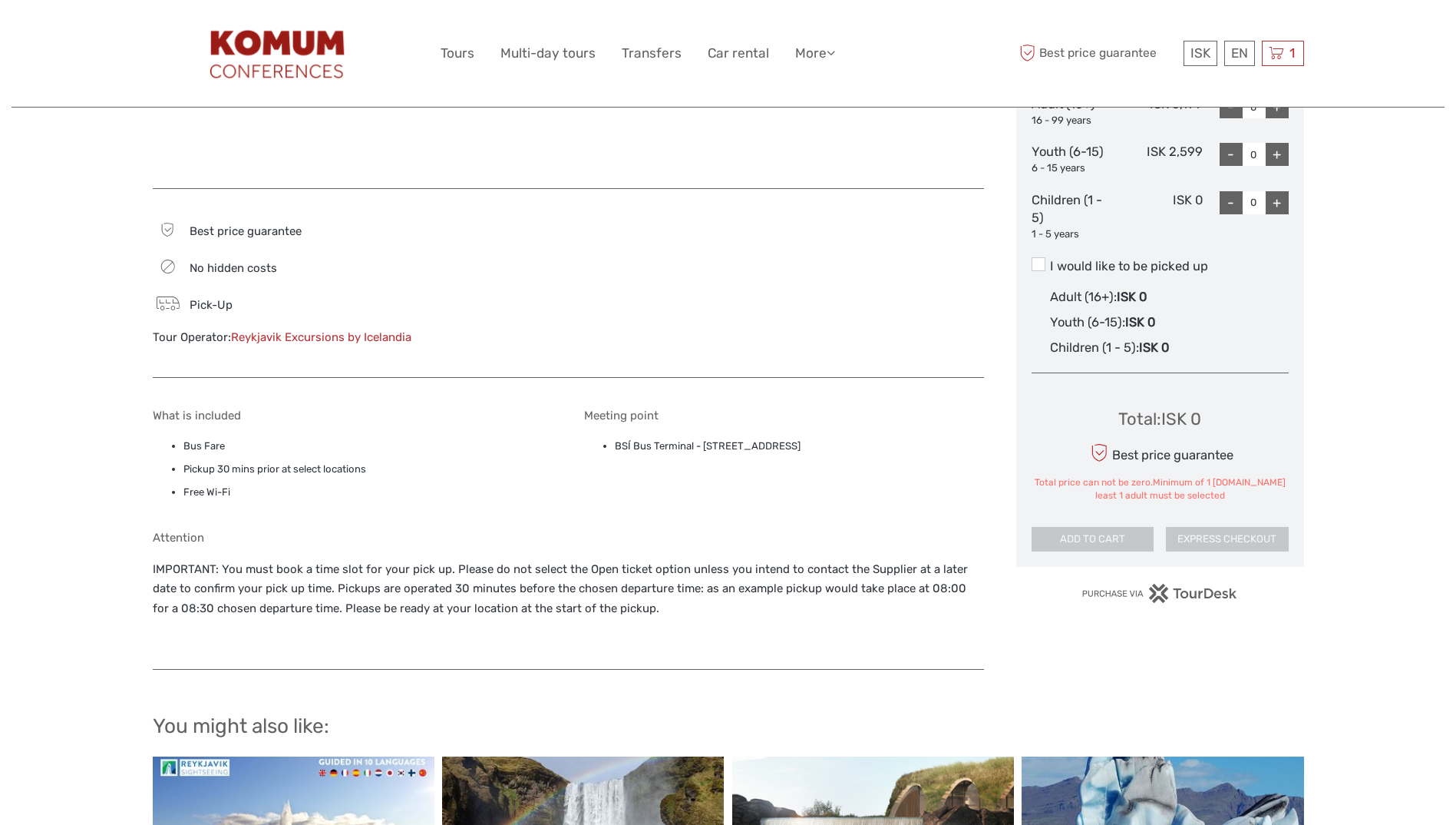
click at [692, 447] on li "BSÍ Bus Terminal - [STREET_ADDRESS]" at bounding box center [800, 446] width 369 height 17
click at [692, 447] on li "BSÍ Bus Terminal - Vatnsmýrarvegur 10, Reykjavík, 101" at bounding box center [800, 446] width 369 height 17
drag, startPoint x: 619, startPoint y: 446, endPoint x: 699, endPoint y: 445, distance: 80.0
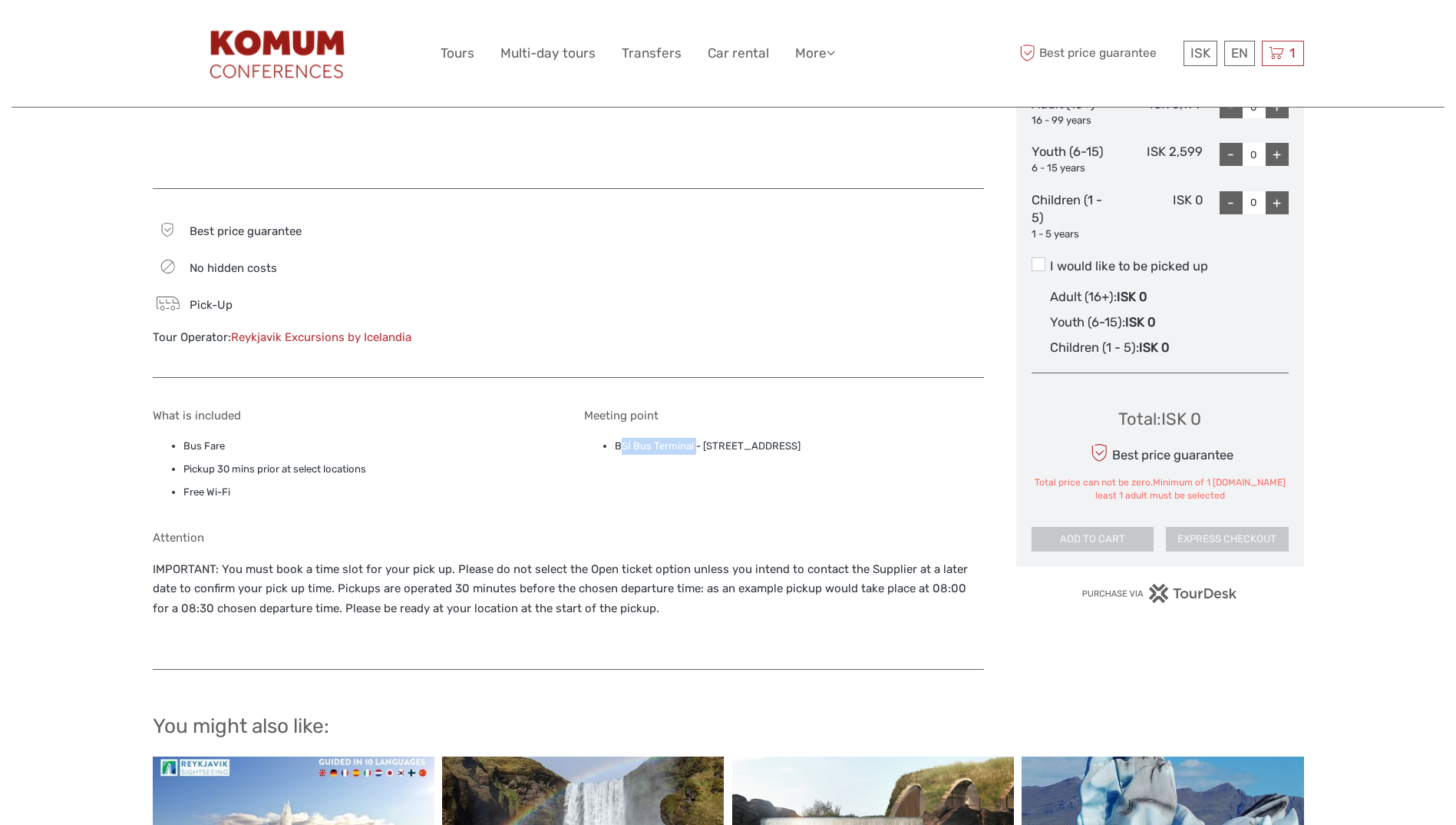
click at [699, 445] on li "BSÍ Bus Terminal - Vatnsmýrarvegur 10, Reykjavík, 101" at bounding box center [800, 446] width 369 height 17
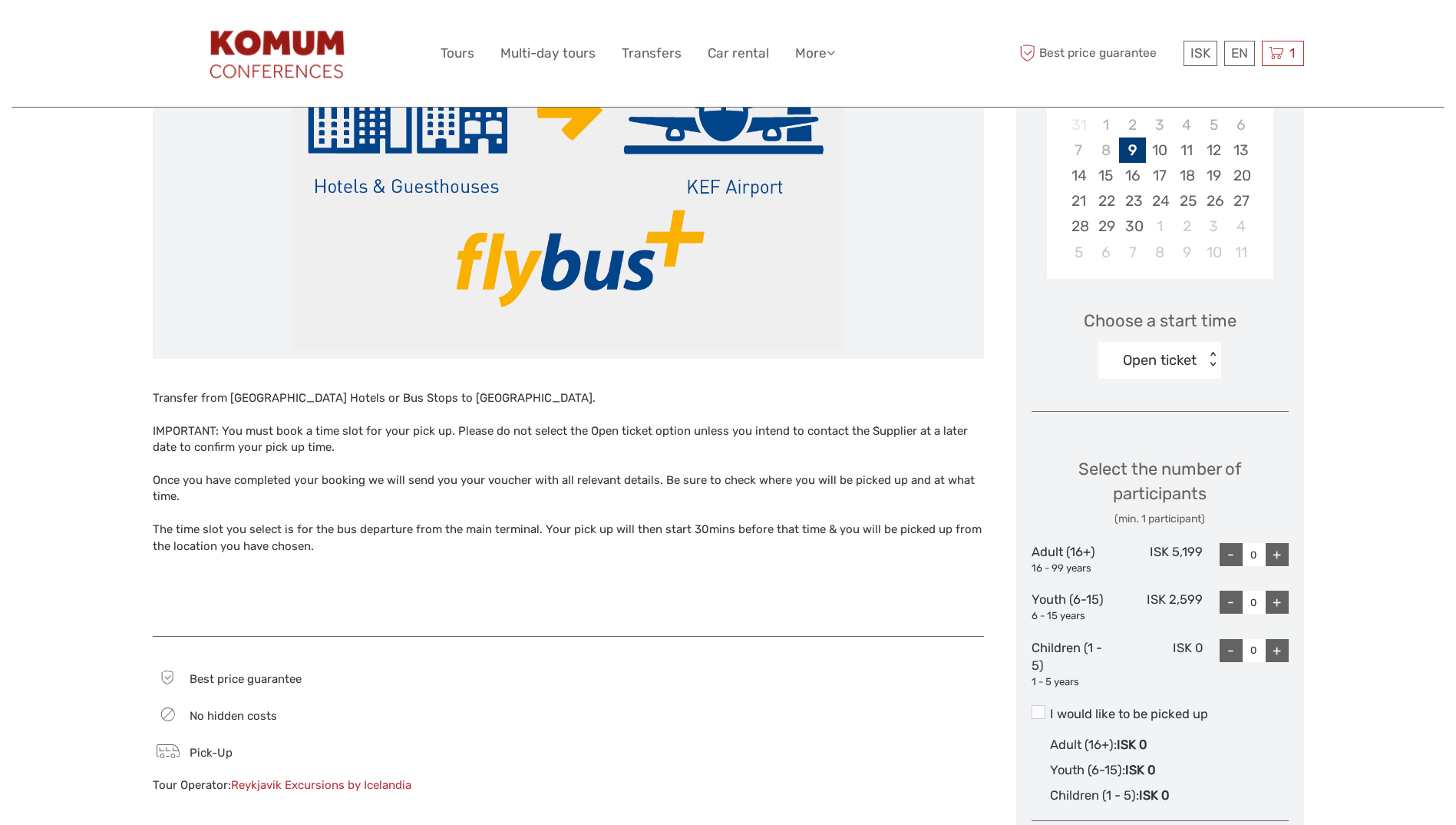
scroll to position [332, 0]
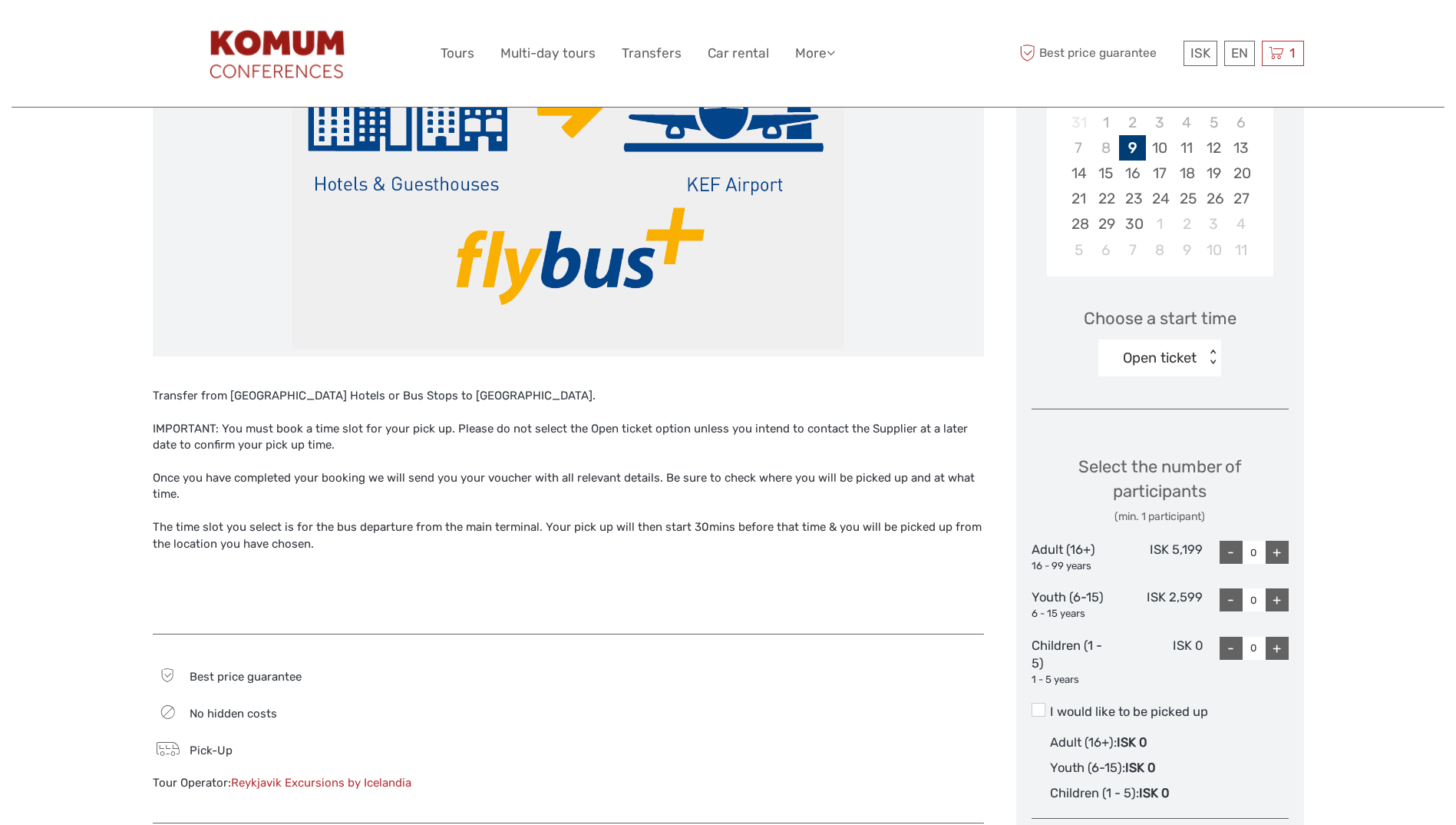
click at [1168, 368] on div "Open ticket" at bounding box center [1152, 358] width 107 height 23
click at [1018, 386] on div "Choose Date of Travel Next Month September 2025 Su Mo Tu We Th Fr Sa 31 1 2 3 4…" at bounding box center [1161, 493] width 288 height 1040
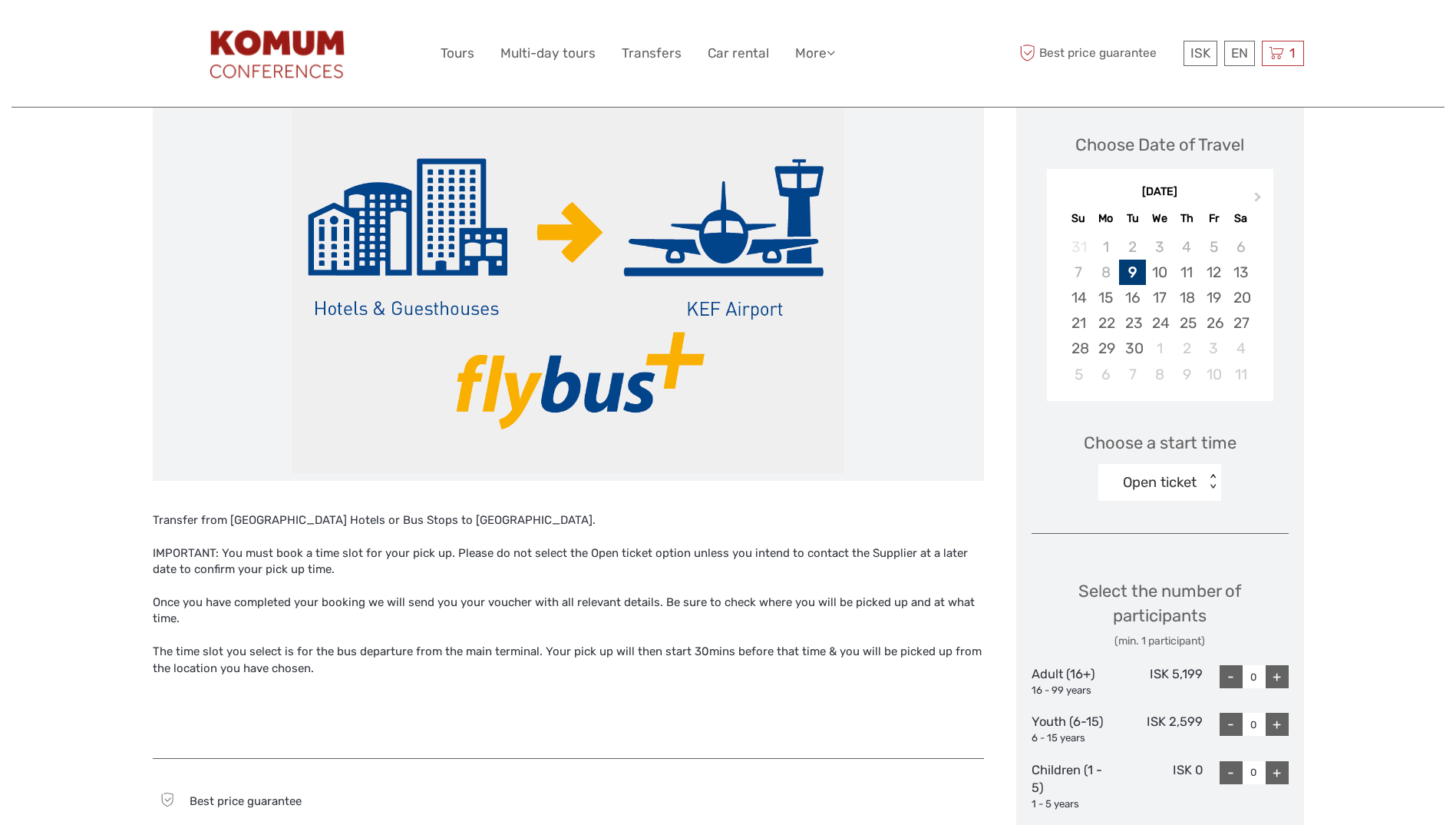
scroll to position [205, 0]
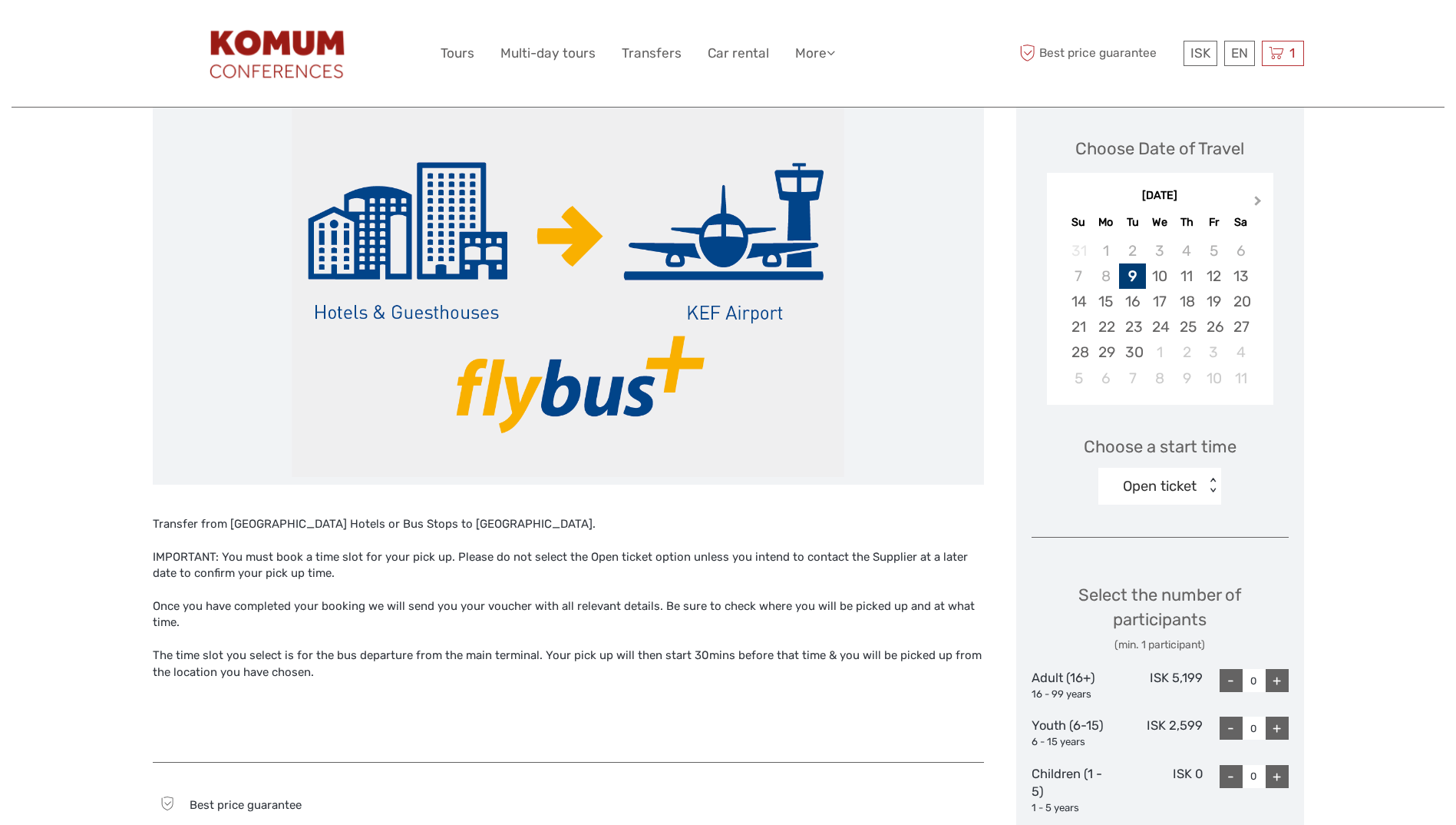
click at [1249, 199] on button "Next Month" at bounding box center [1260, 205] width 25 height 25
click at [1249, 250] on div "4" at bounding box center [1241, 250] width 27 height 26
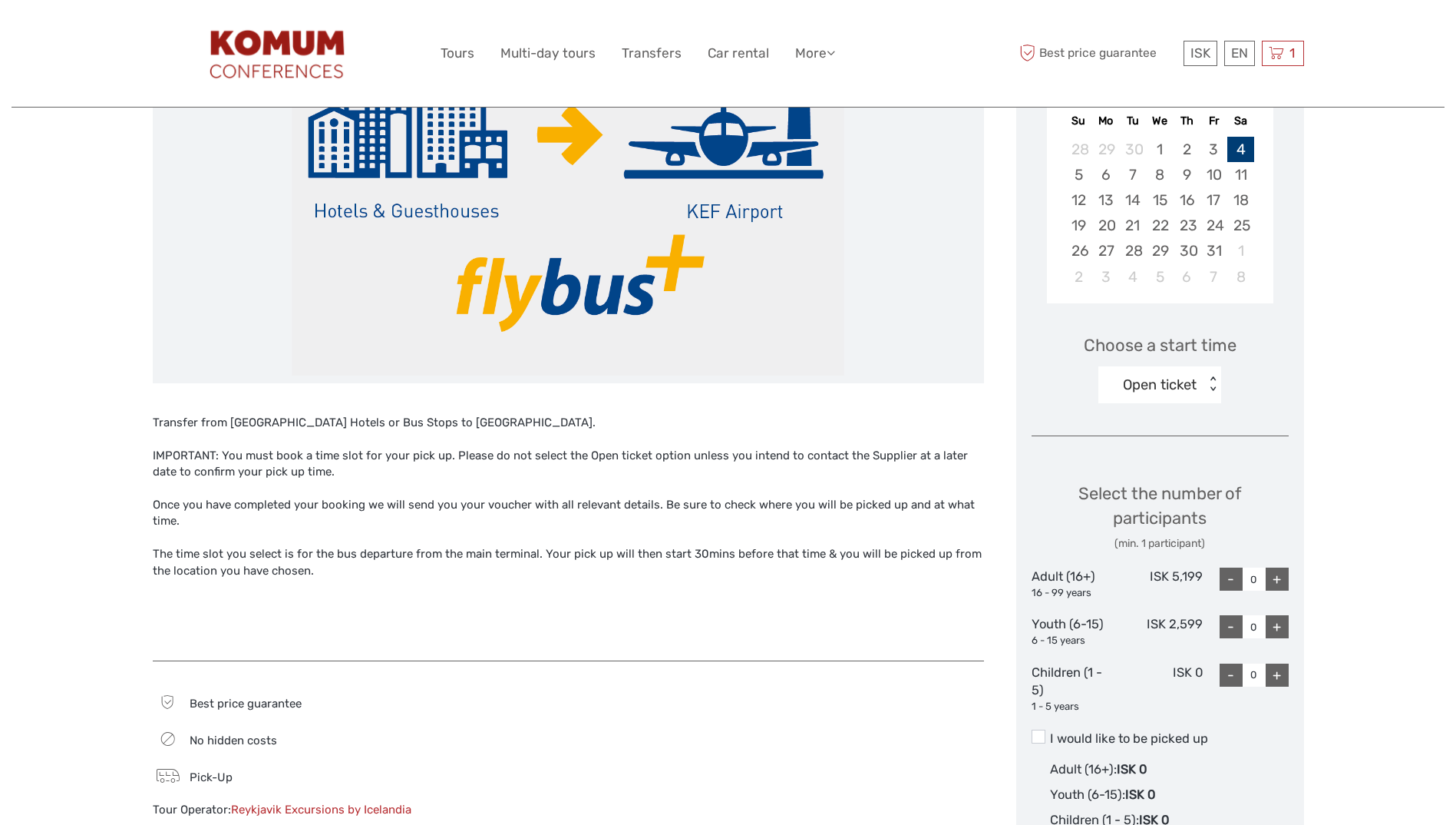
scroll to position [307, 0]
click at [1182, 394] on div "Open ticket" at bounding box center [1152, 384] width 107 height 23
click at [1154, 449] on div "04:30" at bounding box center [1161, 455] width 108 height 27
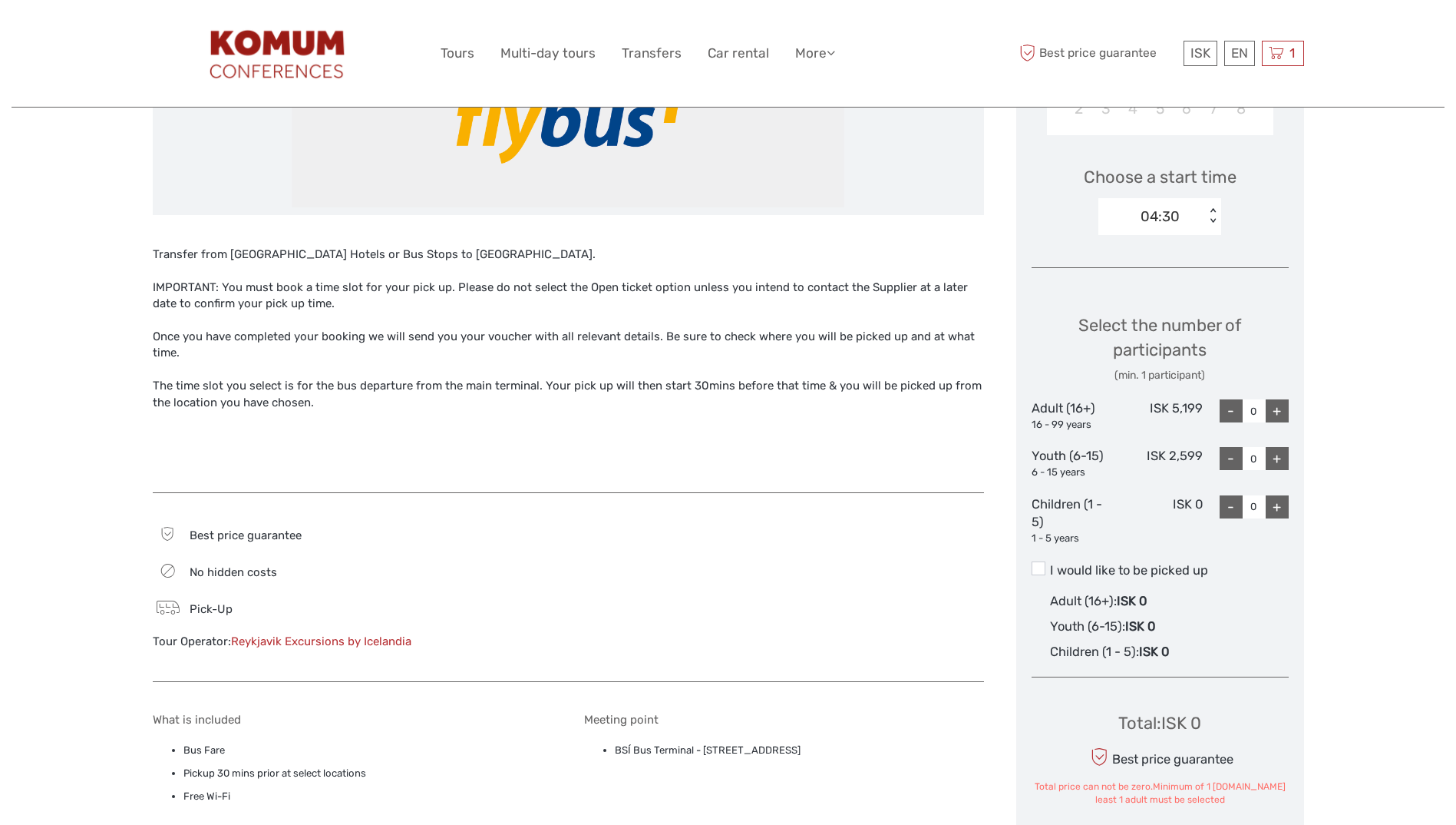
scroll to position [498, 0]
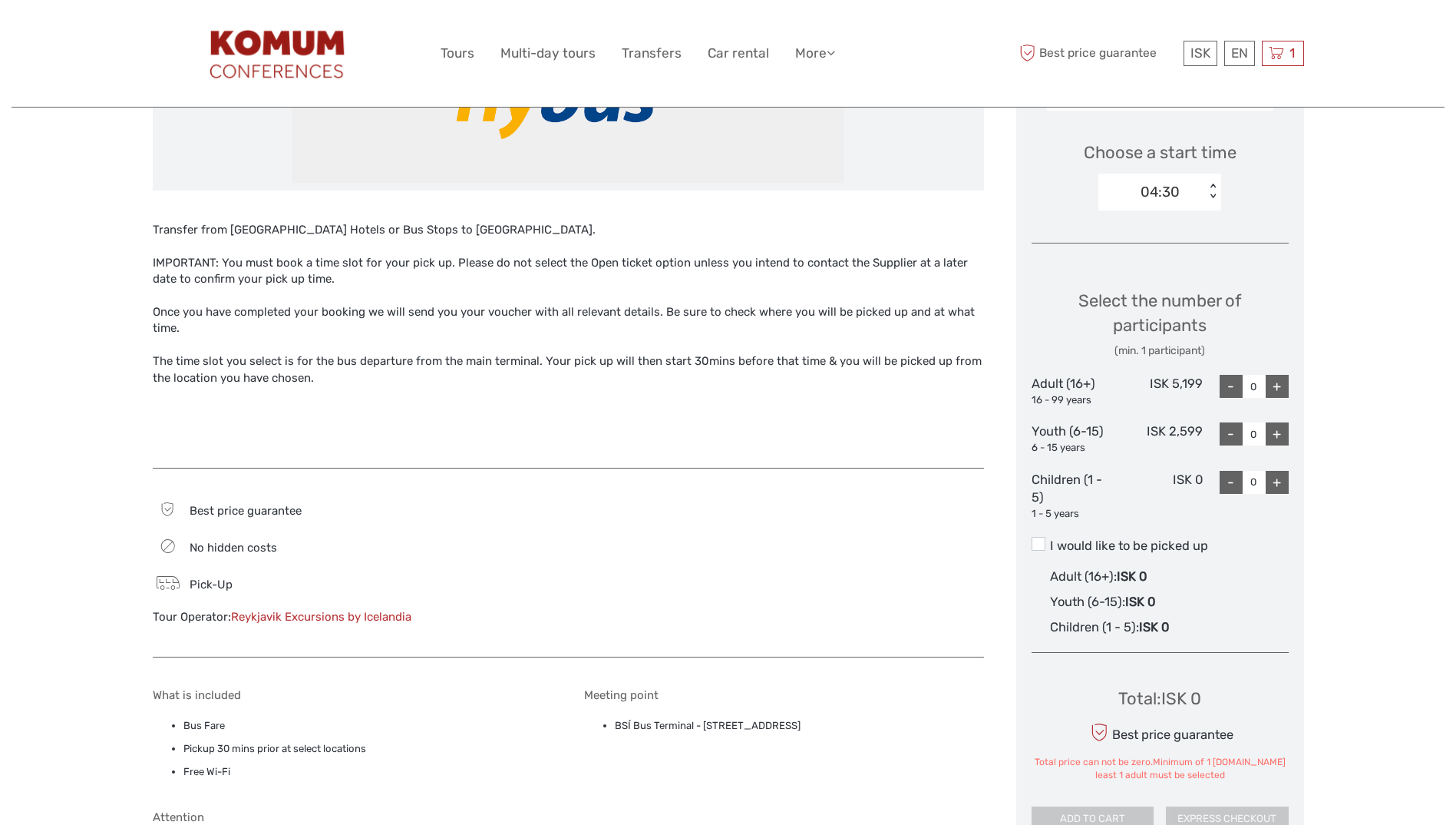
click at [1284, 388] on div "+" at bounding box center [1277, 386] width 23 height 23
type input "1"
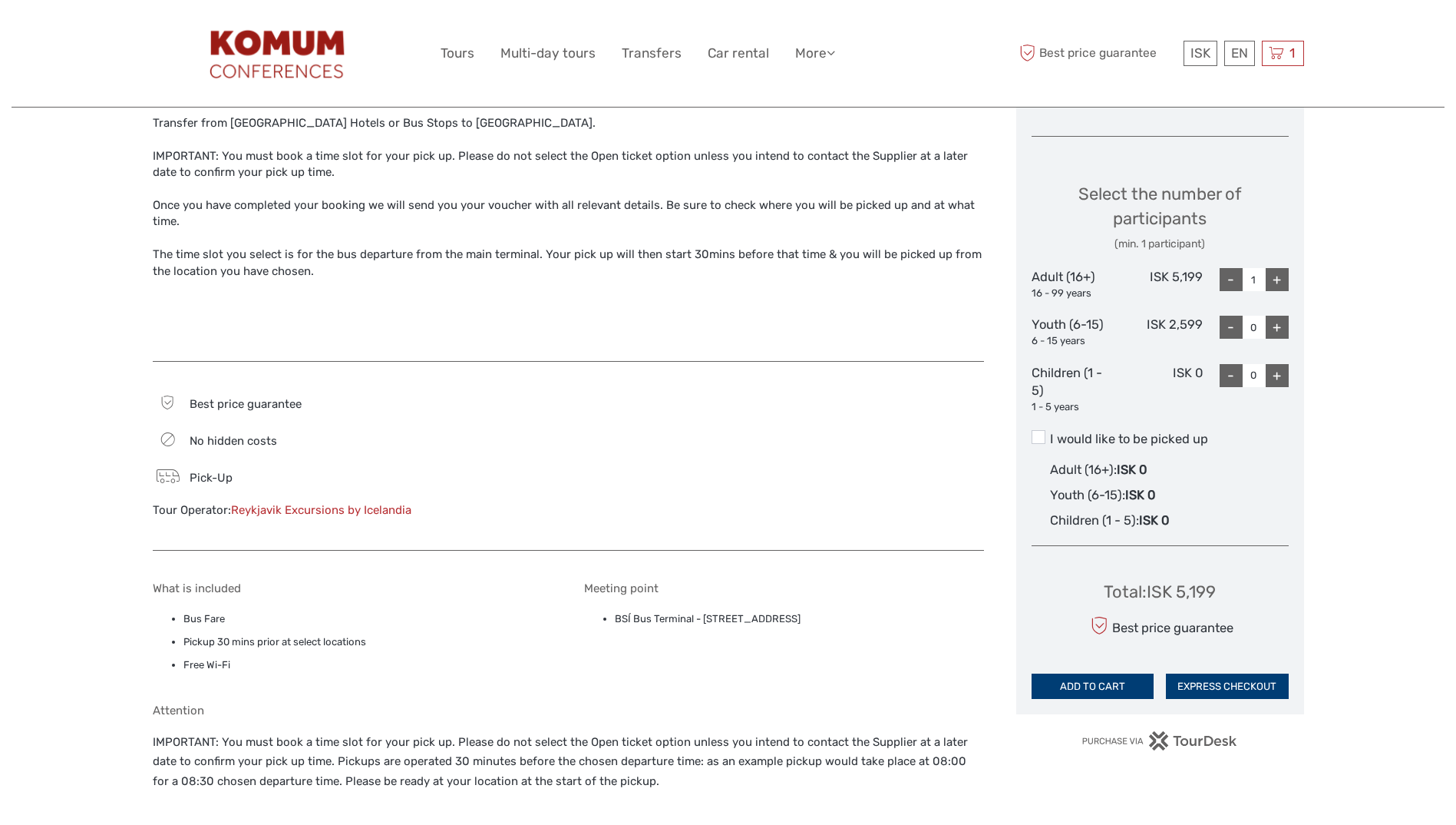
scroll to position [606, 0]
click at [1033, 433] on span at bounding box center [1039, 436] width 14 height 14
click at [1050, 433] on input "I would like to be picked up" at bounding box center [1050, 433] width 0 height 0
click at [1117, 680] on button "ADD TO CART" at bounding box center [1093, 686] width 123 height 27
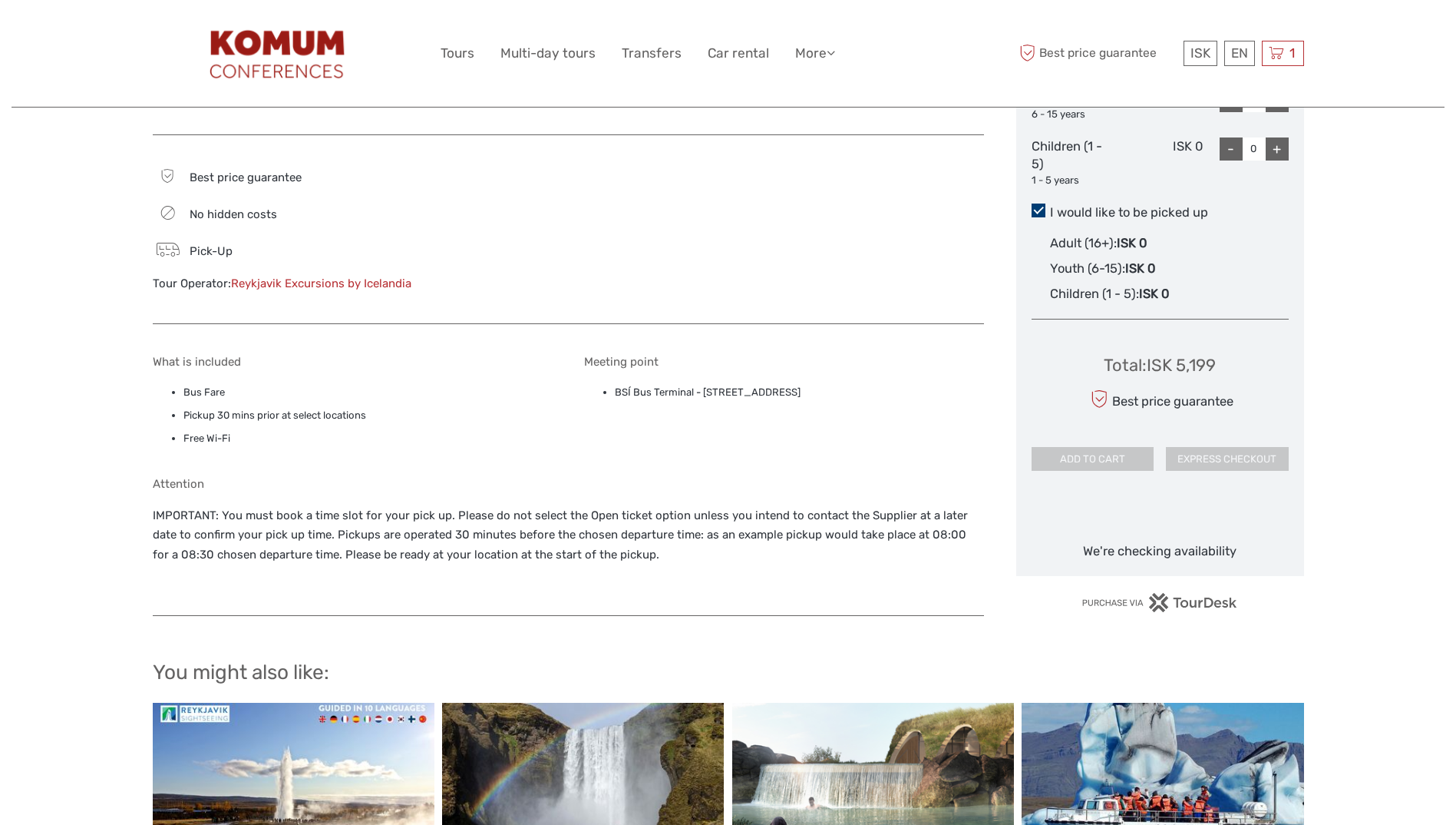
scroll to position [888, 0]
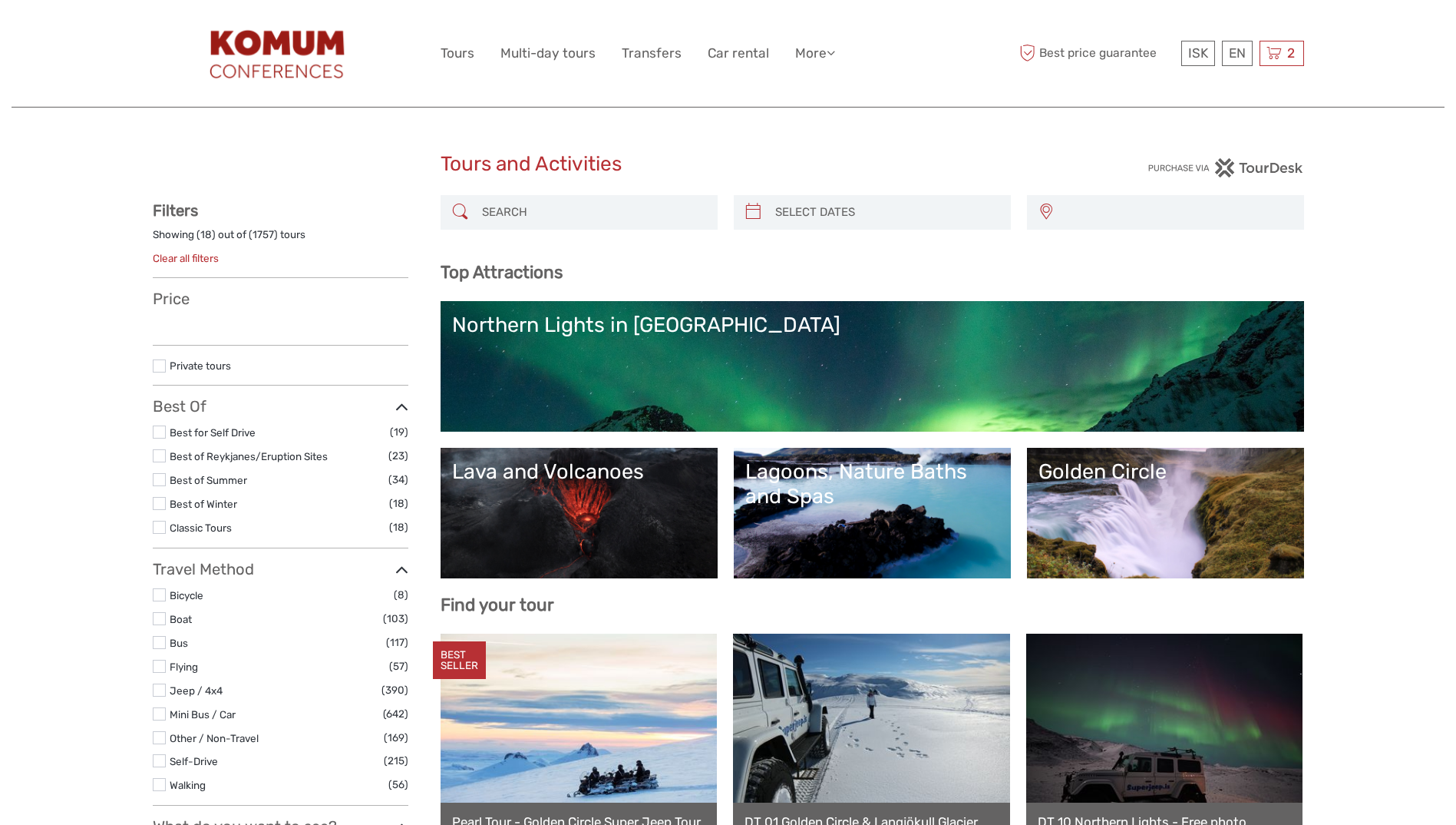
select select
click at [1287, 48] on span "2" at bounding box center [1291, 53] width 12 height 15
select select
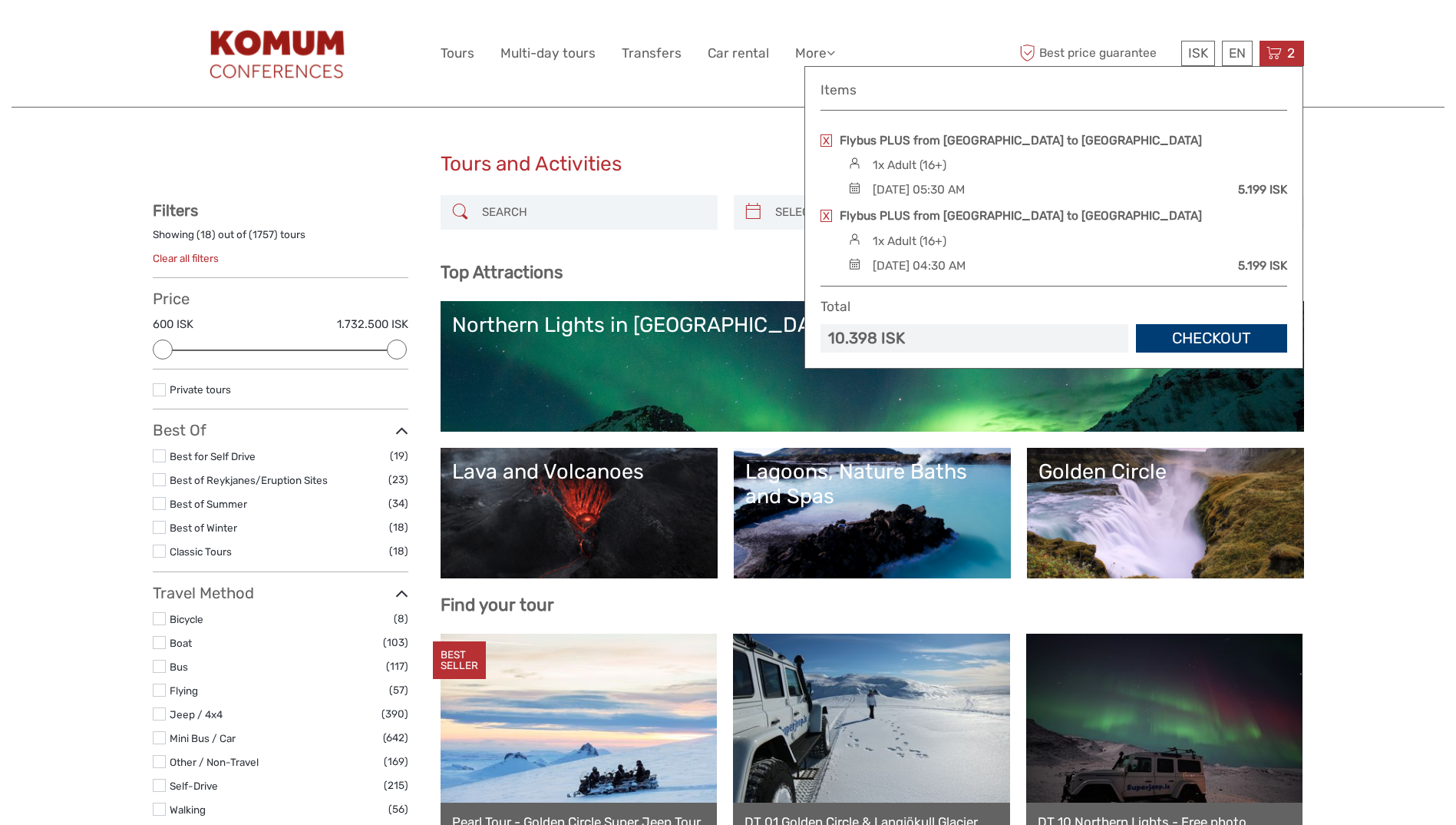
click at [830, 140] on link at bounding box center [826, 140] width 11 height 12
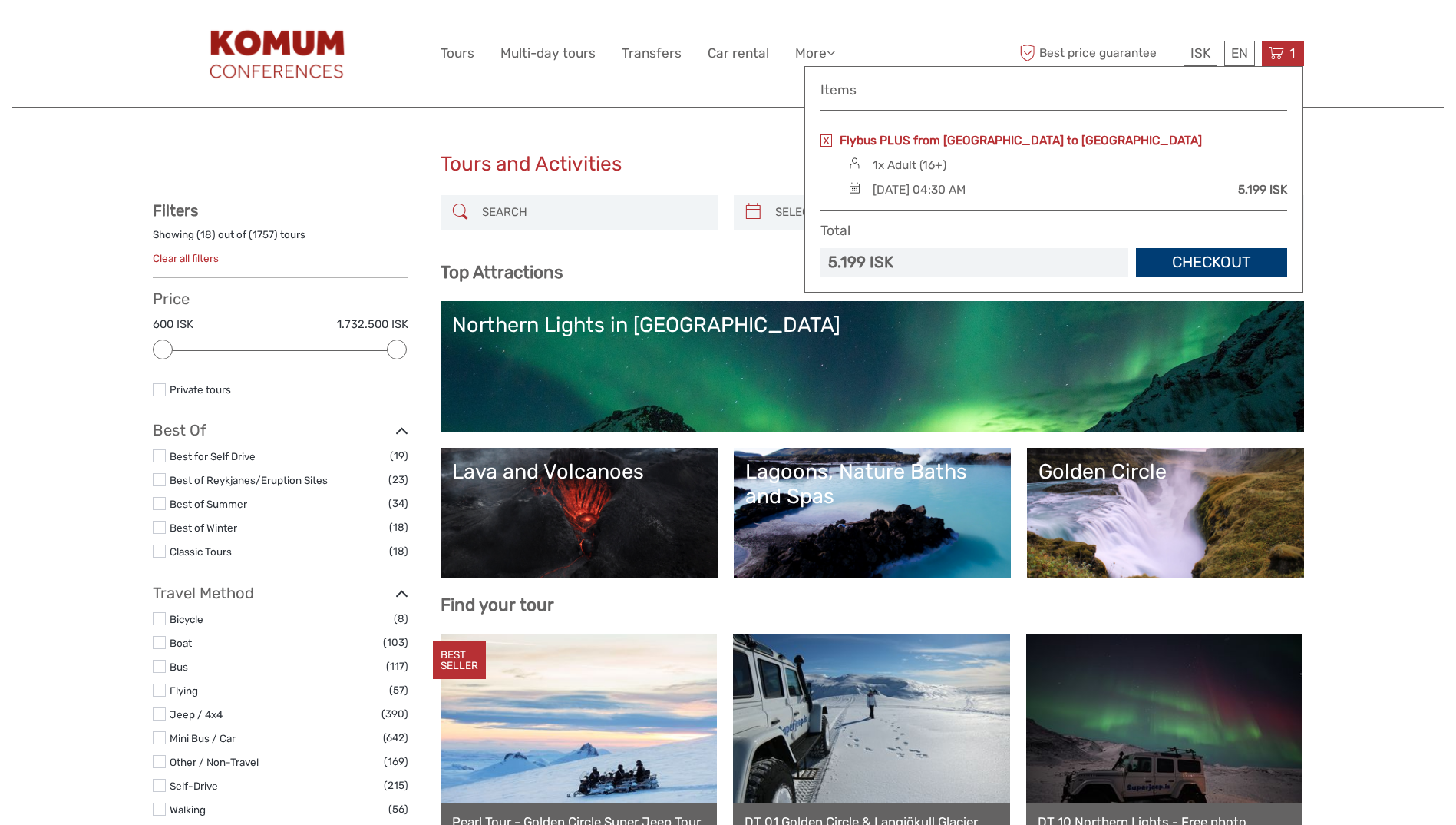
click at [879, 147] on link "Flybus PLUS from [GEOGRAPHIC_DATA] to [GEOGRAPHIC_DATA]" at bounding box center [1021, 140] width 363 height 17
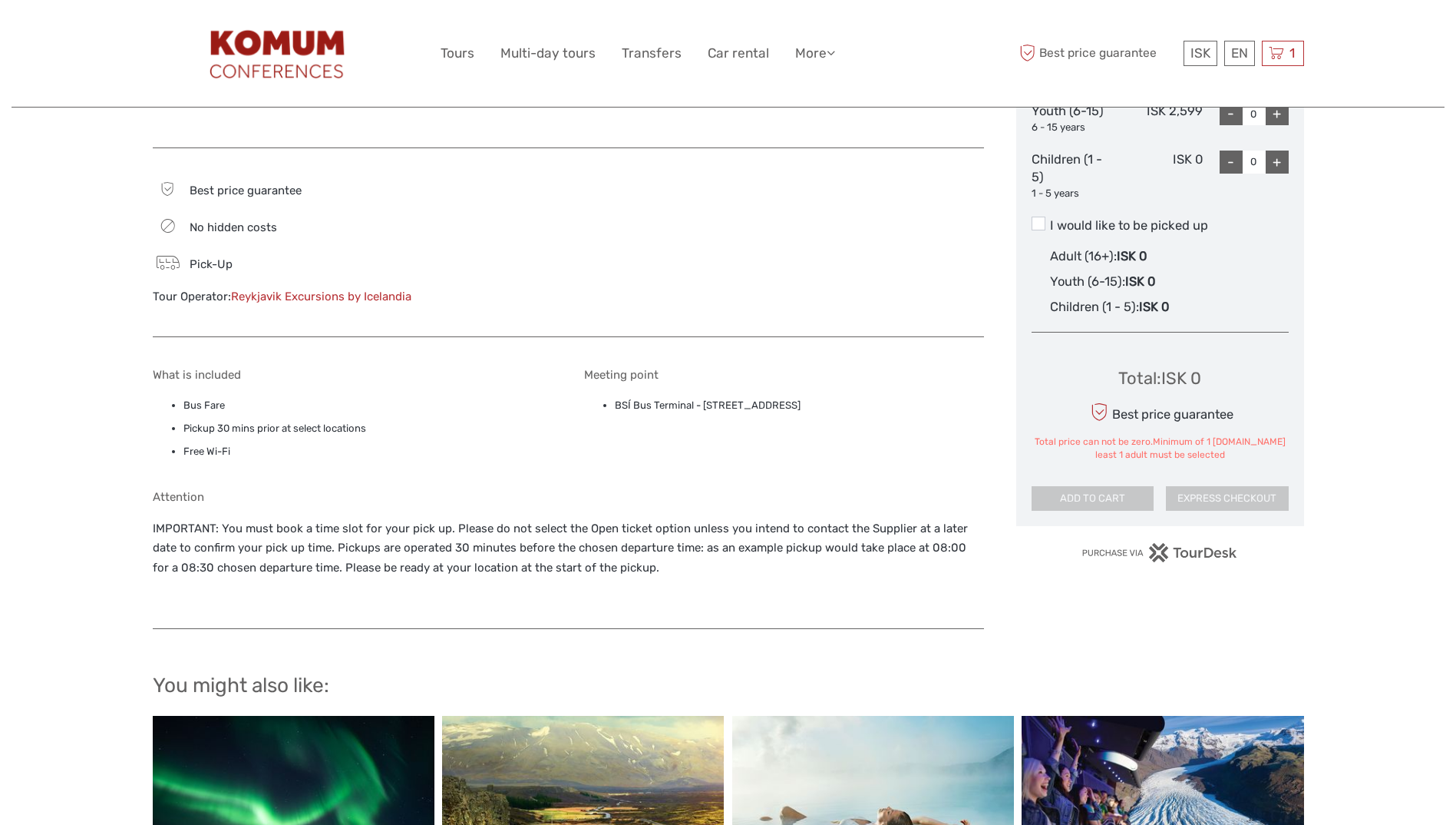
scroll to position [843, 0]
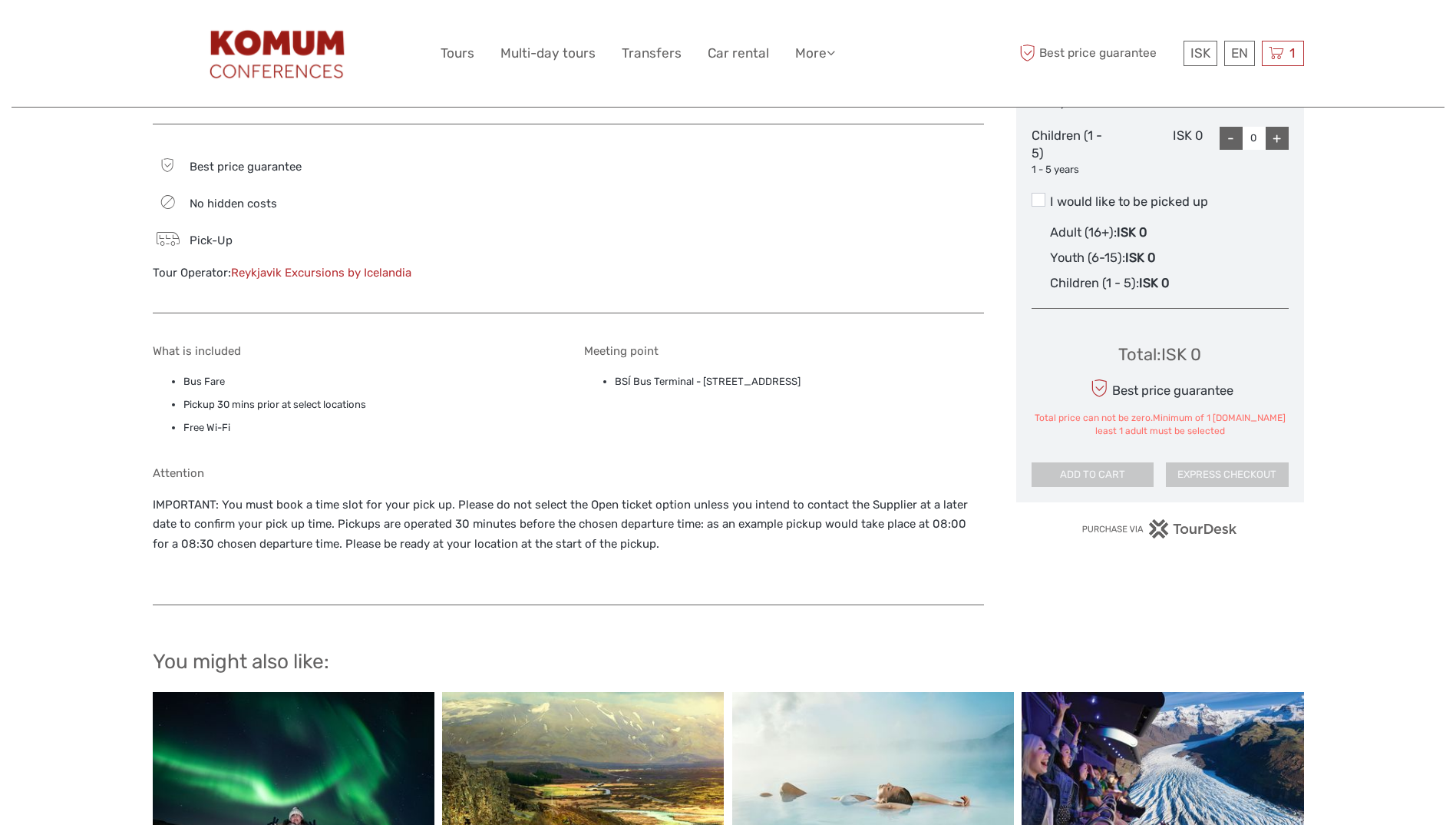
click at [339, 270] on link "Reykjavik Excursions by Icelandia" at bounding box center [321, 273] width 181 height 14
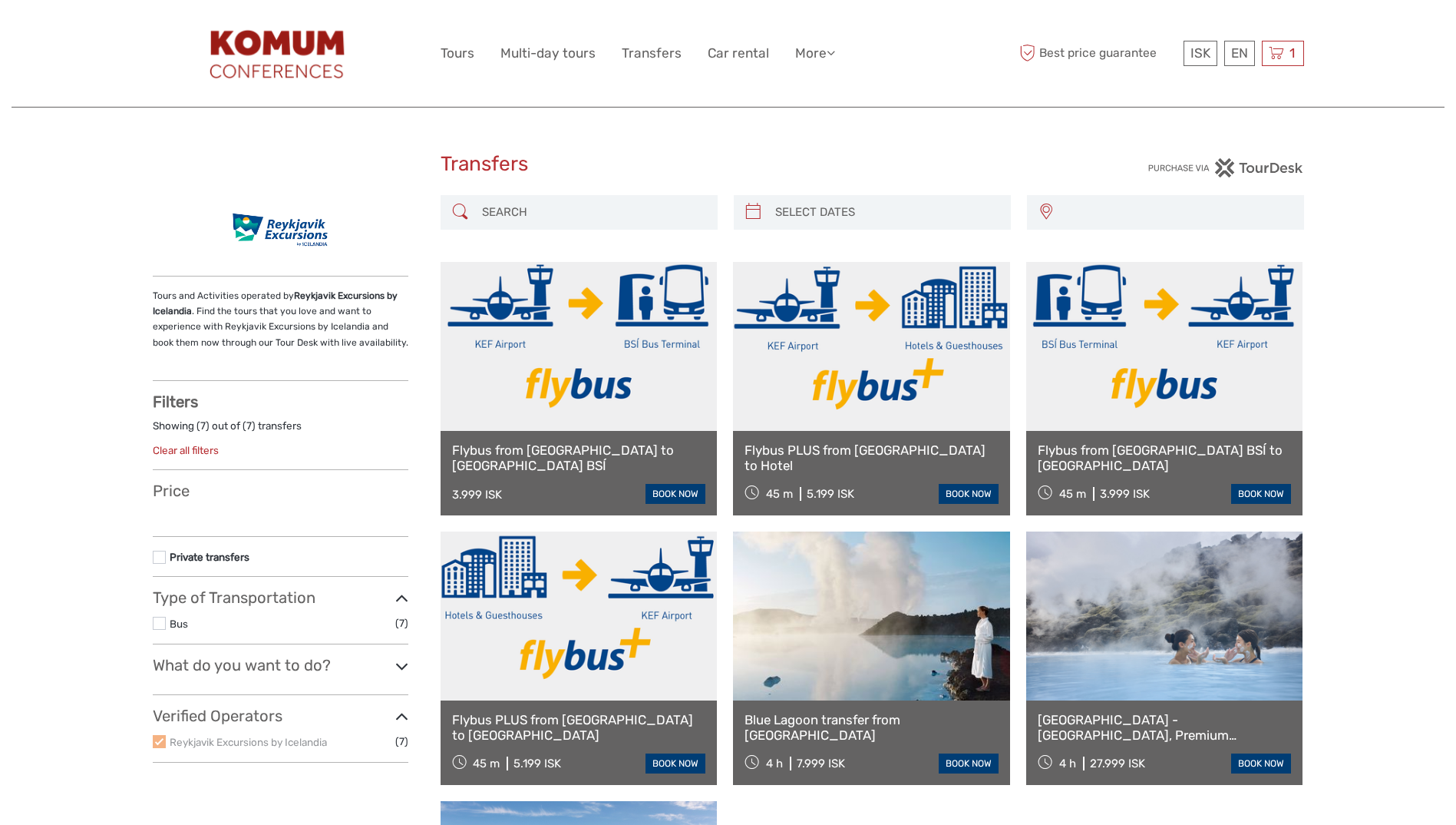
select select
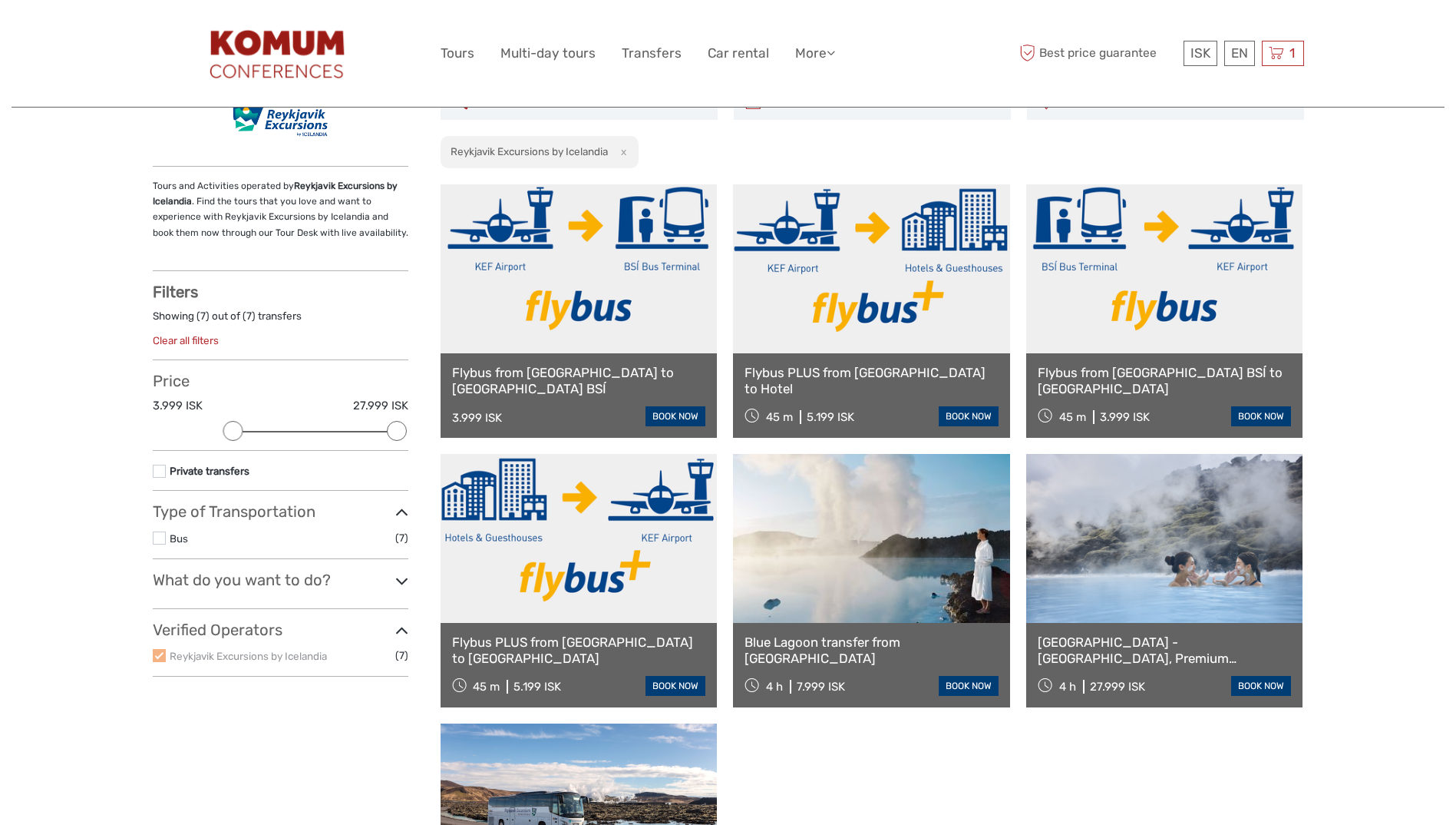
scroll to position [111, 0]
drag, startPoint x: 808, startPoint y: 415, endPoint x: 835, endPoint y: 415, distance: 27.0
click at [835, 415] on div "5.199 ISK" at bounding box center [830, 416] width 47 height 14
copy div "5.199"
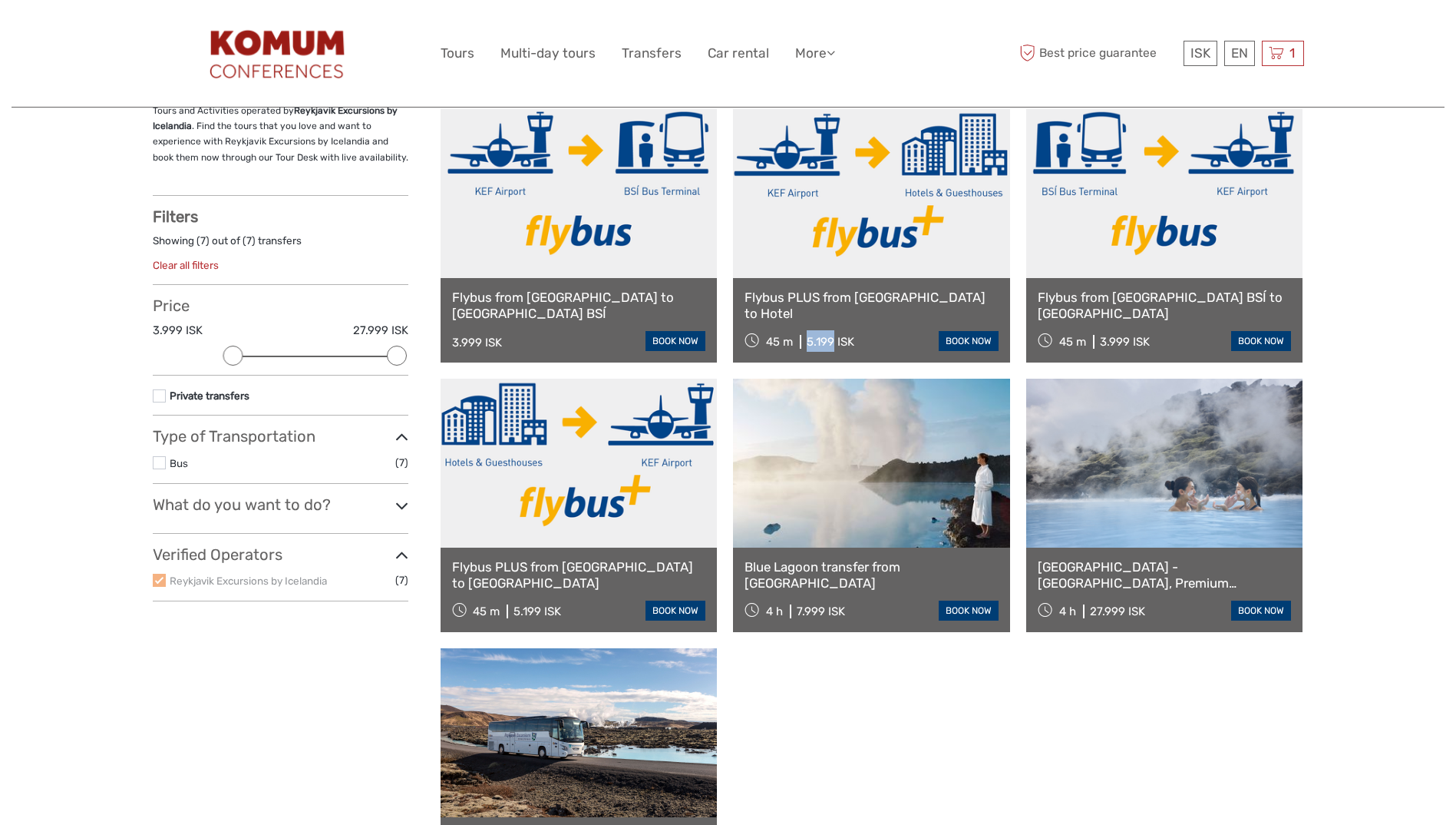
scroll to position [187, 0]
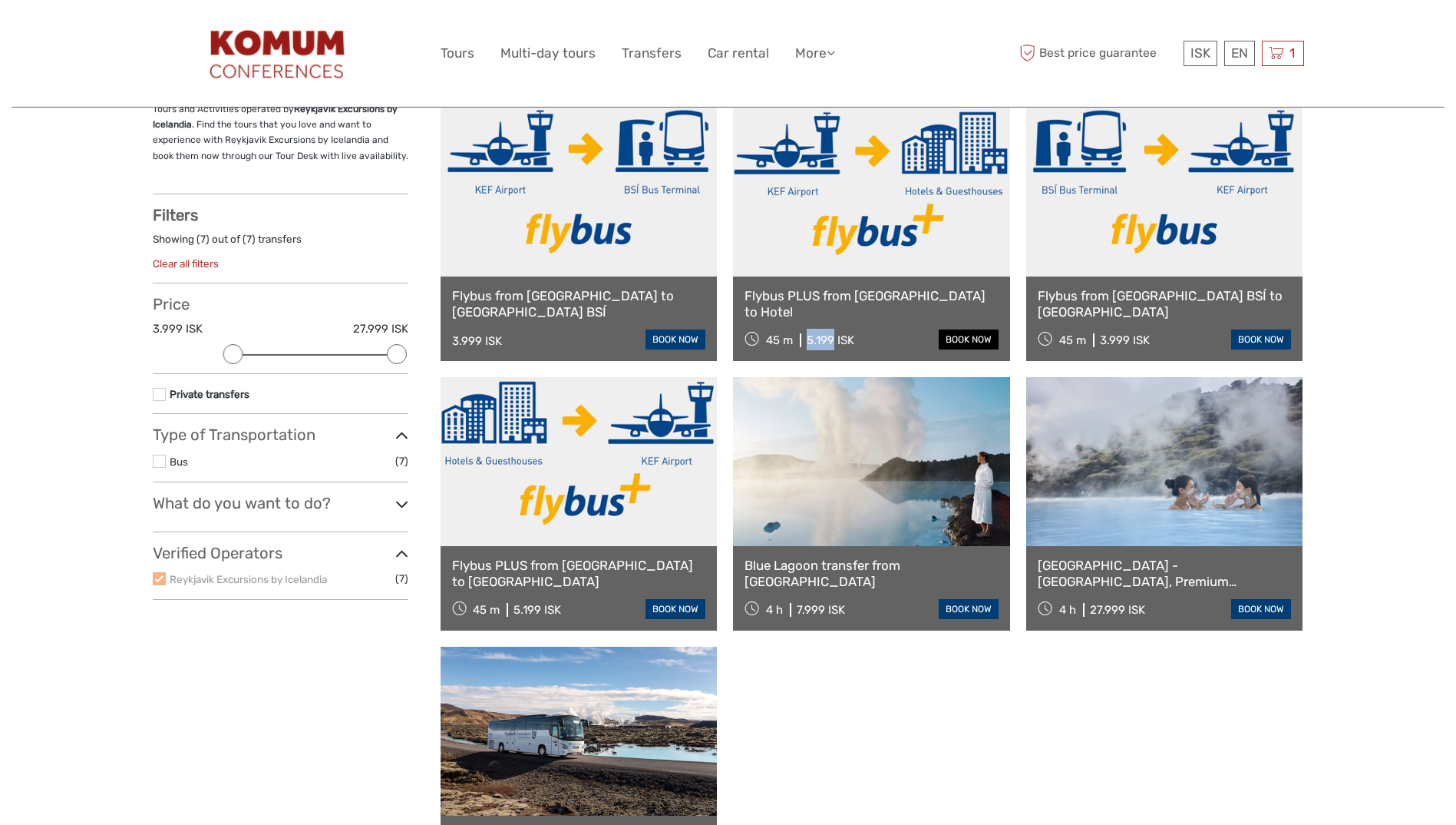
click at [963, 339] on link "book now" at bounding box center [968, 339] width 60 height 20
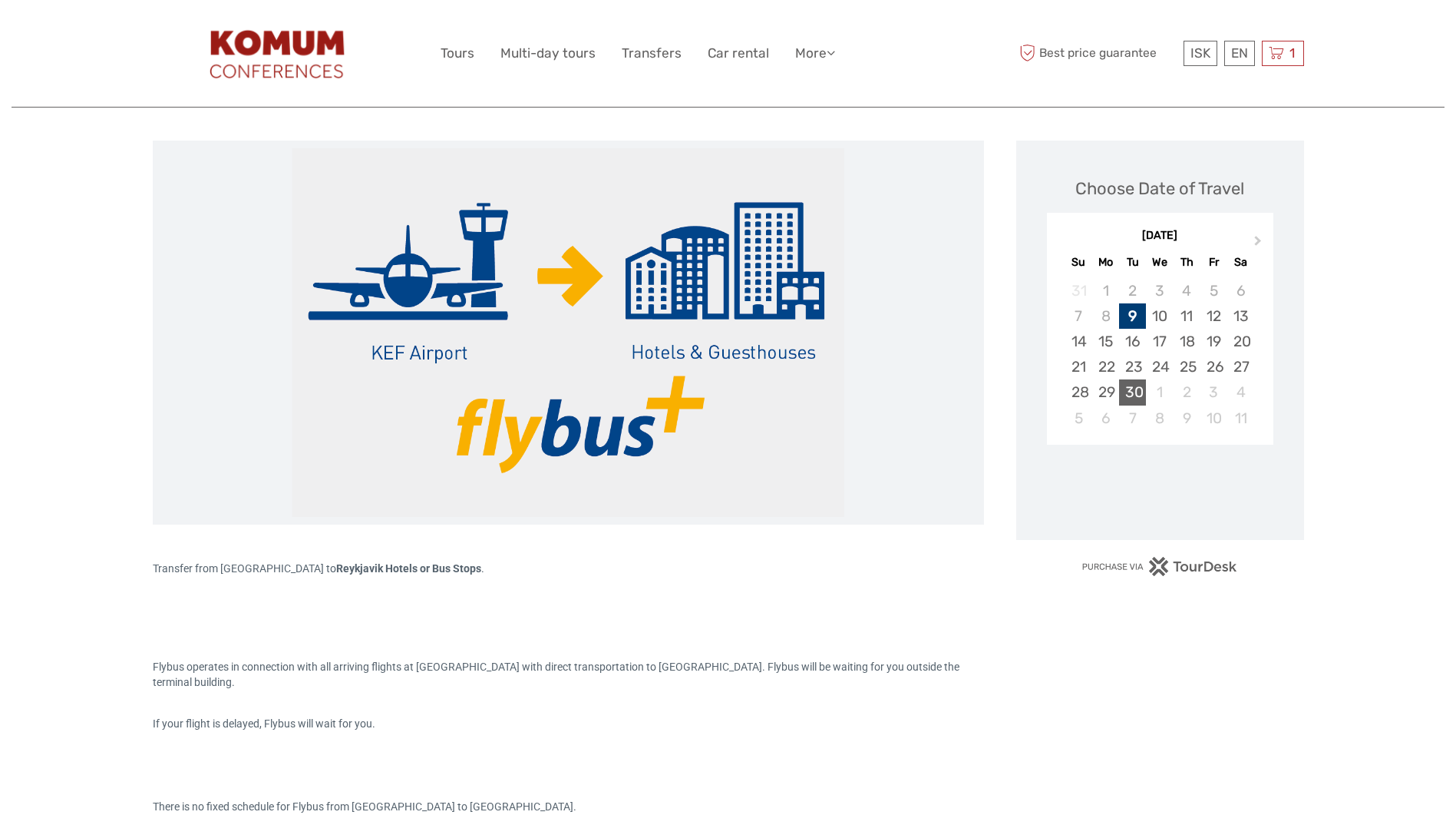
click at [1135, 383] on div "30" at bounding box center [1132, 392] width 27 height 26
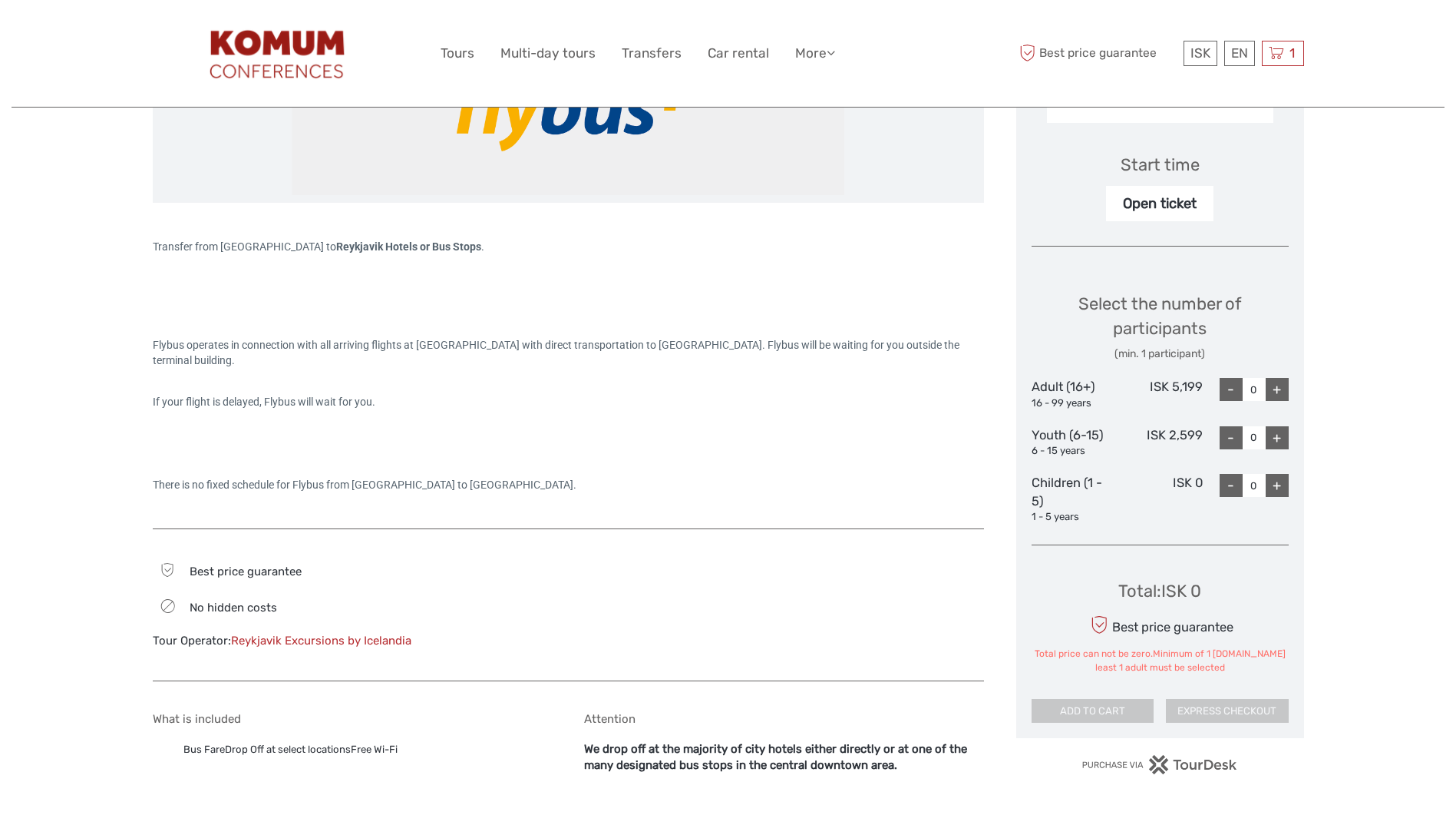
scroll to position [489, 0]
click at [1286, 386] on div "+" at bounding box center [1277, 387] width 23 height 23
type input "1"
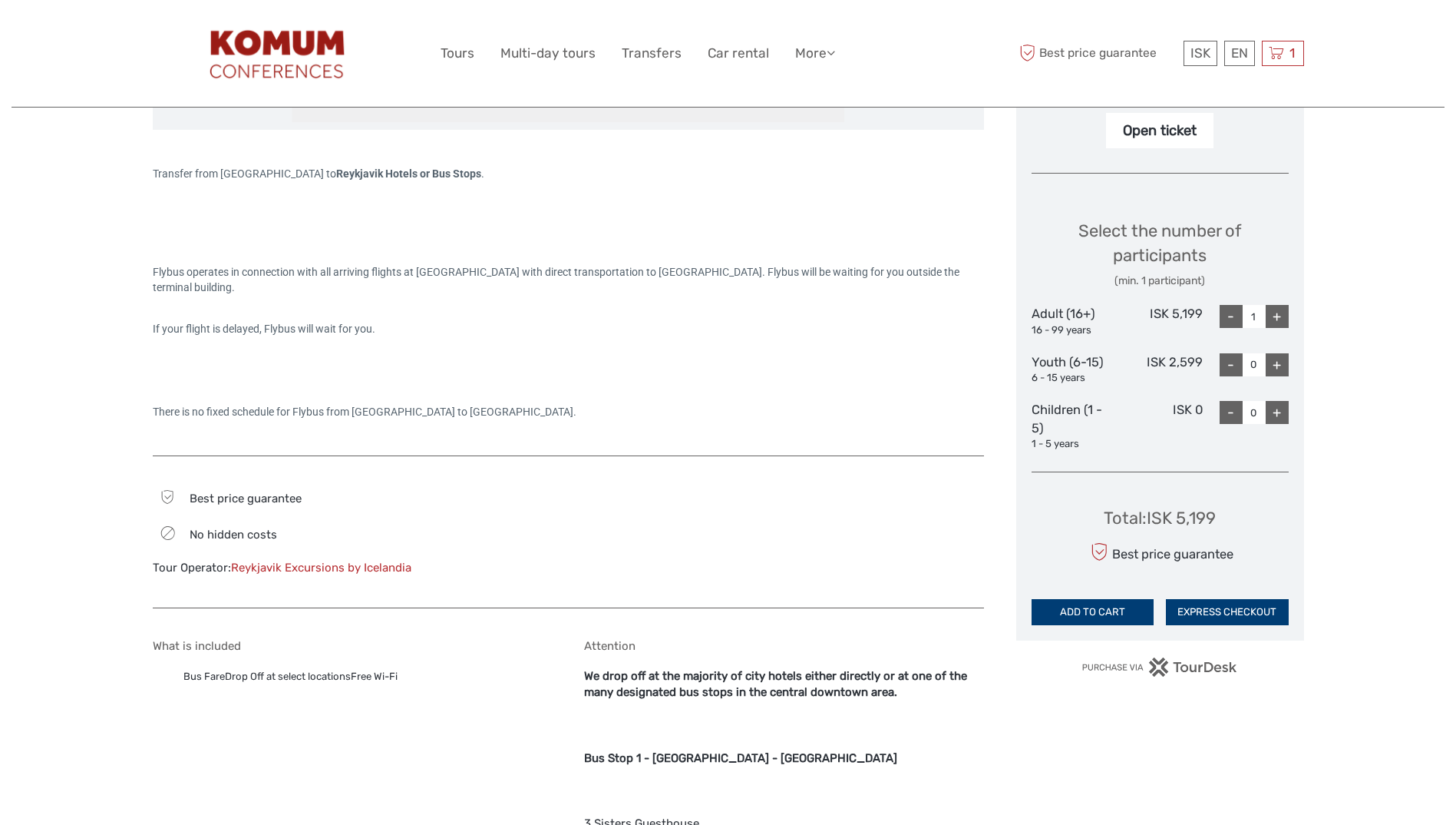
scroll to position [560, 0]
click at [1120, 619] on button "ADD TO CART" at bounding box center [1093, 612] width 123 height 27
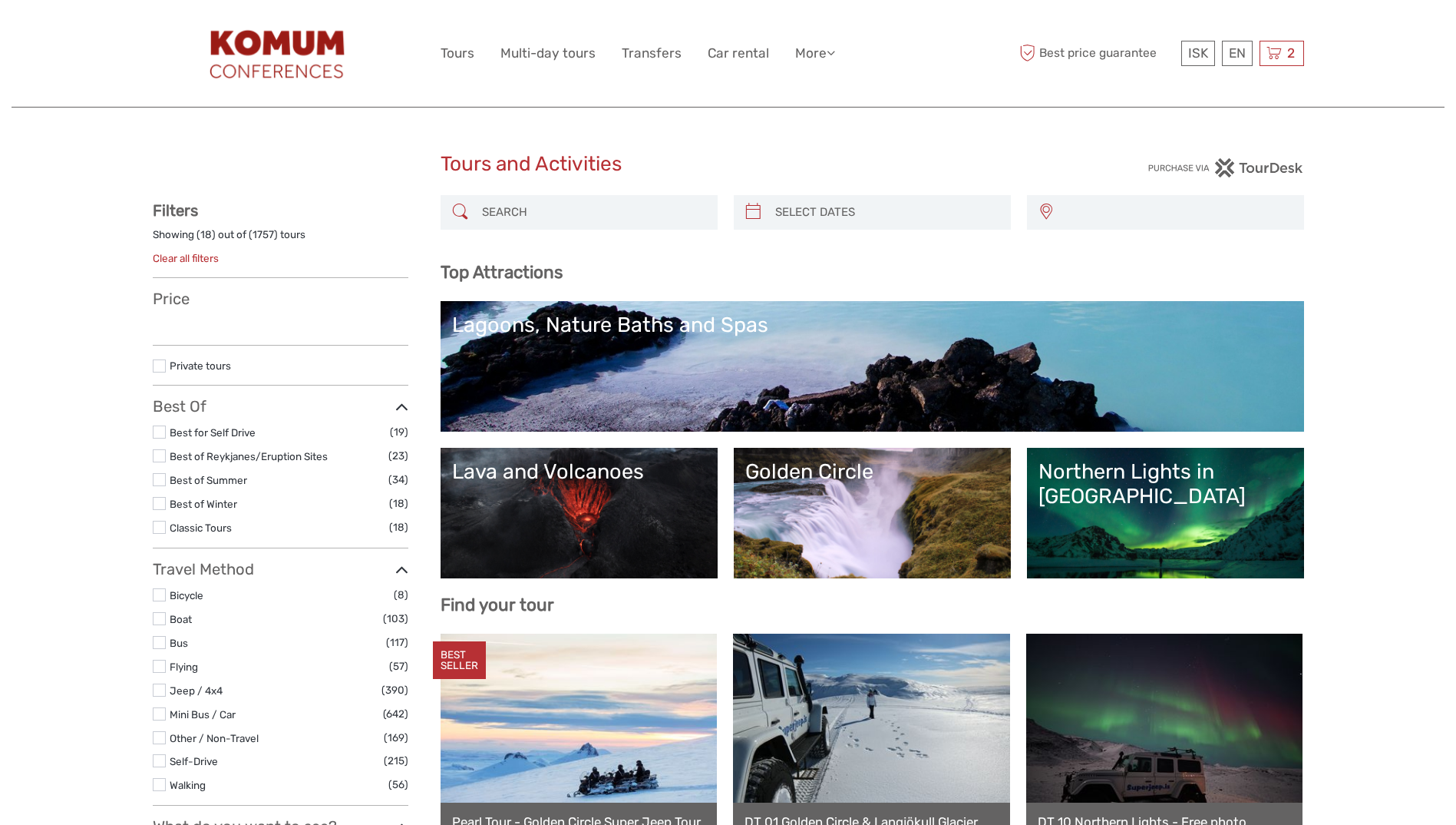
select select
click at [1282, 55] on div "2 Items Flybus PLUS from [GEOGRAPHIC_DATA] to [GEOGRAPHIC_DATA] 1x Adult (16+) …" at bounding box center [1282, 53] width 44 height 26
select select
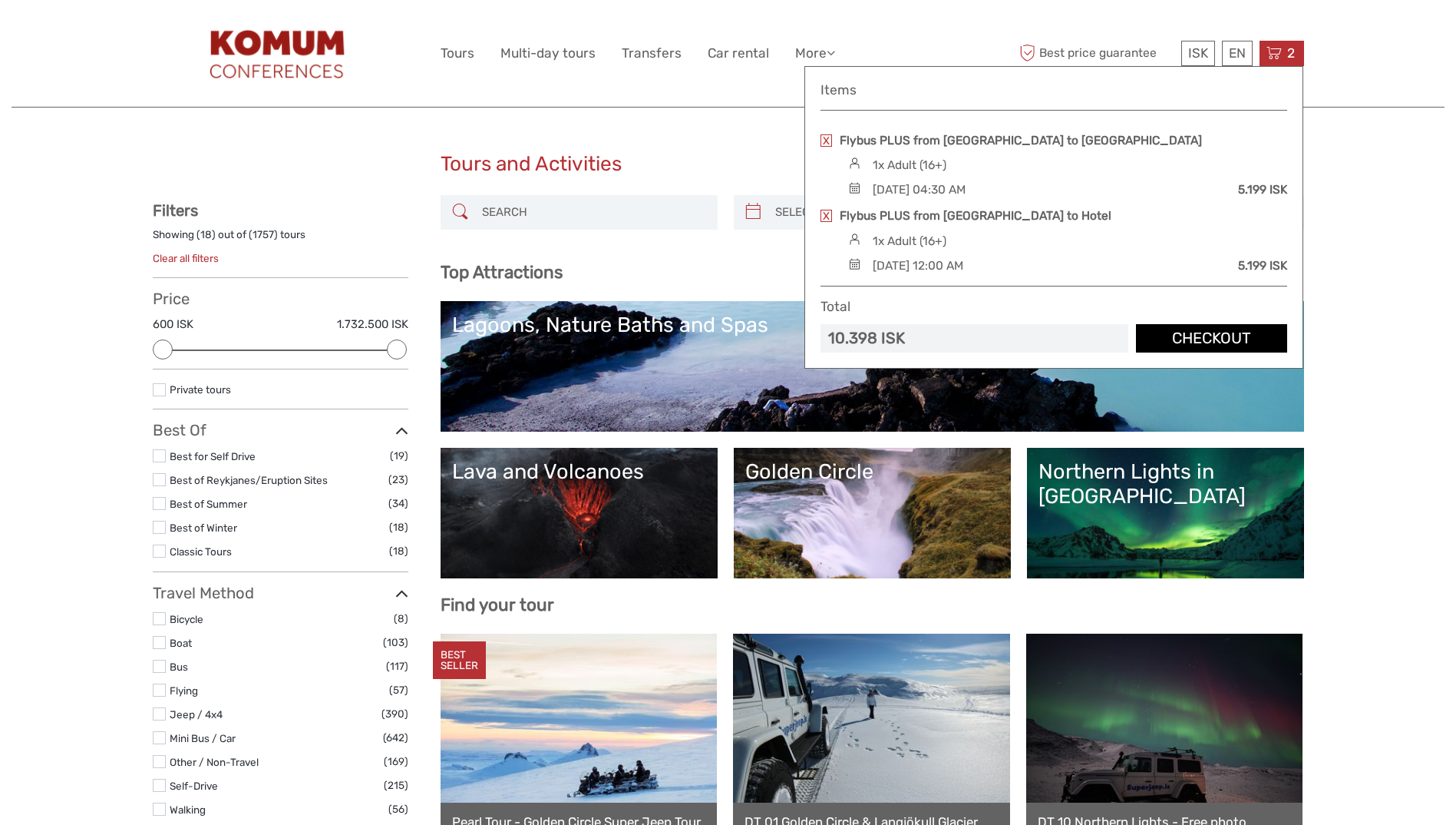
click at [1191, 344] on link "Checkout" at bounding box center [1212, 338] width 151 height 28
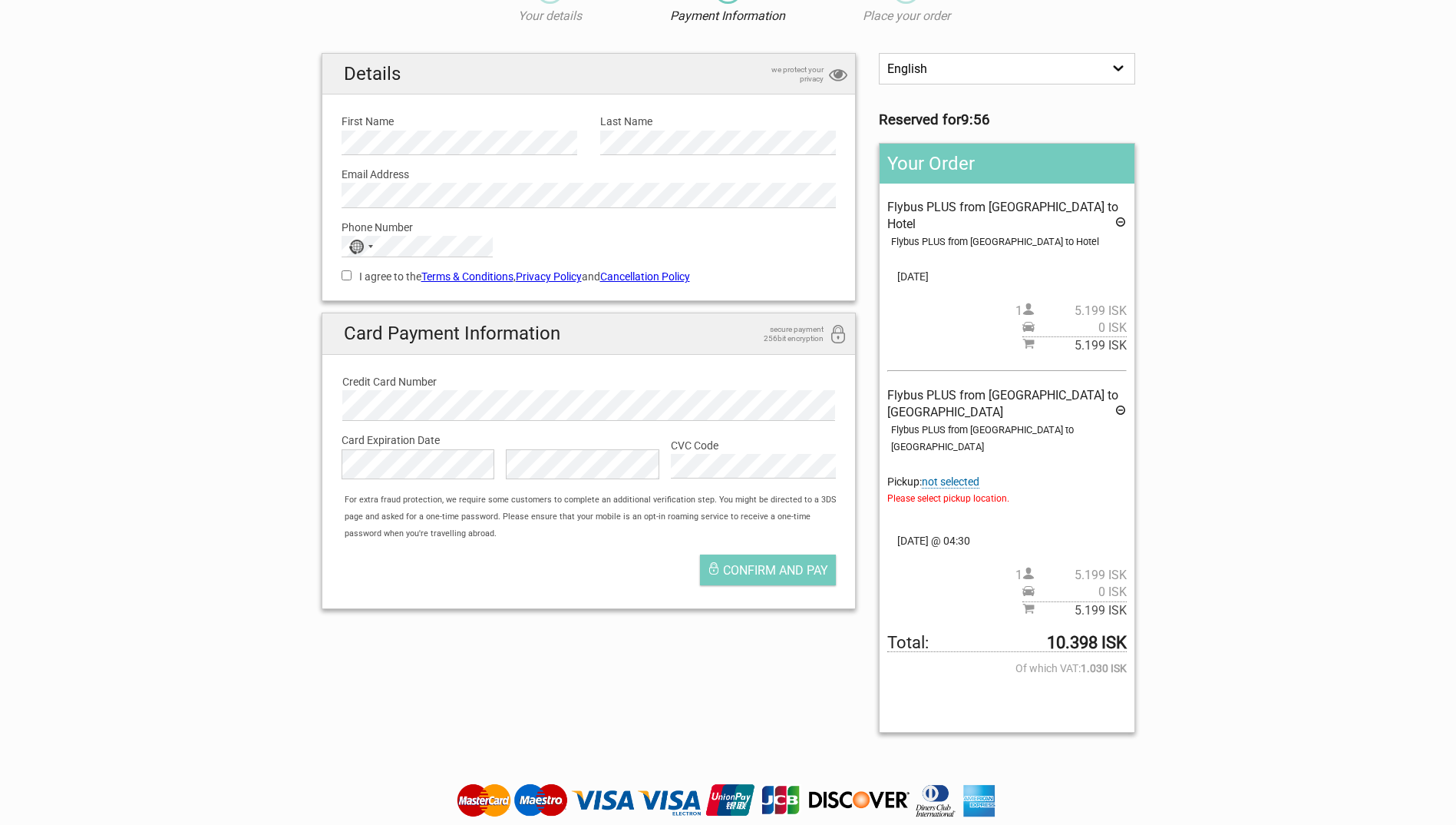
scroll to position [84, 0]
click at [965, 475] on span "not selected" at bounding box center [950, 481] width 58 height 13
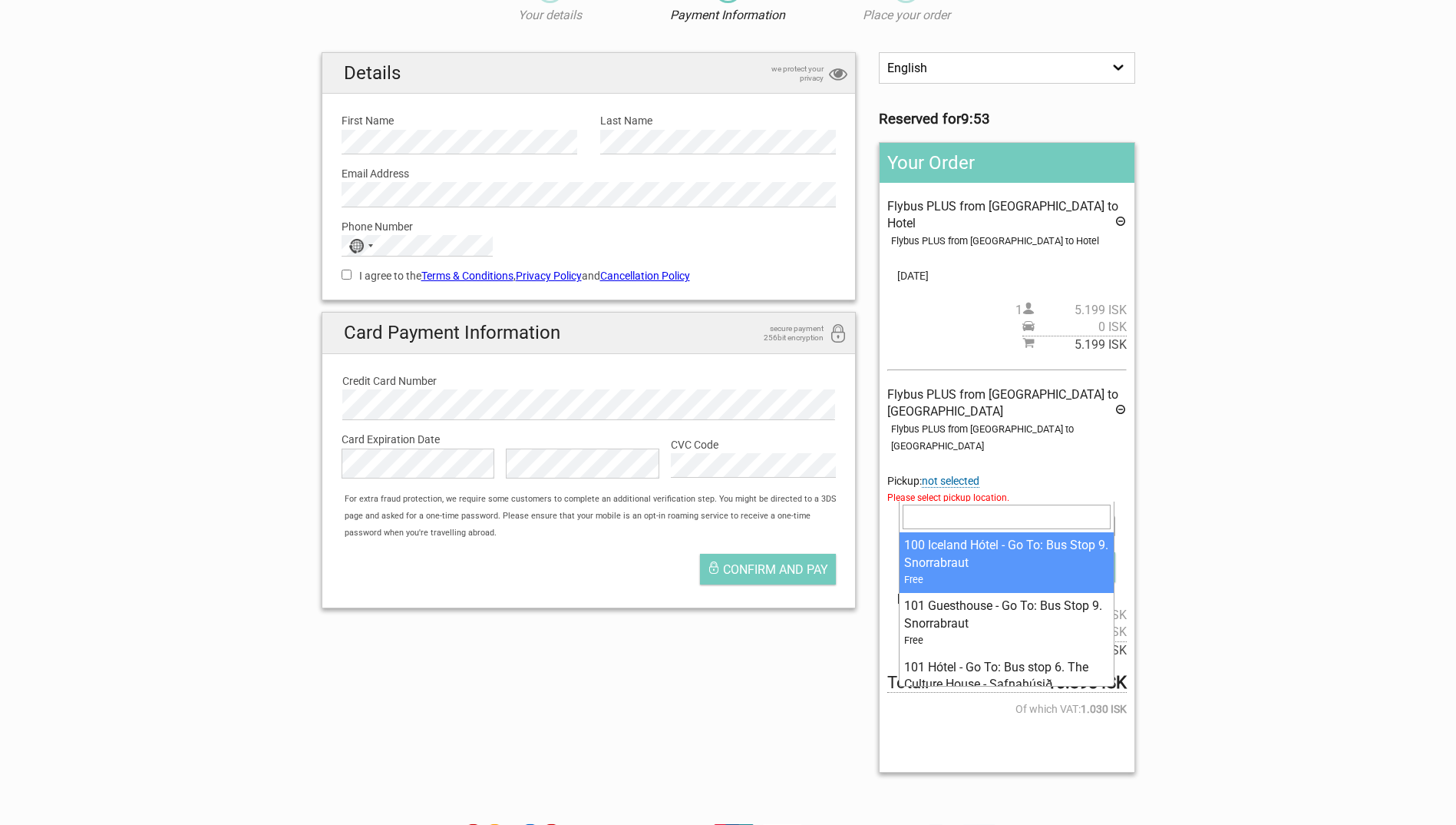
click at [985, 514] on span at bounding box center [1007, 525] width 216 height 22
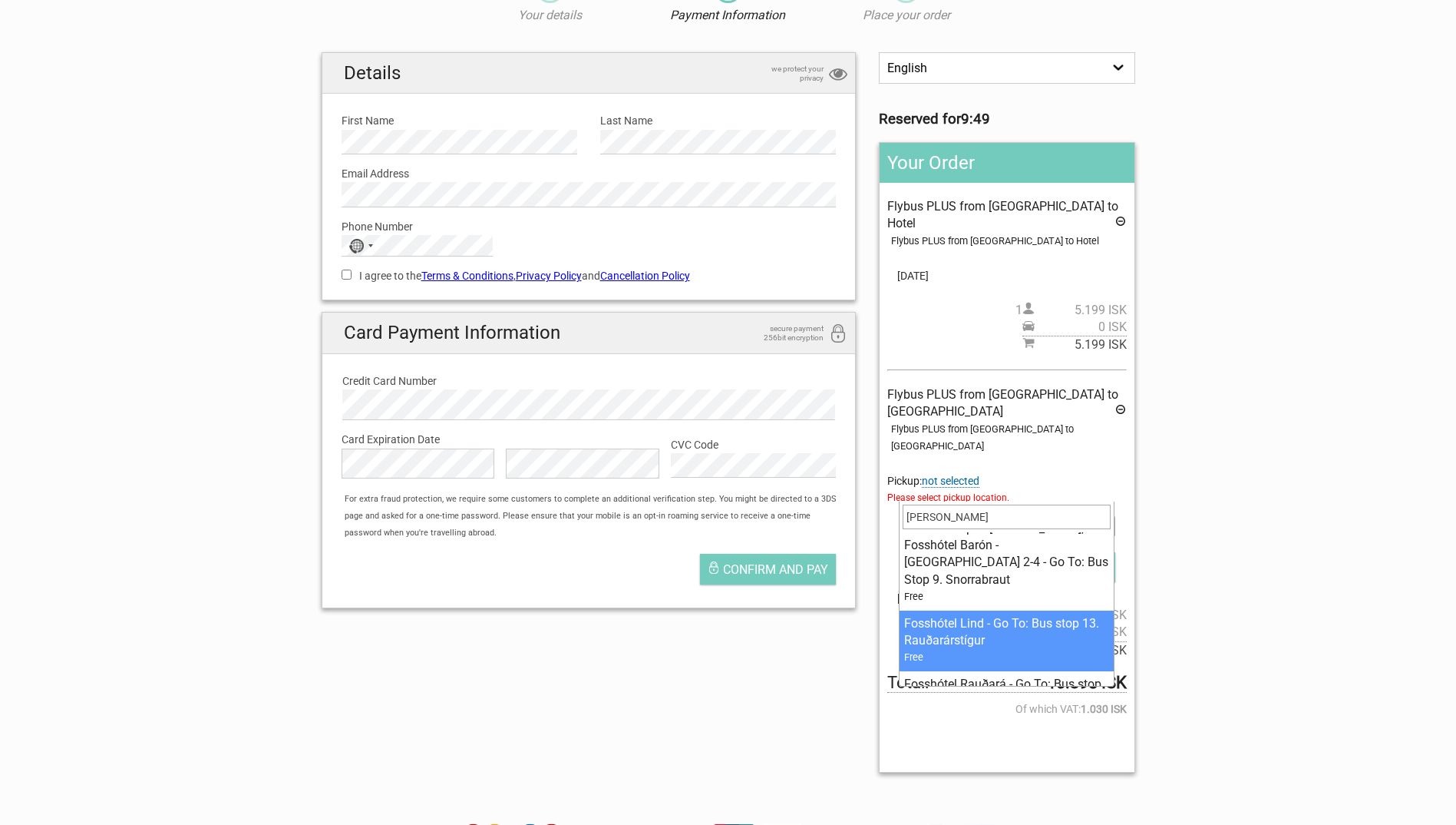
scroll to position [35, 0]
type input "[PERSON_NAME]"
select select "1093320"
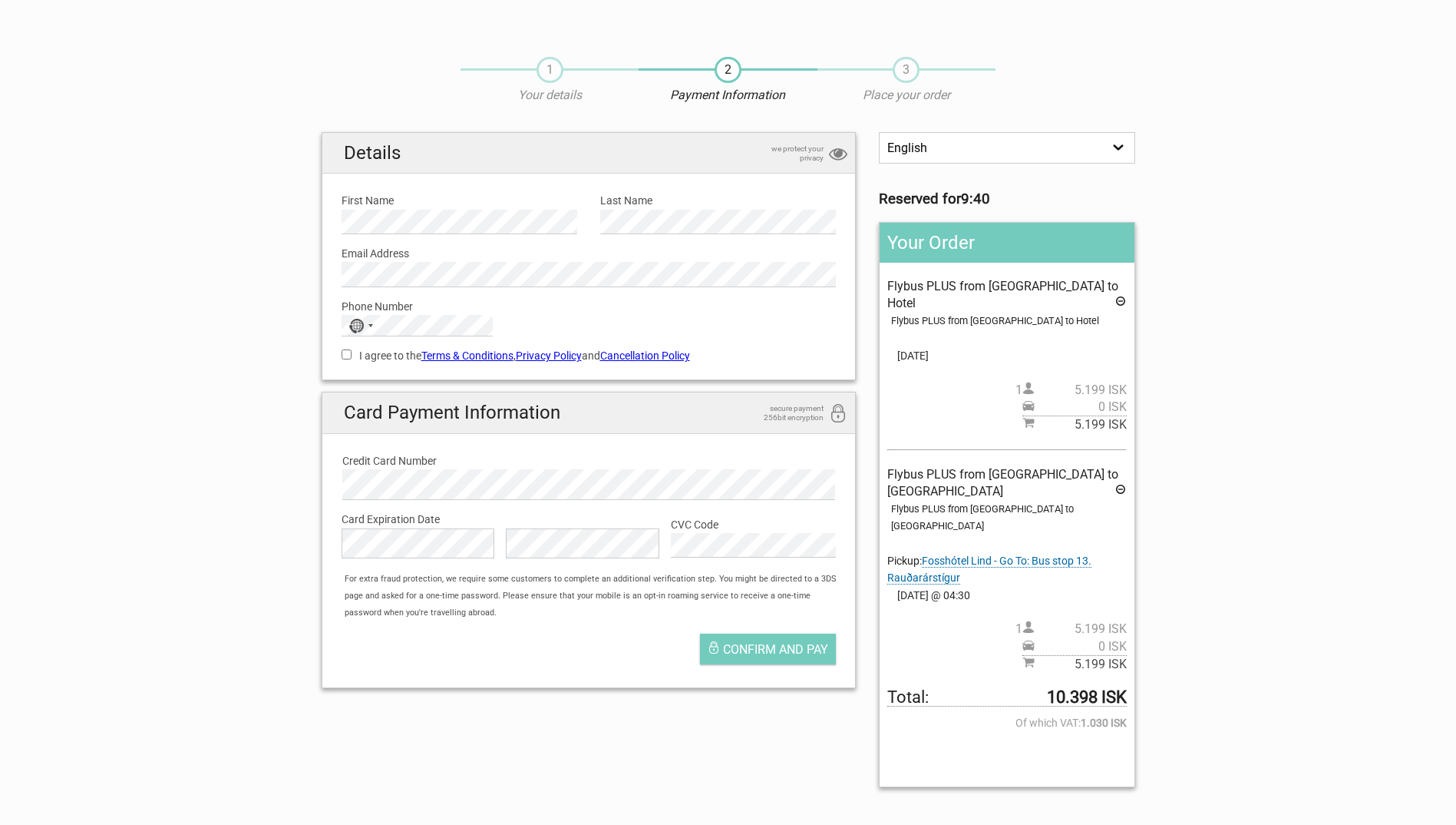
scroll to position [3, 0]
click at [351, 359] on input "I agree to the Terms & Conditions , Privacy Policy and Cancellation Policy" at bounding box center [346, 356] width 10 height 10
checkbox input "true"
click at [750, 653] on span "Confirm and pay" at bounding box center [775, 651] width 105 height 14
